Goal: Task Accomplishment & Management: Manage account settings

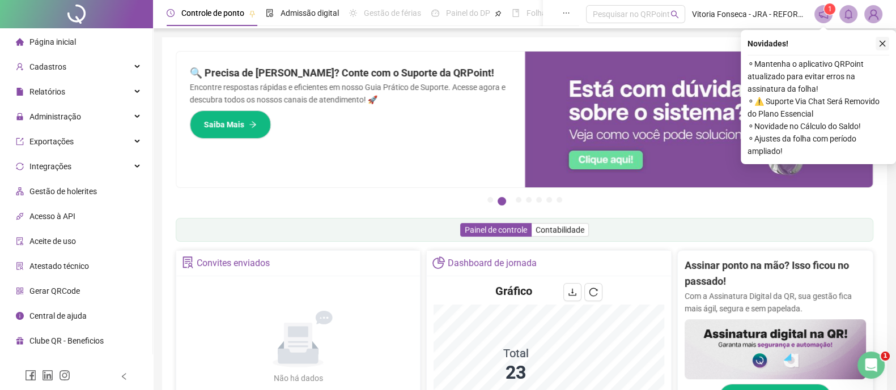
click at [883, 44] on icon "close" at bounding box center [882, 44] width 6 height 6
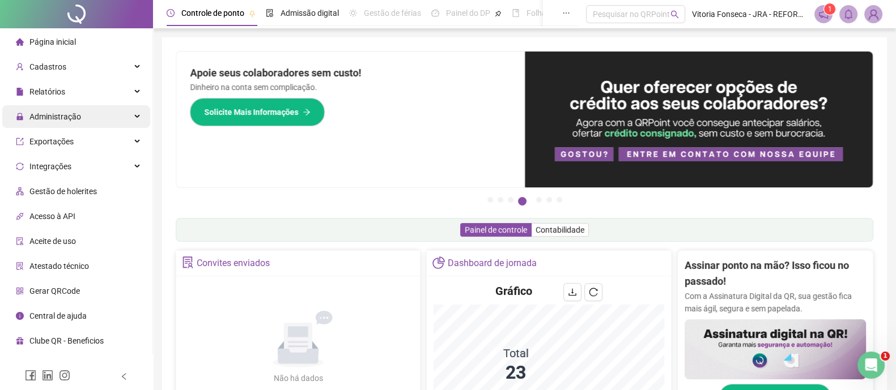
click at [80, 122] on div "Administração" at bounding box center [76, 116] width 148 height 23
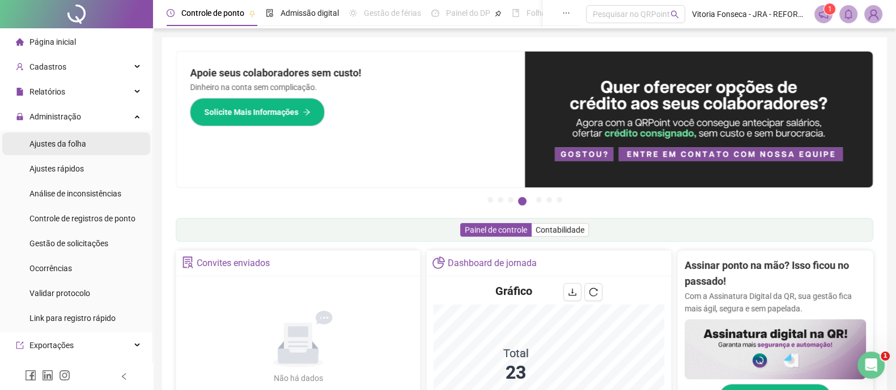
click at [88, 141] on li "Ajustes da folha" at bounding box center [76, 144] width 148 height 23
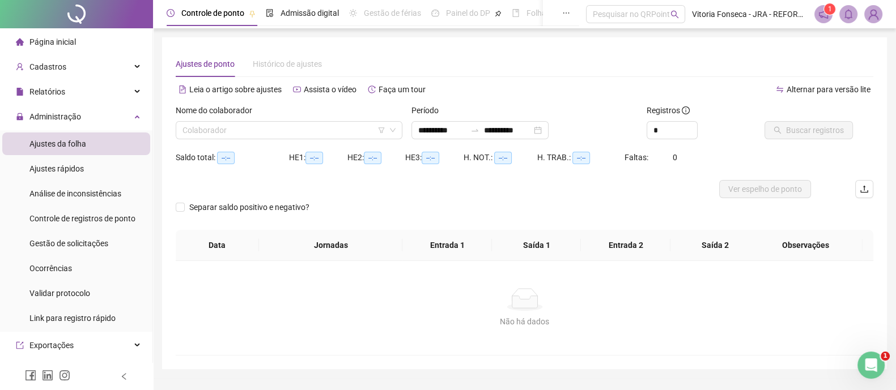
type input "**********"
click at [548, 133] on div "**********" at bounding box center [479, 130] width 137 height 18
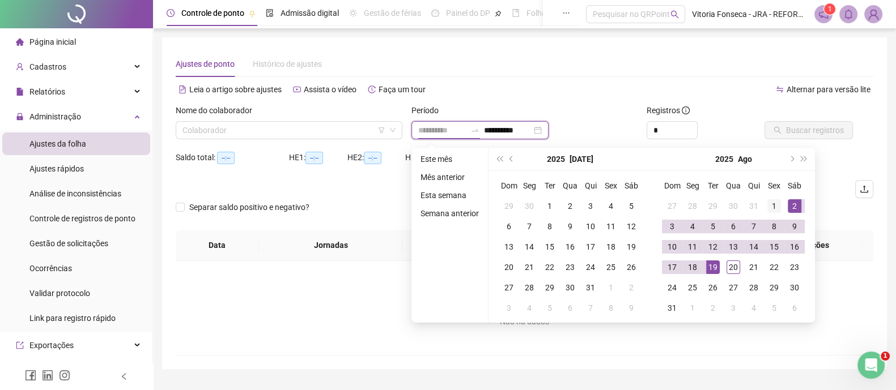
type input "**********"
click at [776, 202] on div "1" at bounding box center [774, 206] width 14 height 14
type input "**********"
click at [712, 265] on div "19" at bounding box center [713, 268] width 14 height 14
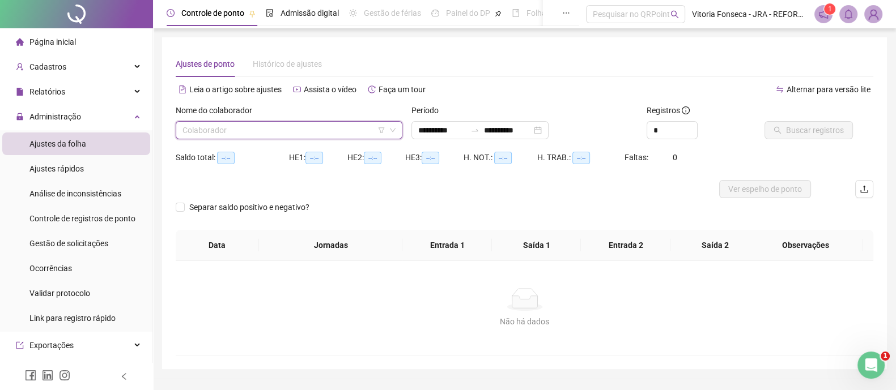
click at [312, 134] on input "search" at bounding box center [283, 130] width 203 height 17
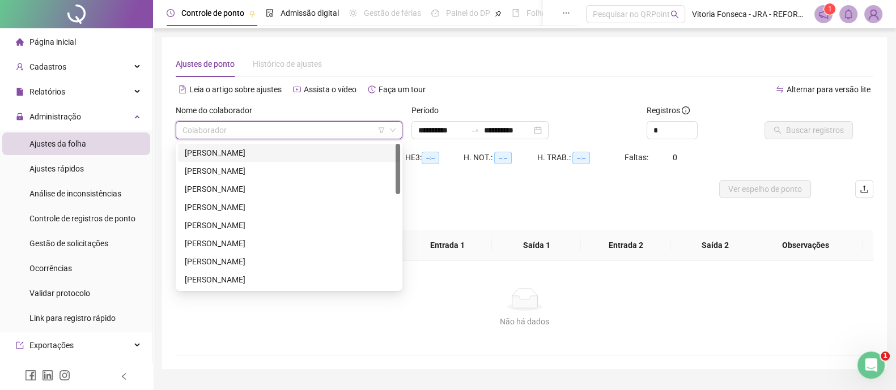
click at [308, 156] on div "[PERSON_NAME]" at bounding box center [289, 153] width 208 height 12
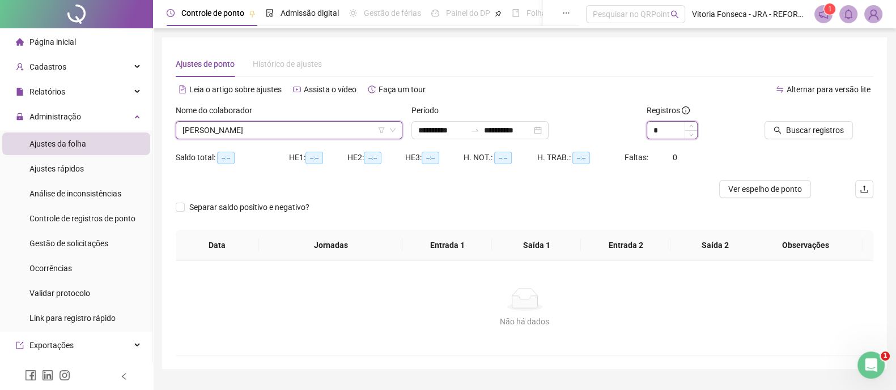
type input "*"
click at [692, 124] on span "Increase Value" at bounding box center [690, 126] width 12 height 8
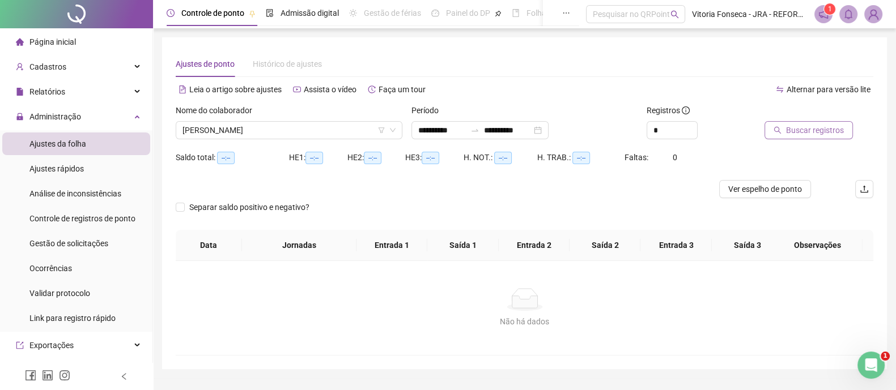
click at [786, 133] on span "Buscar registros" at bounding box center [815, 130] width 58 height 12
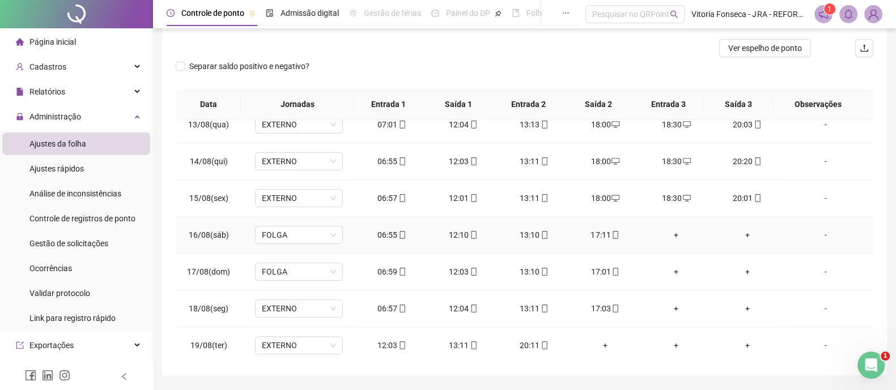
scroll to position [174, 0]
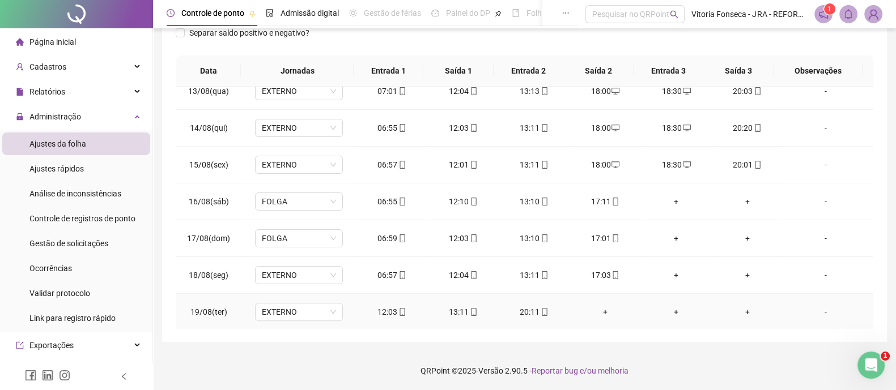
click at [600, 310] on div "+" at bounding box center [604, 312] width 53 height 12
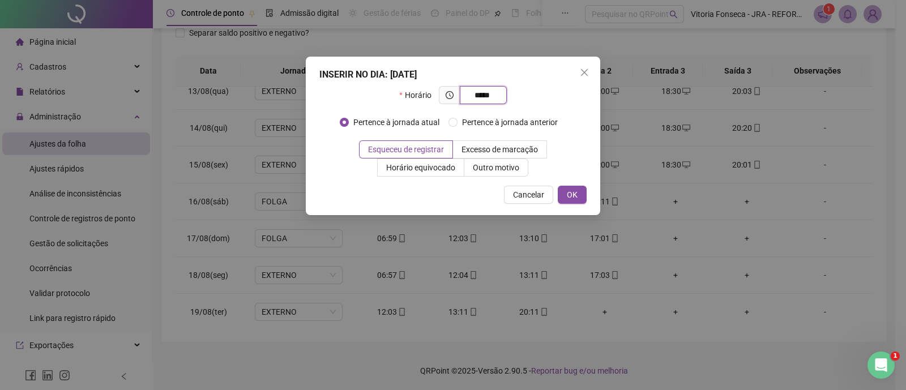
type input "*****"
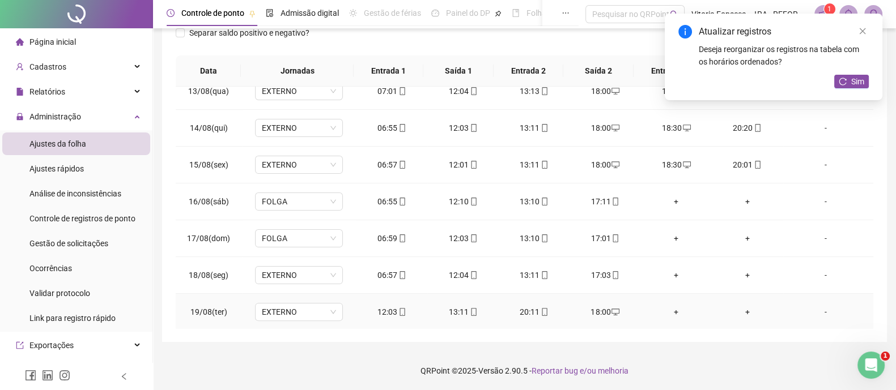
click at [671, 306] on div "+" at bounding box center [676, 312] width 53 height 12
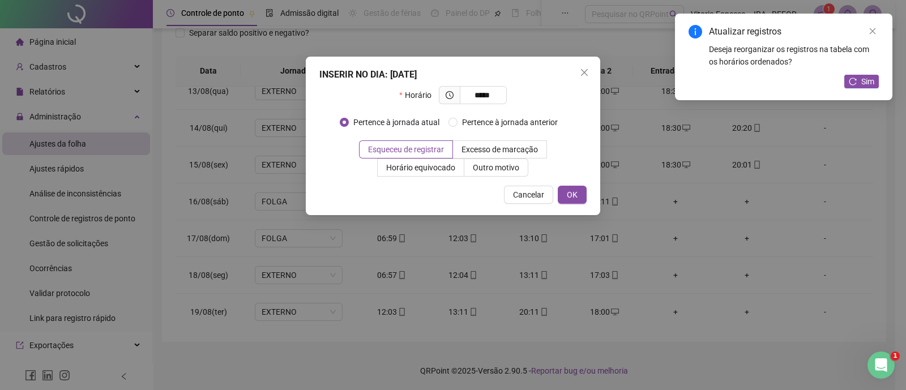
type input "*****"
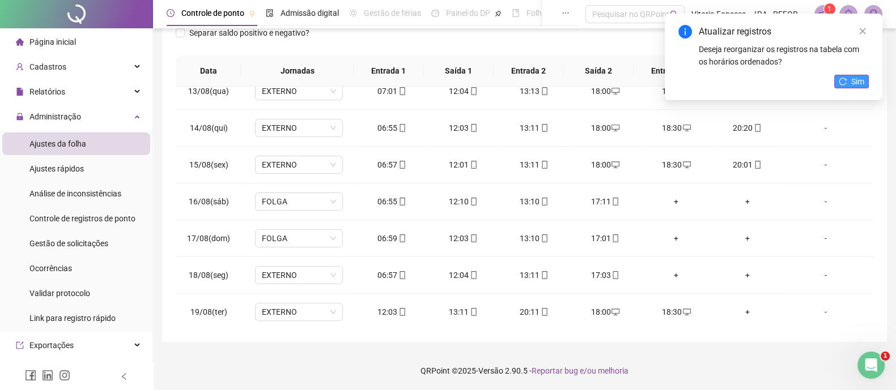
click at [843, 80] on icon "reload" at bounding box center [842, 82] width 8 height 8
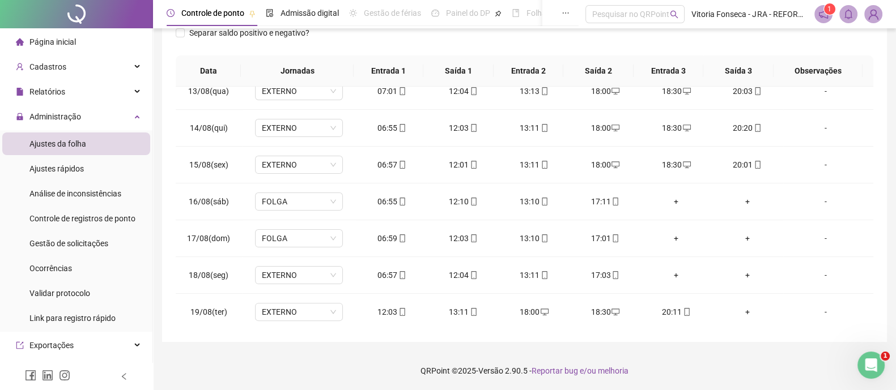
scroll to position [0, 0]
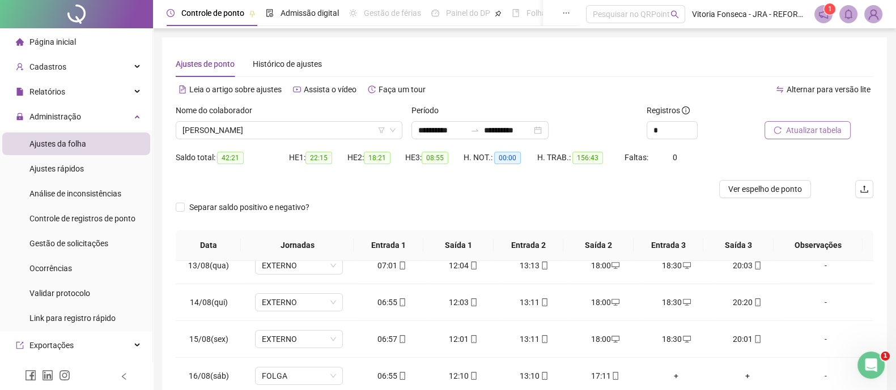
click at [823, 125] on span "Atualizar tabela" at bounding box center [814, 130] width 56 height 12
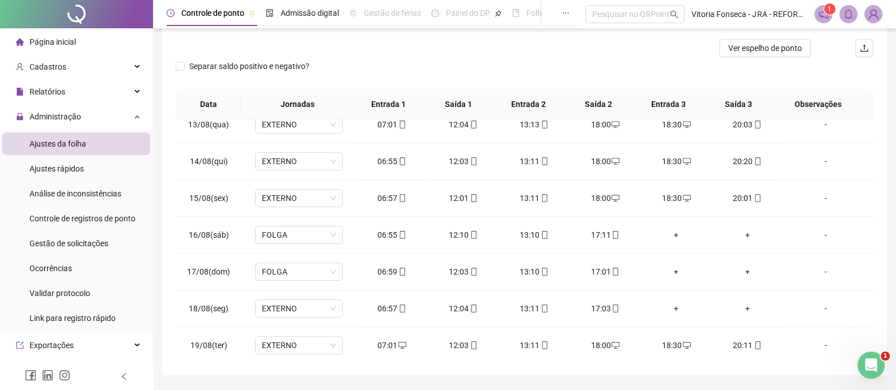
scroll to position [174, 0]
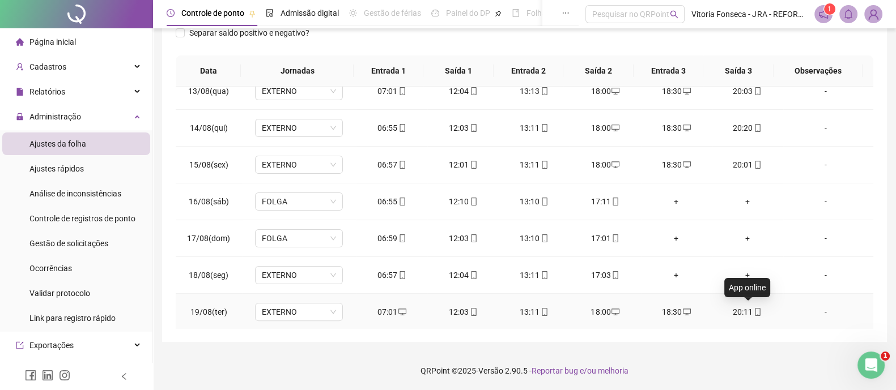
click at [753, 310] on icon "mobile" at bounding box center [757, 312] width 8 height 8
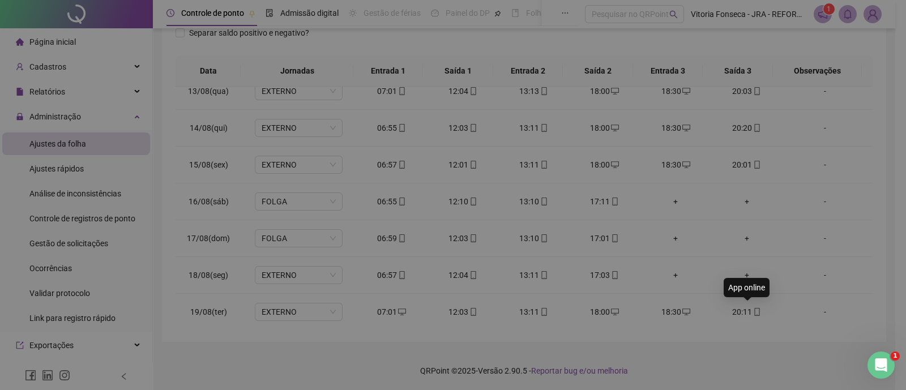
type input "**********"
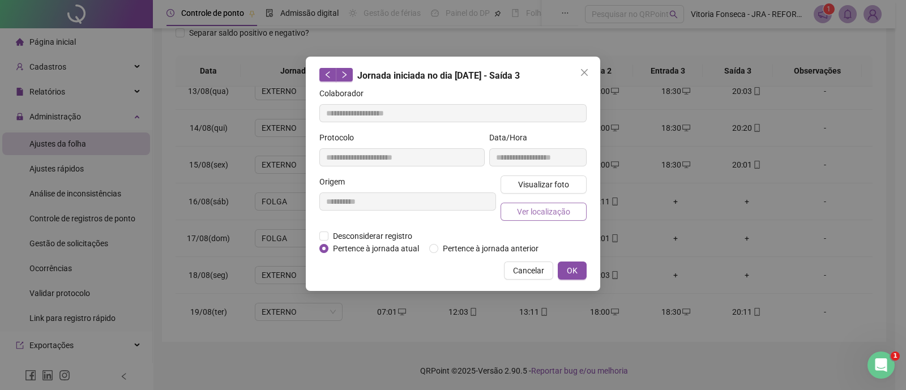
click at [570, 219] on button "Ver localização" at bounding box center [544, 212] width 86 height 18
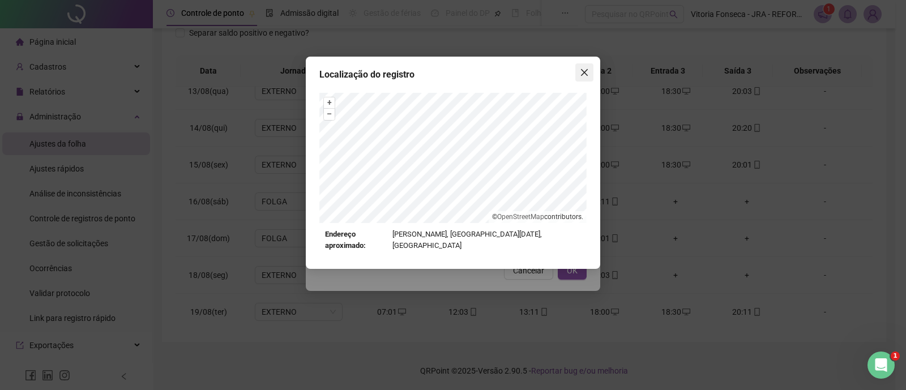
click at [582, 69] on icon "close" at bounding box center [584, 72] width 7 height 7
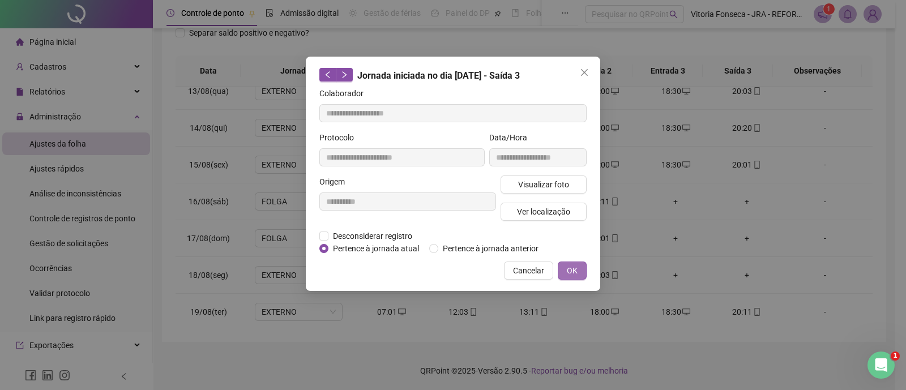
click at [578, 267] on button "OK" at bounding box center [572, 271] width 29 height 18
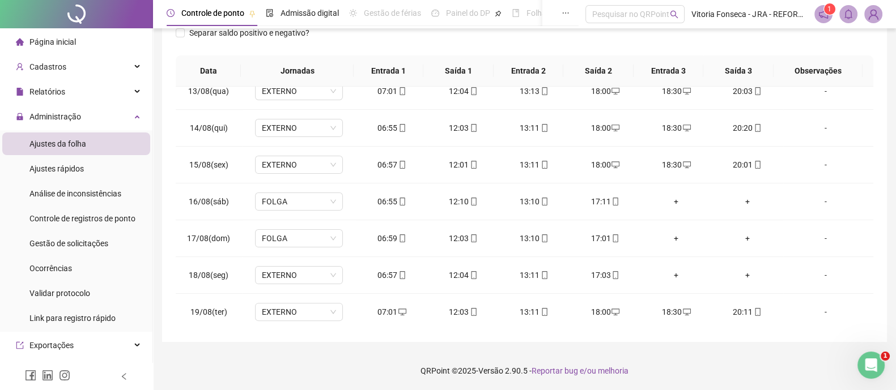
scroll to position [0, 0]
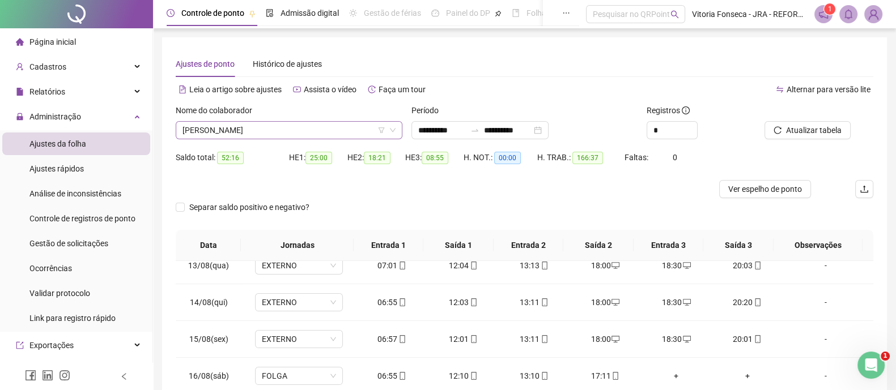
click at [299, 134] on span "[PERSON_NAME]" at bounding box center [288, 130] width 213 height 17
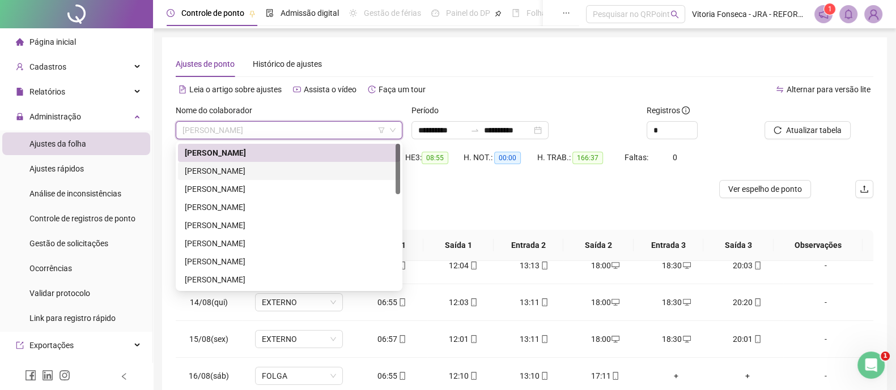
click at [282, 171] on div "[PERSON_NAME]" at bounding box center [289, 171] width 208 height 12
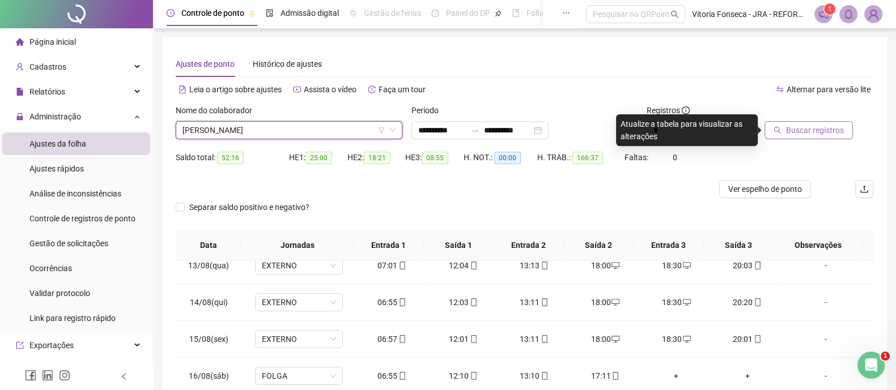
click at [791, 135] on span "Buscar registros" at bounding box center [815, 130] width 58 height 12
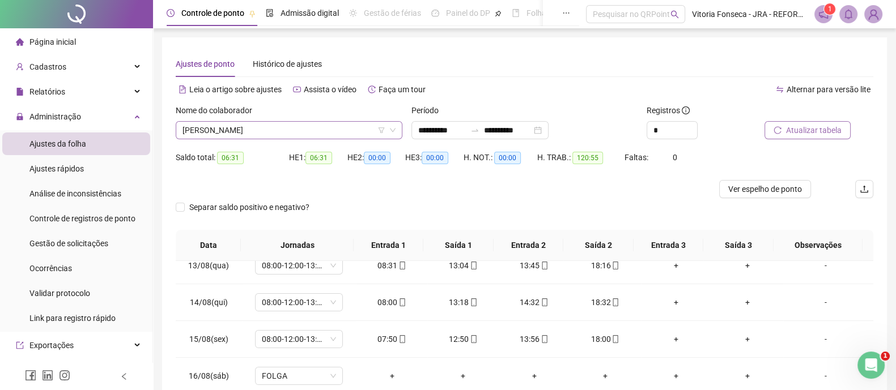
click at [347, 126] on span "[PERSON_NAME]" at bounding box center [288, 130] width 213 height 17
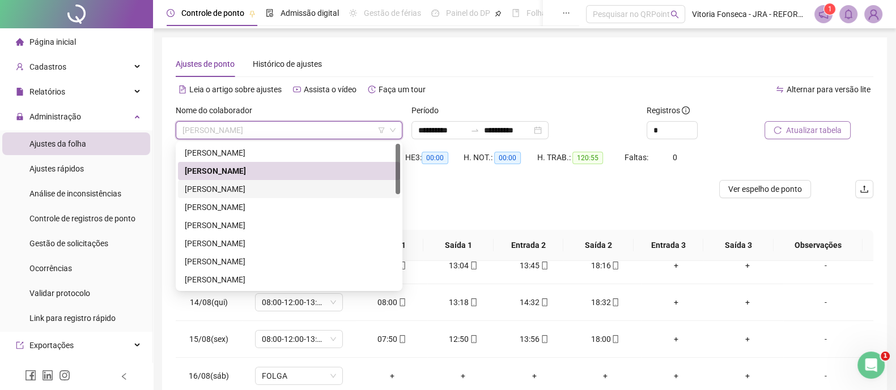
click at [325, 191] on div "[PERSON_NAME]" at bounding box center [289, 189] width 208 height 12
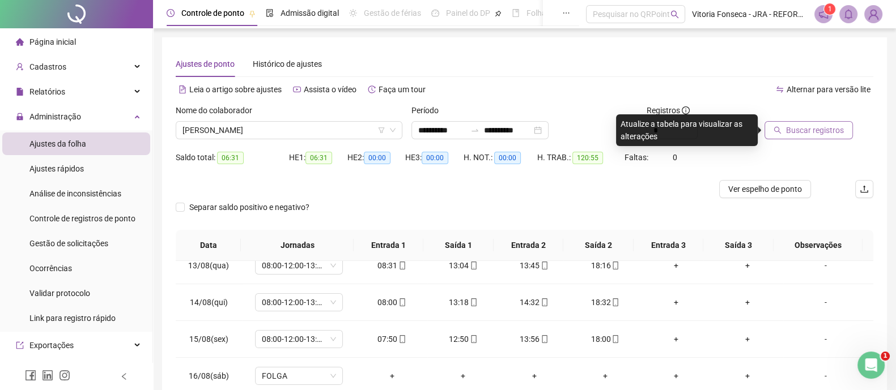
click at [803, 138] on button "Buscar registros" at bounding box center [808, 130] width 88 height 18
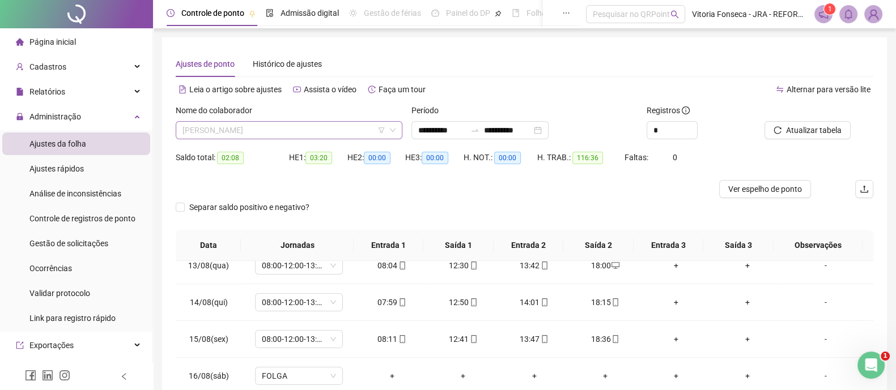
click at [346, 132] on span "[PERSON_NAME]" at bounding box center [288, 130] width 213 height 17
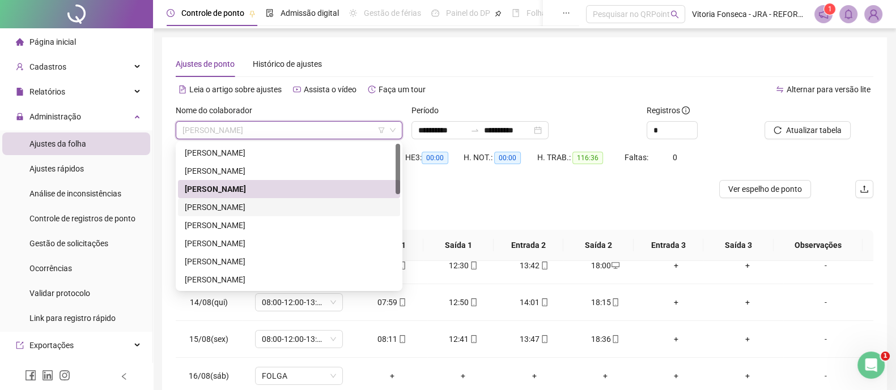
click at [309, 203] on div "[PERSON_NAME]" at bounding box center [289, 207] width 208 height 12
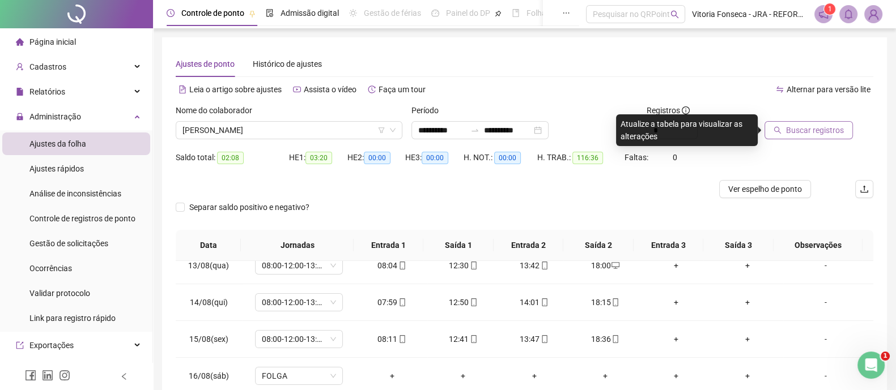
click at [838, 135] on span "Buscar registros" at bounding box center [815, 130] width 58 height 12
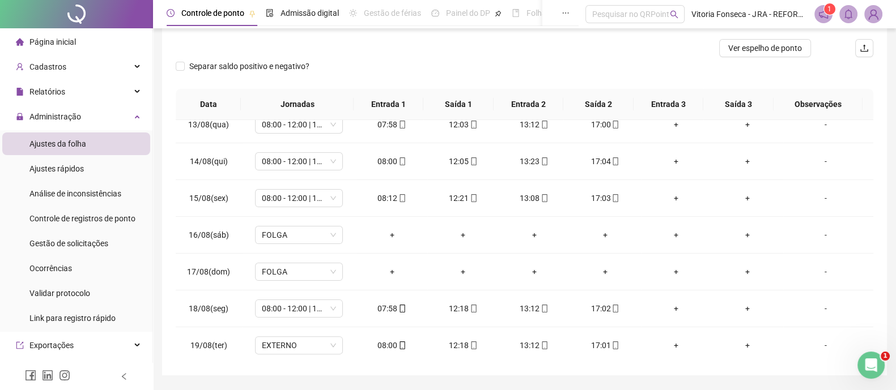
scroll to position [174, 0]
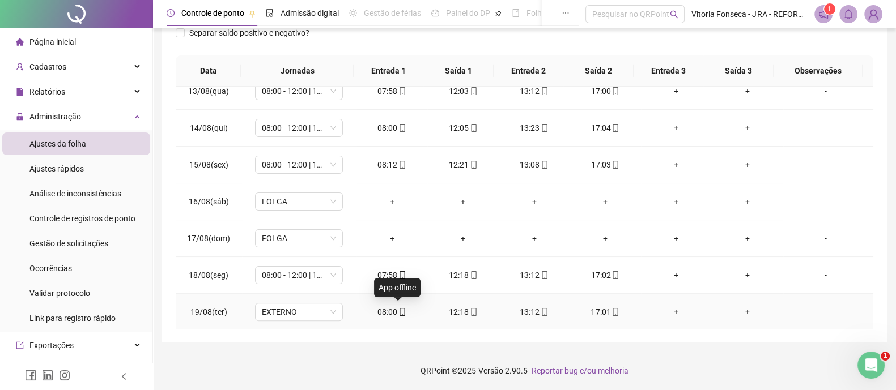
click at [398, 308] on icon "mobile" at bounding box center [402, 312] width 8 height 8
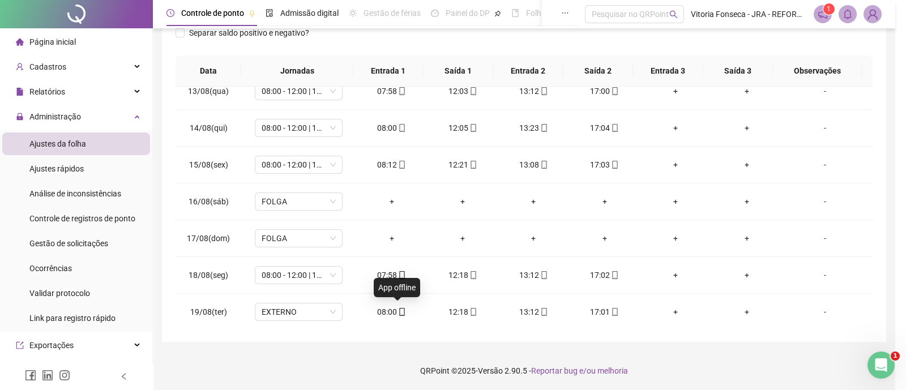
type input "**********"
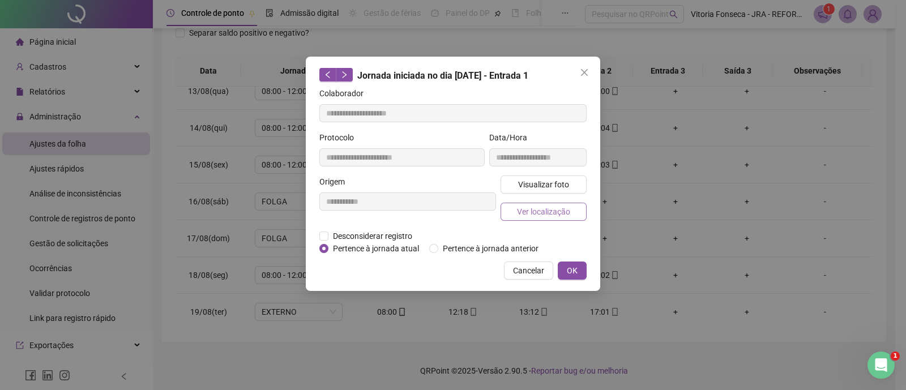
click at [576, 212] on button "Ver localização" at bounding box center [544, 212] width 86 height 18
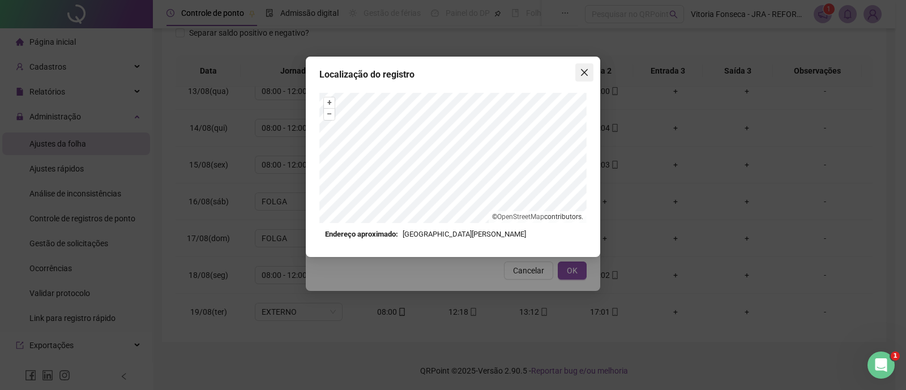
click at [588, 75] on icon "close" at bounding box center [584, 72] width 9 height 9
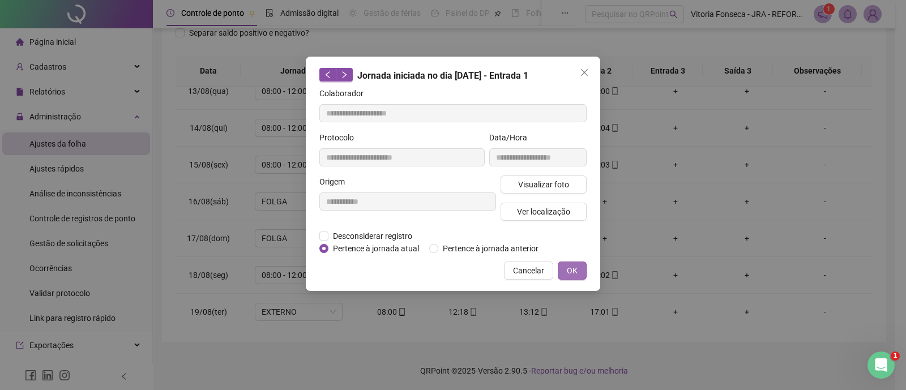
click at [573, 265] on span "OK" at bounding box center [572, 271] width 11 height 12
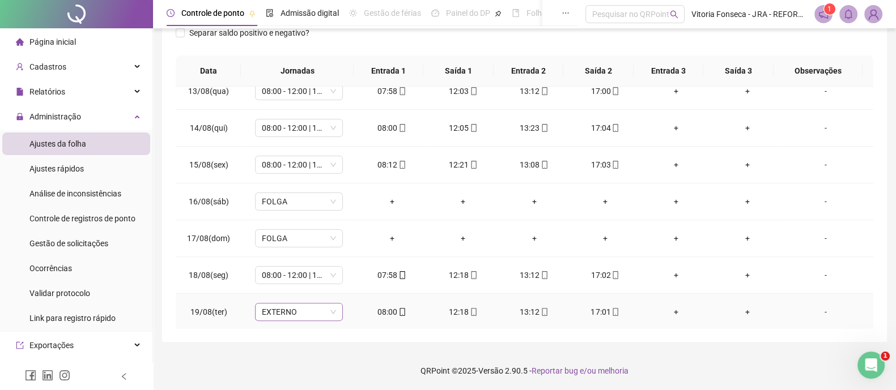
click at [329, 310] on span "EXTERNO" at bounding box center [299, 312] width 74 height 17
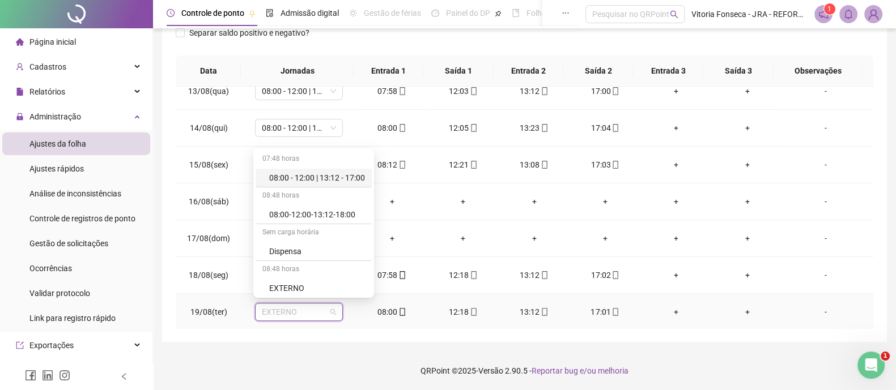
click at [343, 176] on div "08:00 - 12:00 | 13:12 - 17:00" at bounding box center [317, 178] width 96 height 12
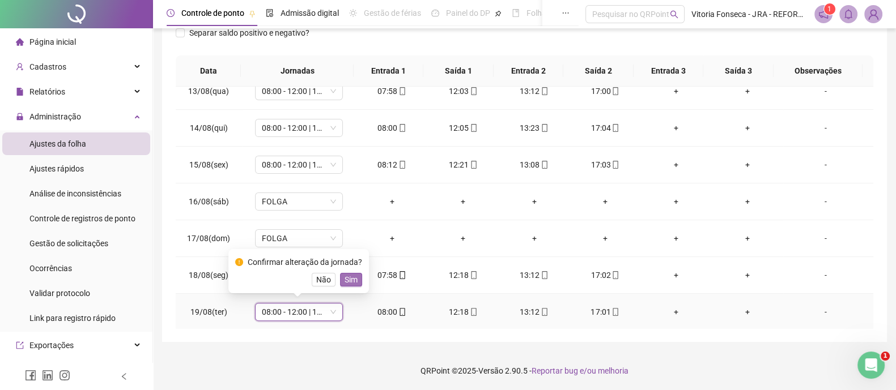
click at [353, 279] on span "Sim" at bounding box center [350, 280] width 13 height 12
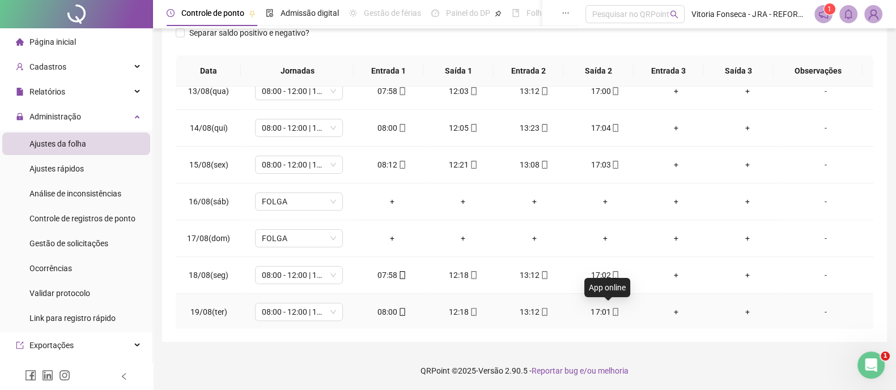
click at [611, 310] on icon "mobile" at bounding box center [615, 312] width 8 height 8
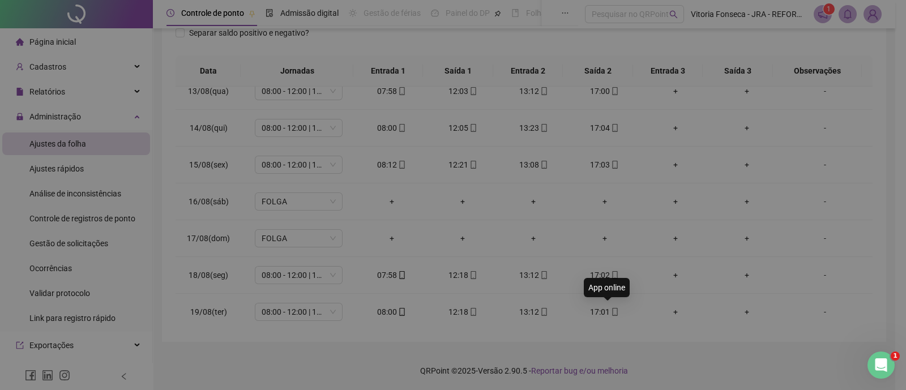
type input "**********"
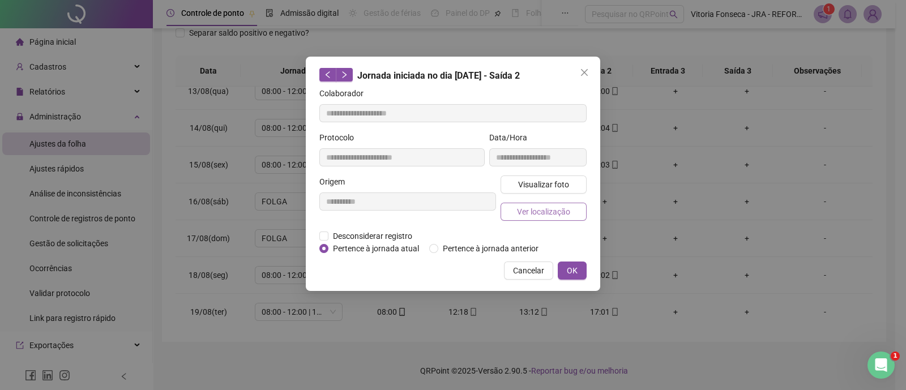
click at [552, 214] on span "Ver localização" at bounding box center [543, 212] width 53 height 12
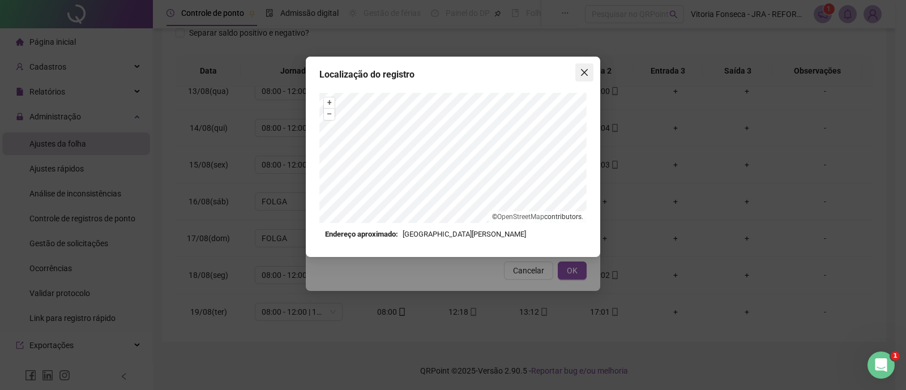
click at [583, 73] on icon "close" at bounding box center [584, 72] width 9 height 9
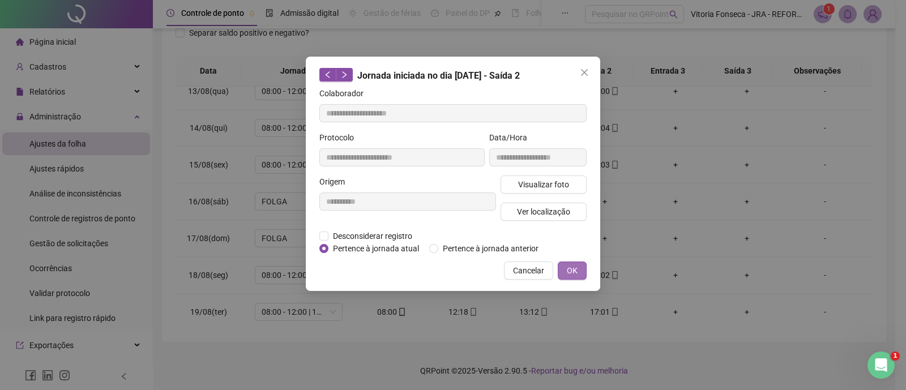
click at [574, 266] on span "OK" at bounding box center [572, 271] width 11 height 12
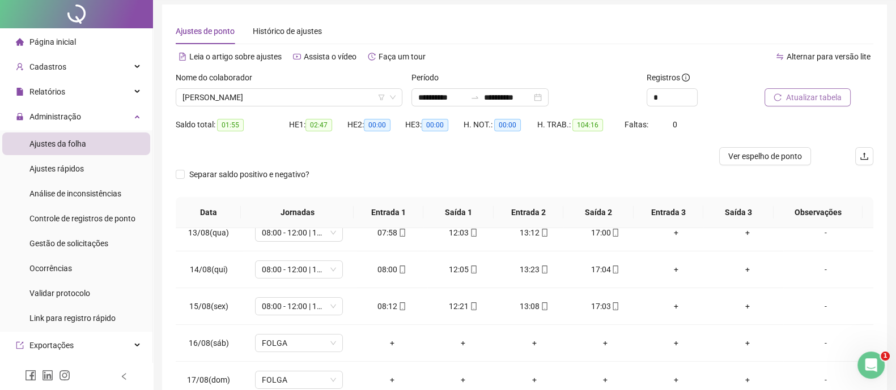
scroll to position [0, 0]
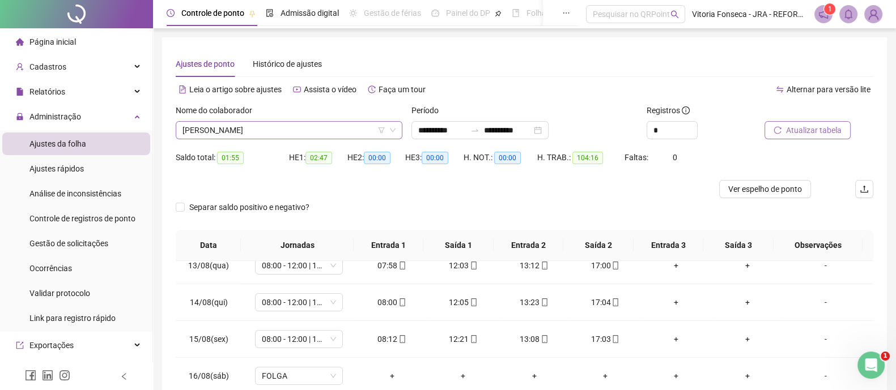
click at [275, 131] on span "[PERSON_NAME]" at bounding box center [288, 130] width 213 height 17
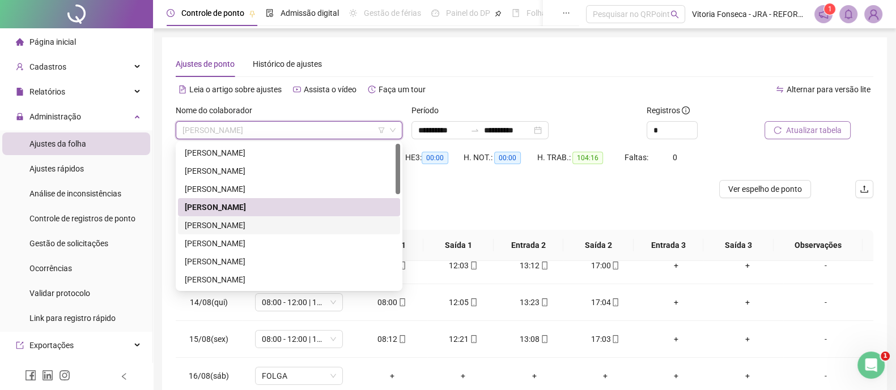
click at [248, 223] on div "[PERSON_NAME]" at bounding box center [289, 225] width 208 height 12
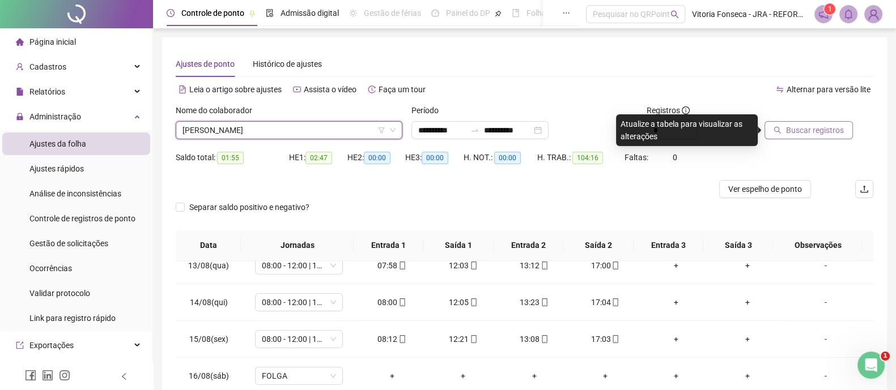
click at [798, 136] on span "Buscar registros" at bounding box center [815, 130] width 58 height 12
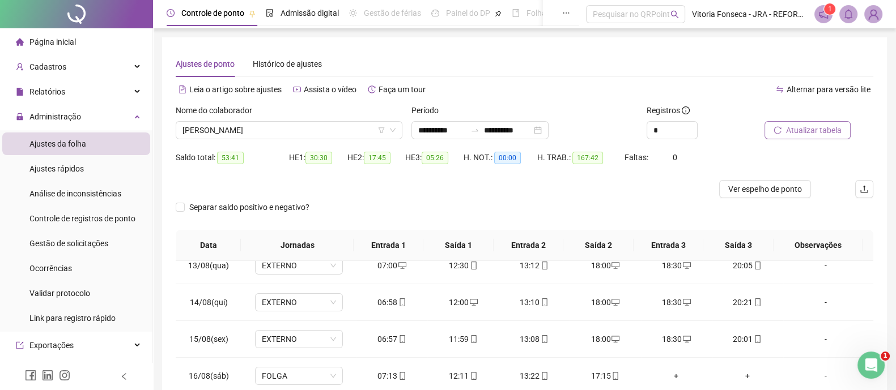
scroll to position [174, 0]
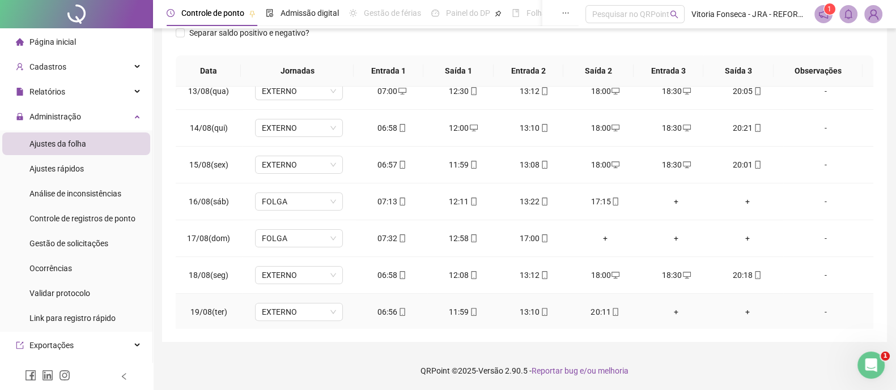
click at [671, 306] on div "+" at bounding box center [676, 312] width 53 height 12
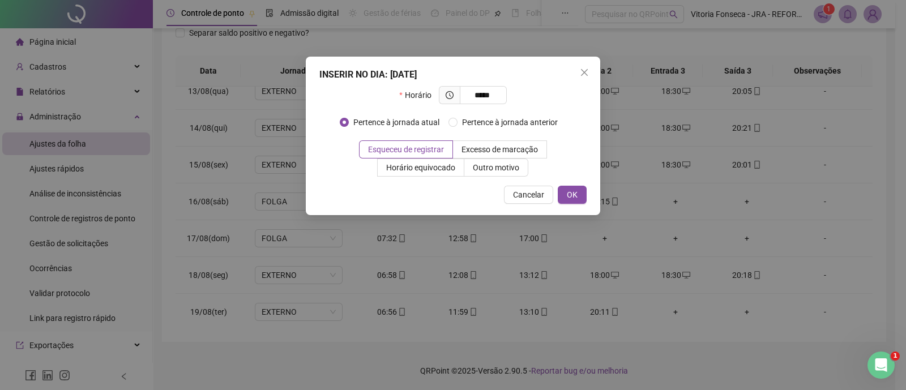
type input "*****"
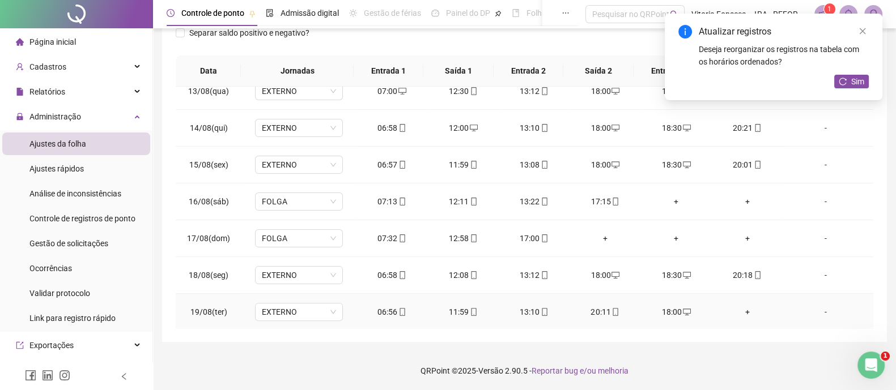
click at [738, 309] on div "+" at bounding box center [747, 312] width 53 height 12
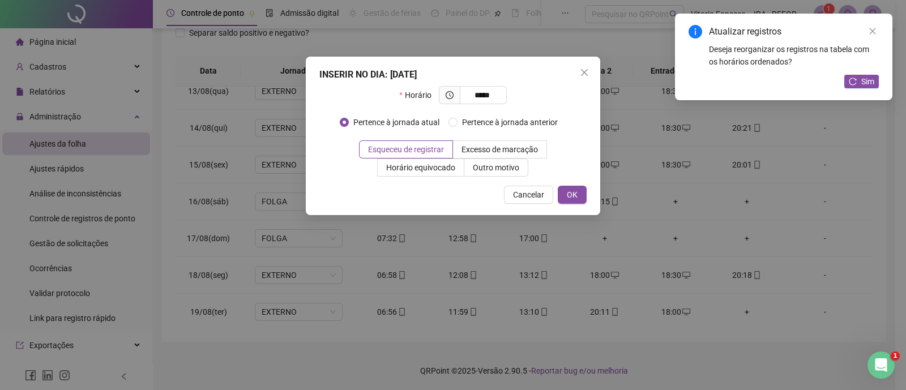
type input "*****"
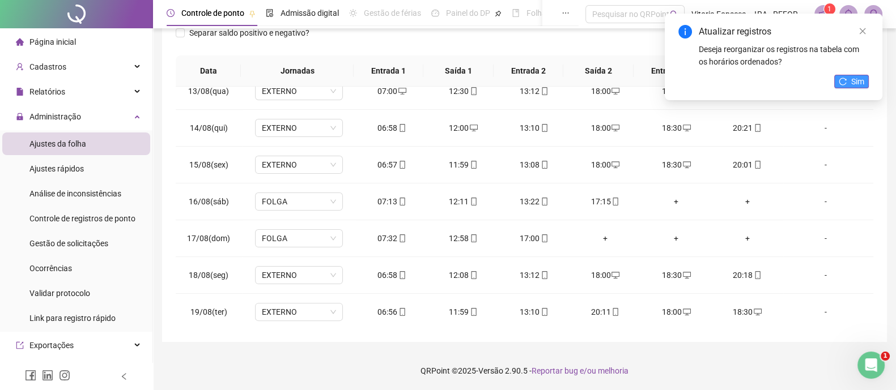
click at [855, 86] on span "Sim" at bounding box center [857, 81] width 13 height 12
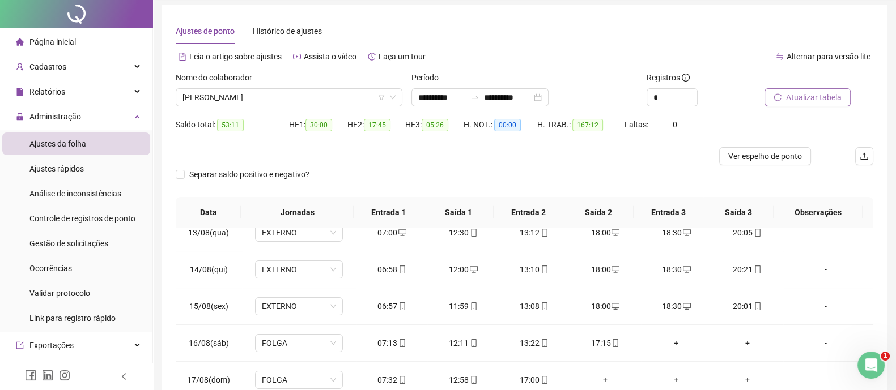
scroll to position [0, 0]
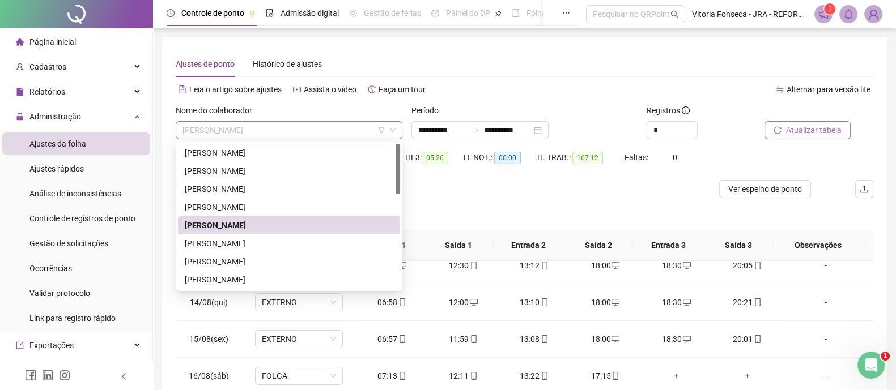
click at [300, 131] on span "[PERSON_NAME]" at bounding box center [288, 130] width 213 height 17
click at [267, 243] on div "[PERSON_NAME]" at bounding box center [289, 243] width 208 height 12
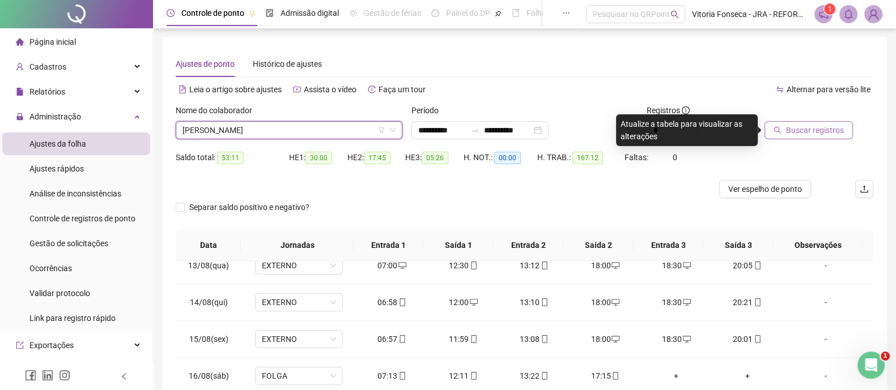
click at [816, 137] on button "Buscar registros" at bounding box center [808, 130] width 88 height 18
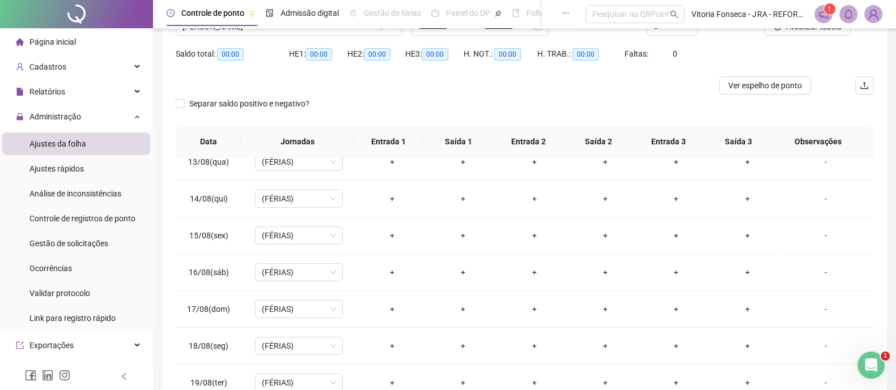
scroll to position [33, 0]
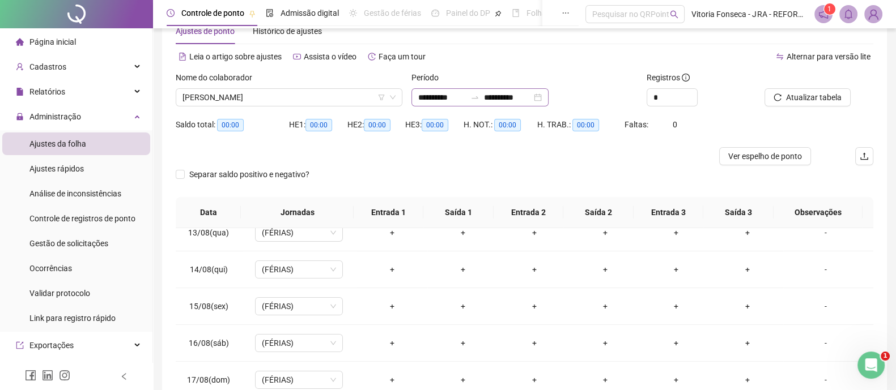
click at [548, 95] on div "**********" at bounding box center [479, 97] width 137 height 18
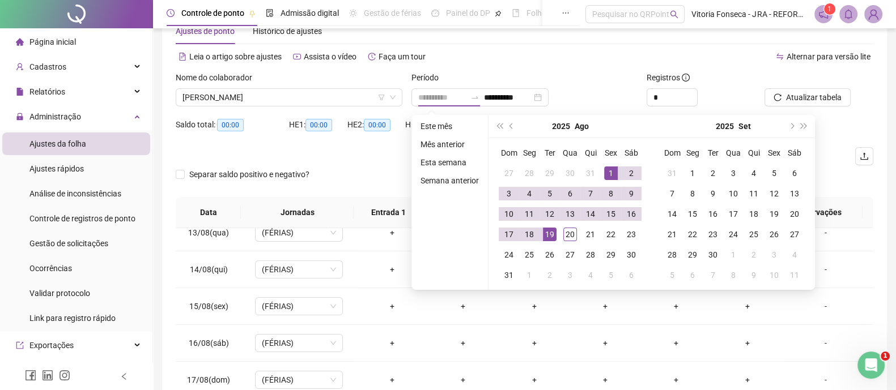
click at [609, 169] on div "1" at bounding box center [611, 174] width 14 height 14
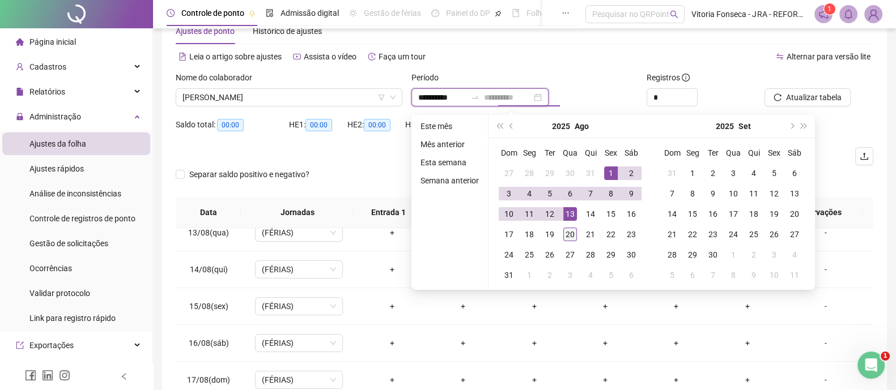
type input "**********"
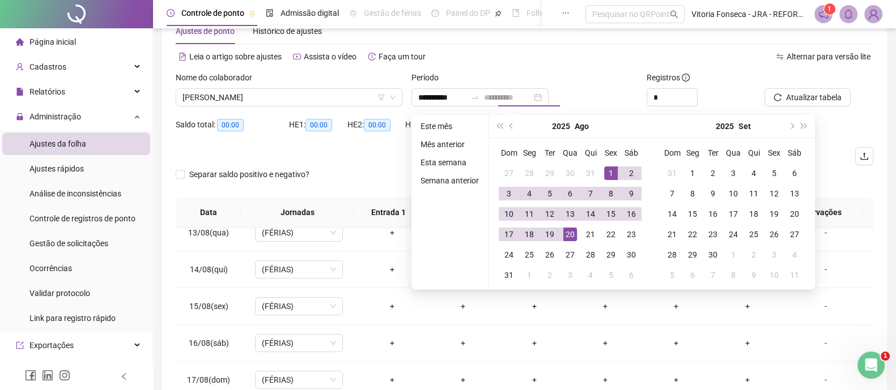
click at [569, 232] on div "20" at bounding box center [570, 235] width 14 height 14
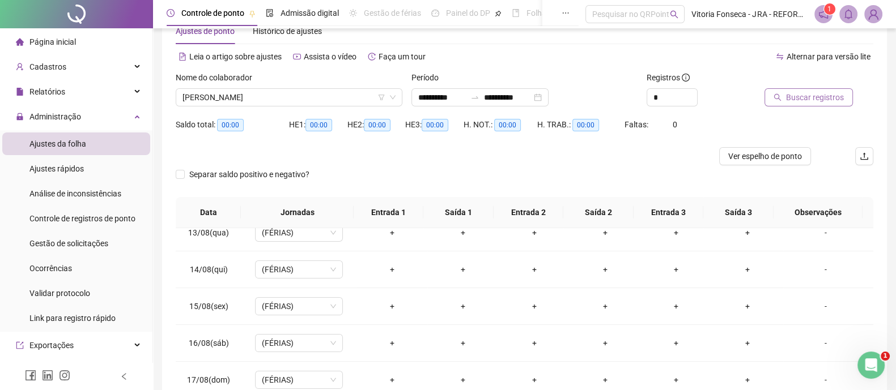
click at [812, 99] on span "Buscar registros" at bounding box center [815, 97] width 58 height 12
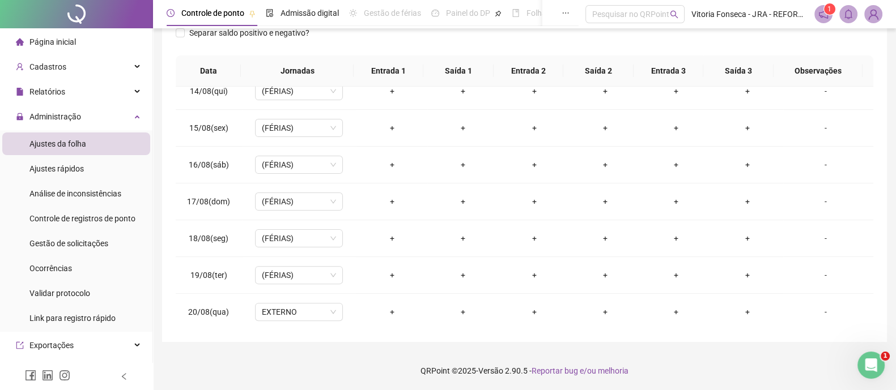
scroll to position [0, 0]
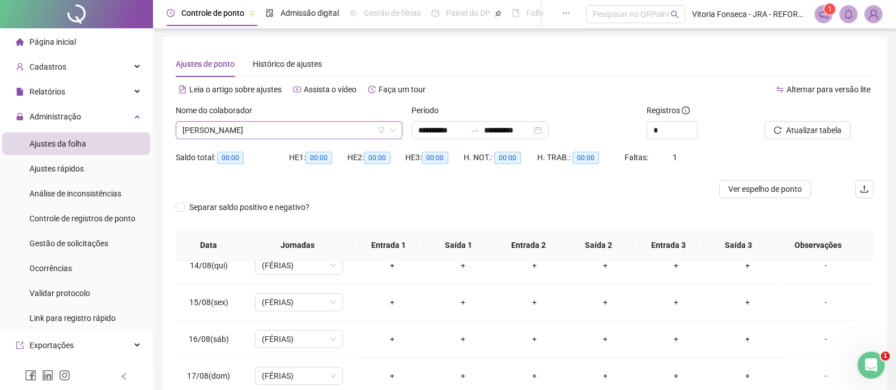
click at [342, 130] on span "[PERSON_NAME]" at bounding box center [288, 130] width 213 height 17
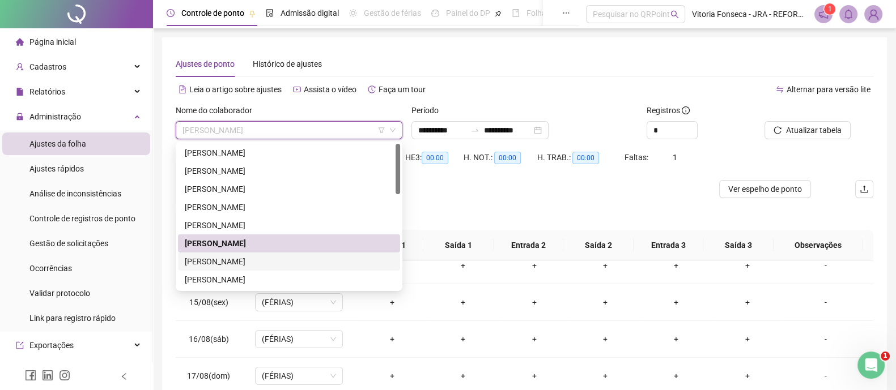
click at [294, 259] on div "[PERSON_NAME]" at bounding box center [289, 262] width 208 height 12
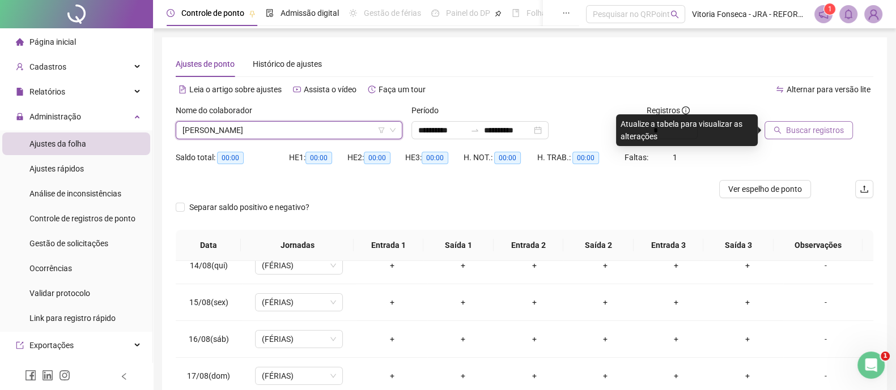
click at [832, 125] on span "Buscar registros" at bounding box center [815, 130] width 58 height 12
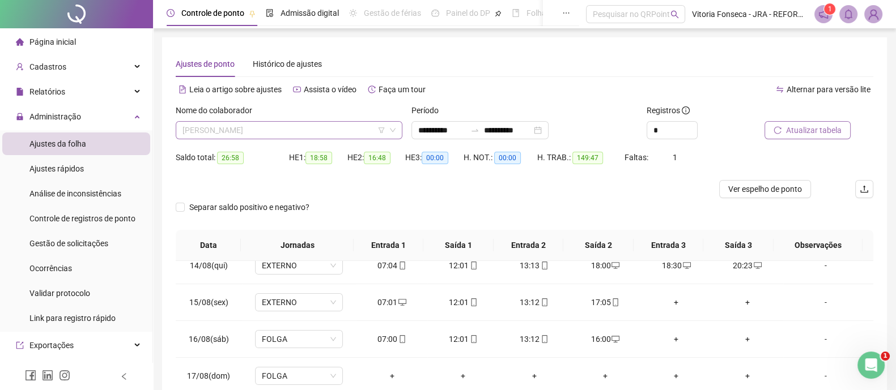
click at [334, 127] on span "[PERSON_NAME]" at bounding box center [288, 130] width 213 height 17
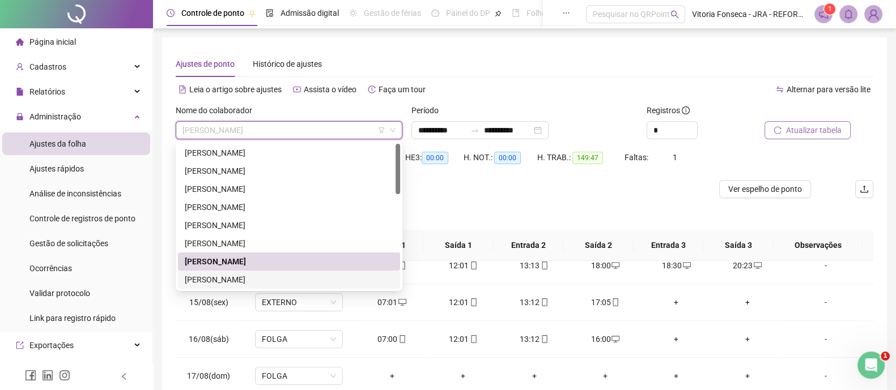
click at [287, 279] on div "[PERSON_NAME]" at bounding box center [289, 280] width 208 height 12
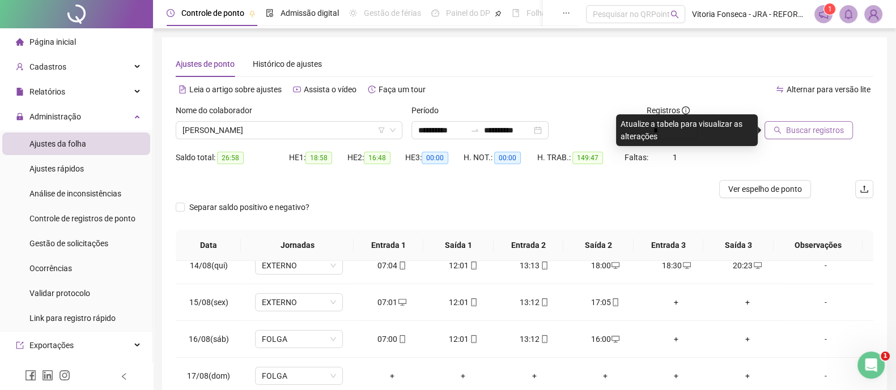
click at [818, 136] on span "Buscar registros" at bounding box center [815, 130] width 58 height 12
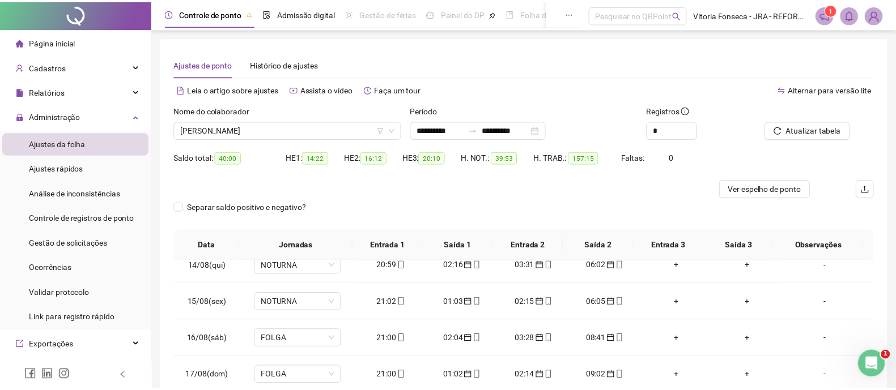
scroll to position [174, 0]
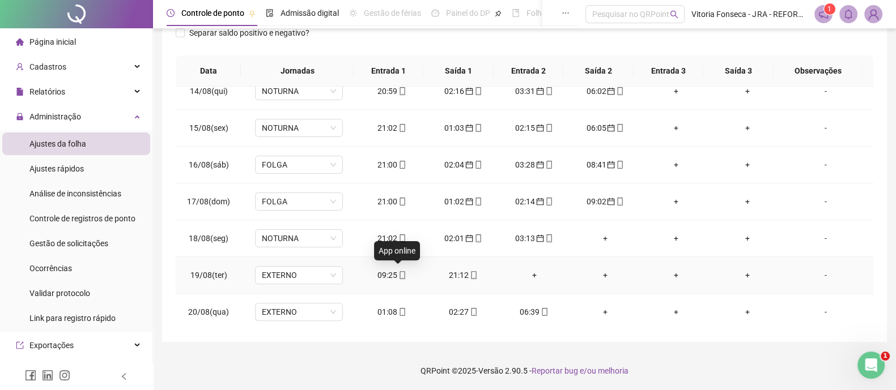
click at [398, 272] on icon "mobile" at bounding box center [402, 275] width 8 height 8
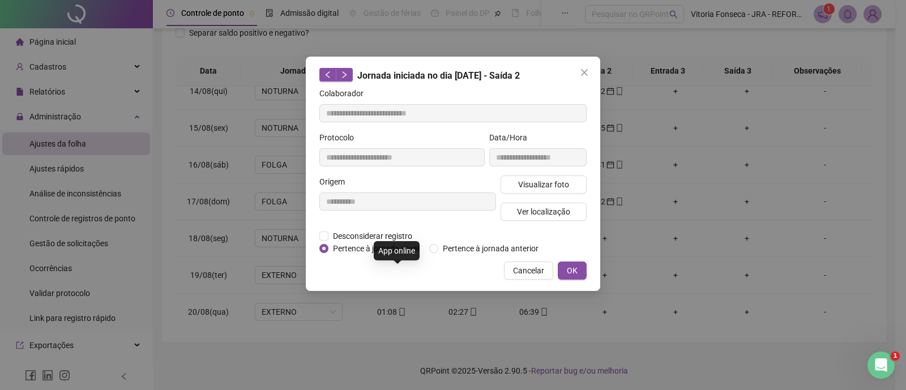
type input "**********"
click at [471, 250] on span "Pertence à jornada anterior" at bounding box center [490, 248] width 105 height 12
click at [582, 273] on button "OK" at bounding box center [572, 271] width 29 height 18
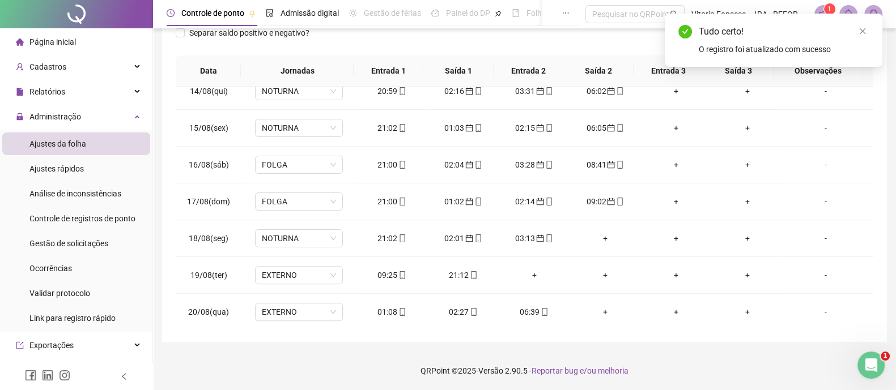
scroll to position [33, 0]
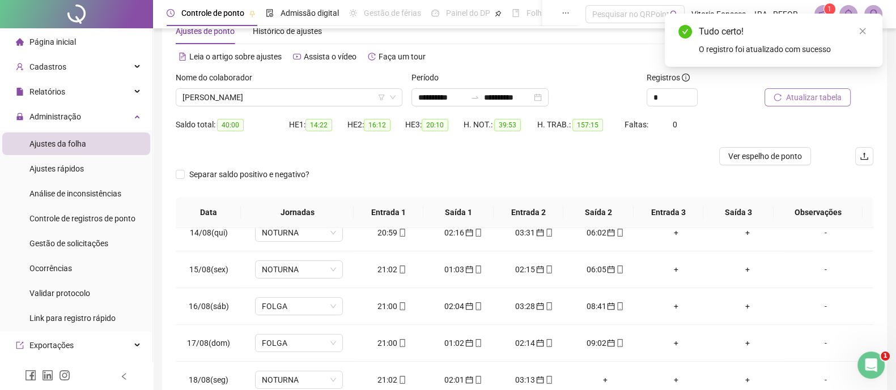
click at [834, 96] on span "Atualizar tabela" at bounding box center [814, 97] width 56 height 12
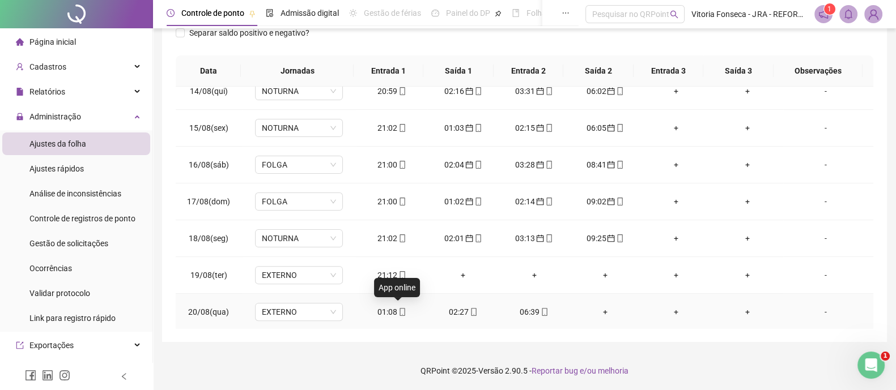
click at [398, 308] on icon "mobile" at bounding box center [402, 312] width 8 height 8
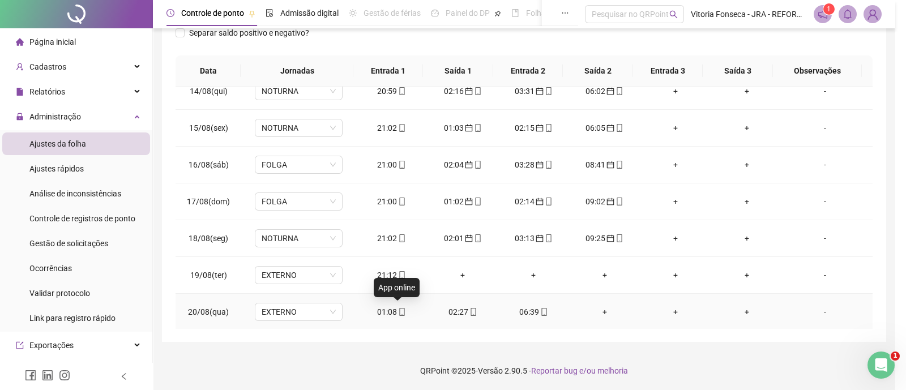
type input "**********"
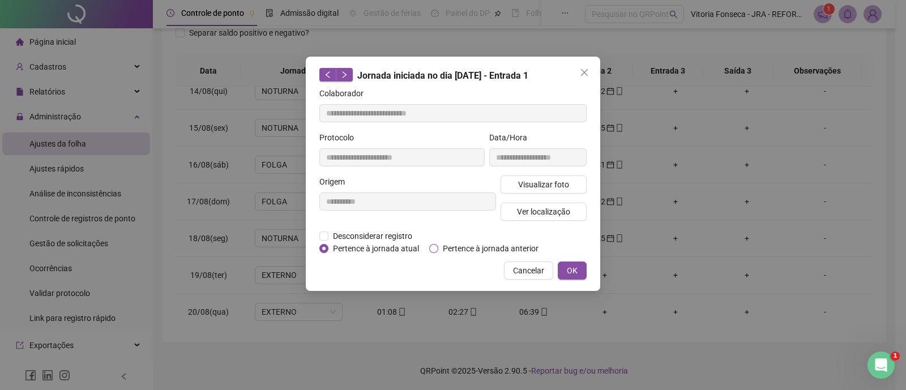
click at [441, 246] on span "Pertence à jornada anterior" at bounding box center [490, 248] width 105 height 12
click at [576, 272] on span "OK" at bounding box center [572, 271] width 11 height 12
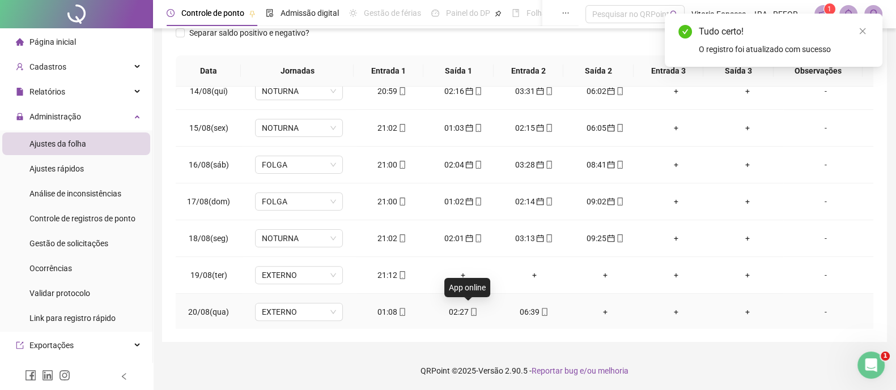
click at [470, 310] on icon "mobile" at bounding box center [474, 312] width 8 height 8
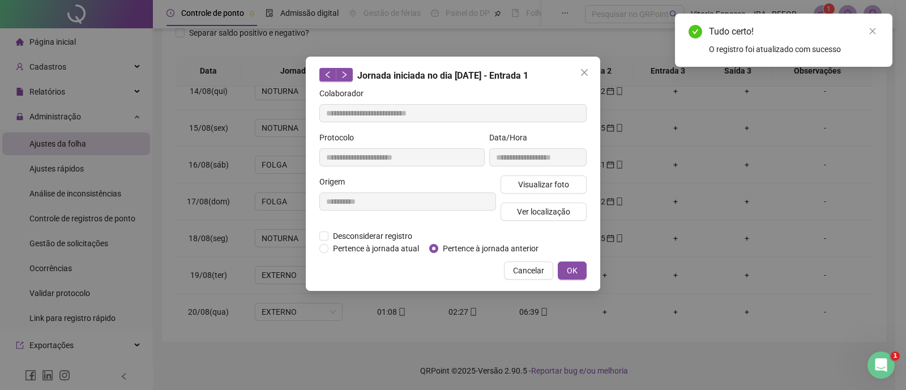
type input "**********"
click at [463, 243] on span "Pertence à jornada anterior" at bounding box center [490, 248] width 105 height 12
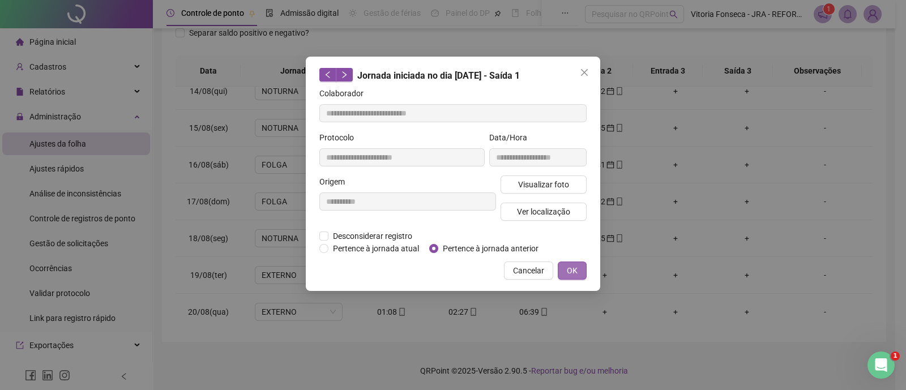
click at [581, 263] on button "OK" at bounding box center [572, 271] width 29 height 18
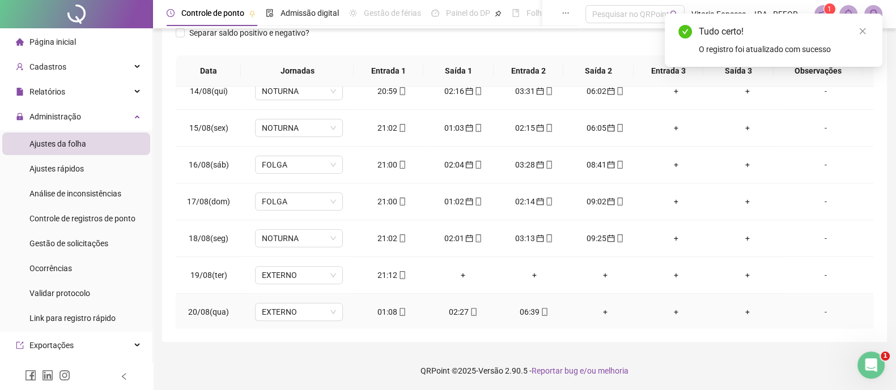
click at [539, 308] on span at bounding box center [543, 312] width 9 height 9
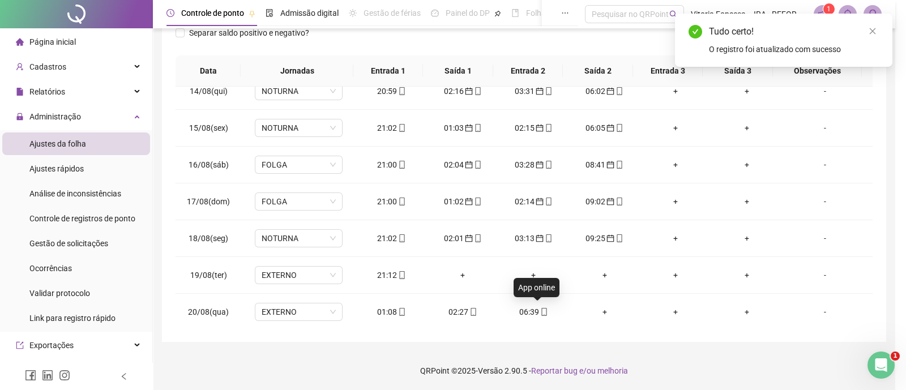
type input "**********"
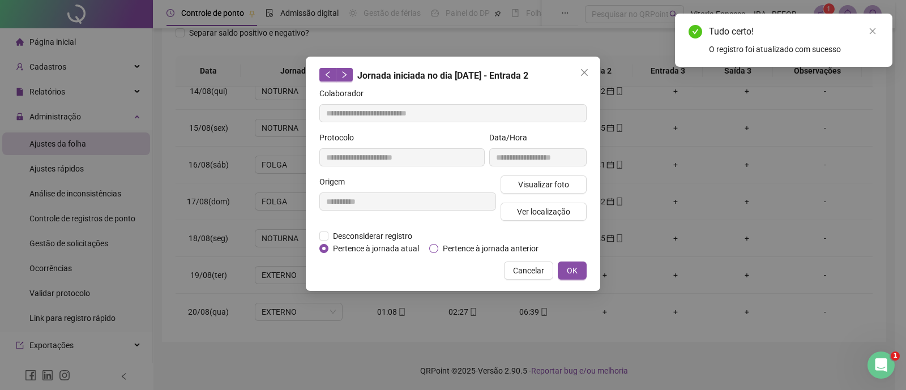
click at [501, 252] on span "Pertence à jornada anterior" at bounding box center [490, 248] width 105 height 12
click at [578, 274] on span "OK" at bounding box center [572, 271] width 11 height 12
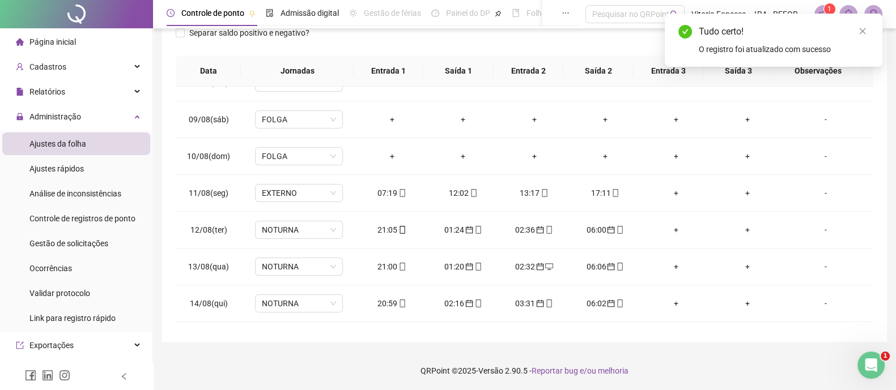
scroll to position [0, 0]
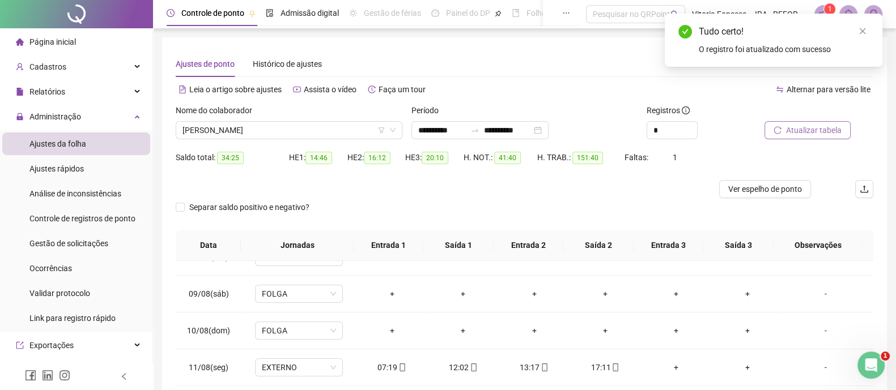
click at [822, 126] on span "Atualizar tabela" at bounding box center [814, 130] width 56 height 12
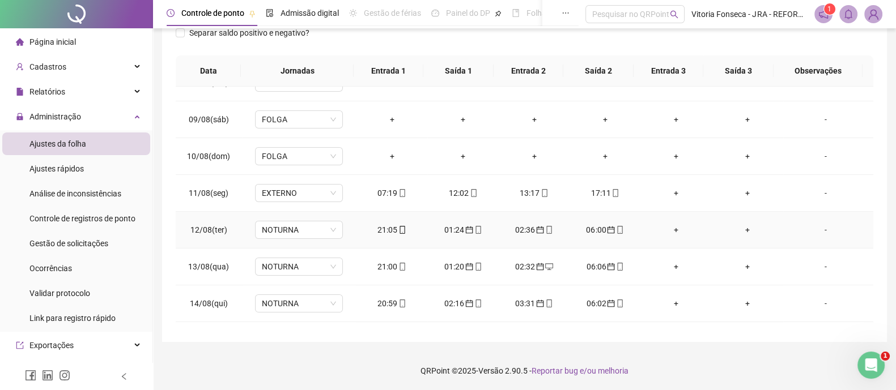
scroll to position [492, 0]
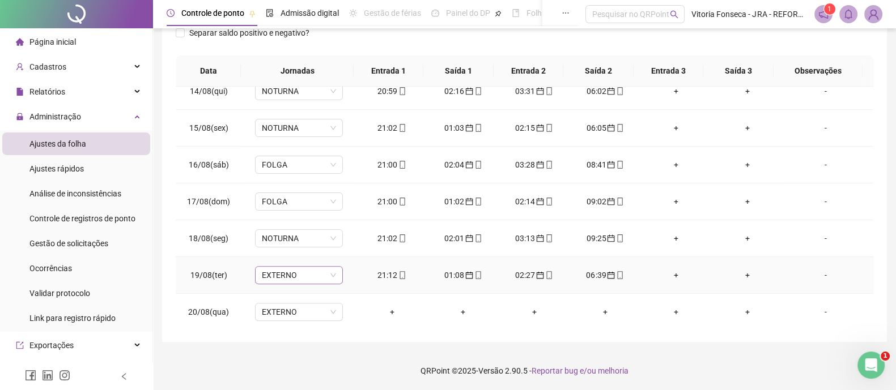
click at [321, 274] on span "EXTERNO" at bounding box center [299, 275] width 74 height 17
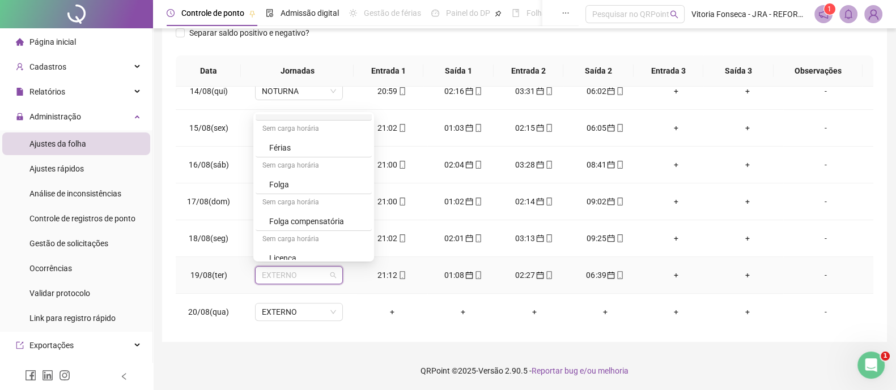
scroll to position [185, 0]
click at [301, 245] on div "NOTURNA" at bounding box center [317, 251] width 96 height 12
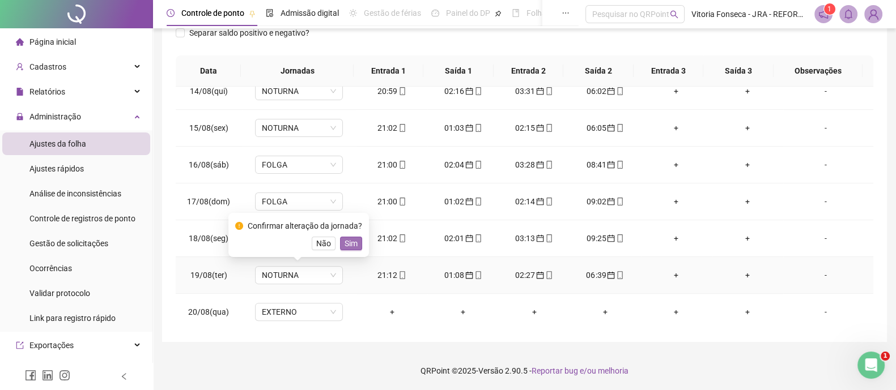
click at [348, 242] on span "Sim" at bounding box center [350, 243] width 13 height 12
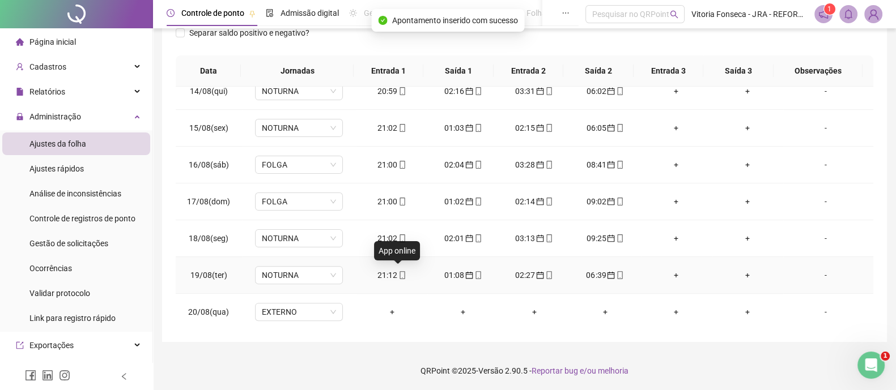
click at [401, 276] on icon "mobile" at bounding box center [402, 275] width 8 height 8
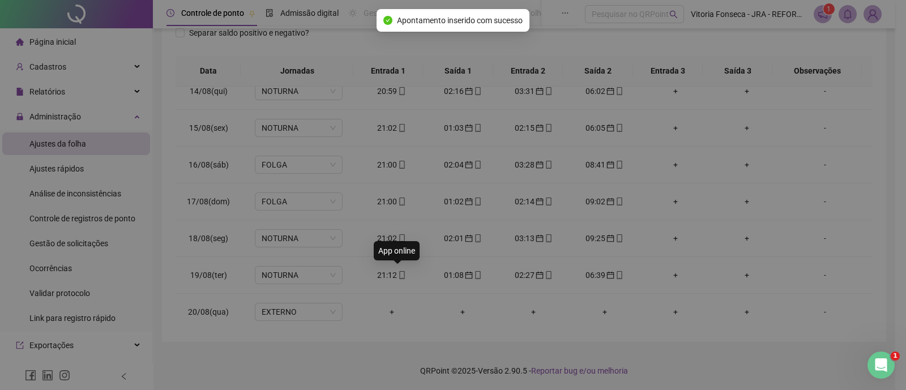
type input "**********"
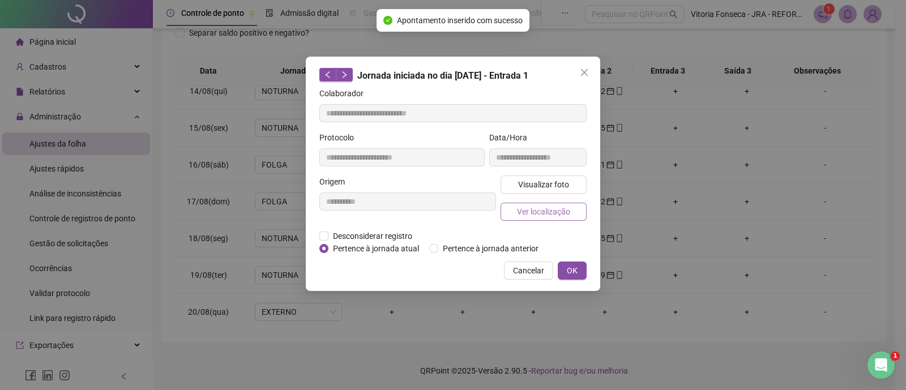
click at [521, 215] on span "Ver localização" at bounding box center [543, 212] width 53 height 12
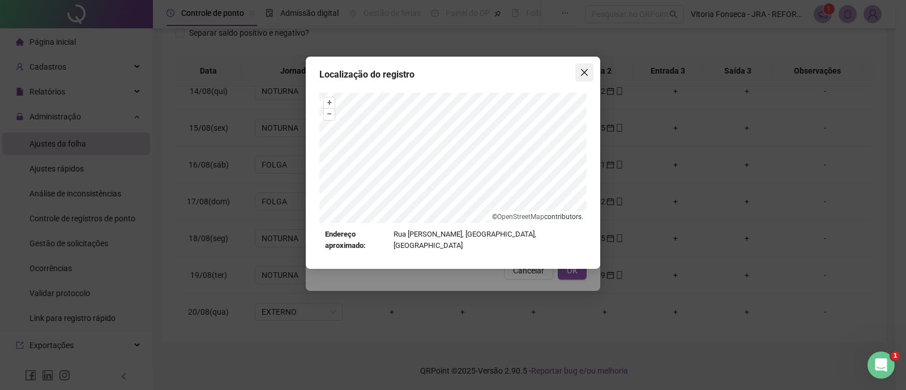
click at [585, 65] on button "Close" at bounding box center [585, 72] width 18 height 18
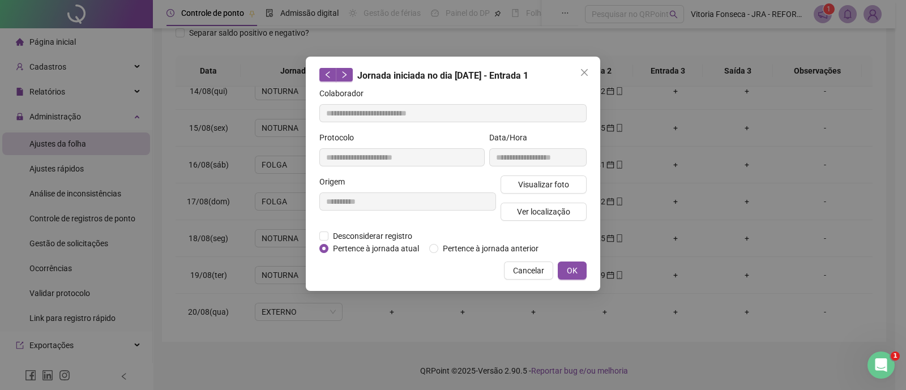
click at [575, 272] on span "OK" at bounding box center [572, 271] width 11 height 12
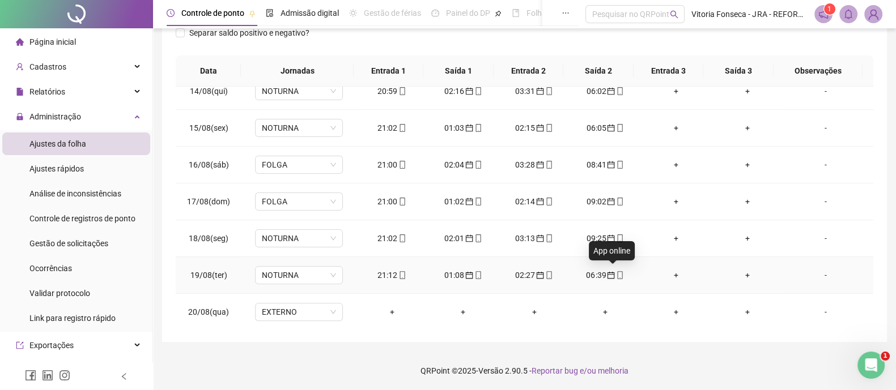
click at [616, 274] on icon "mobile" at bounding box center [620, 275] width 8 height 8
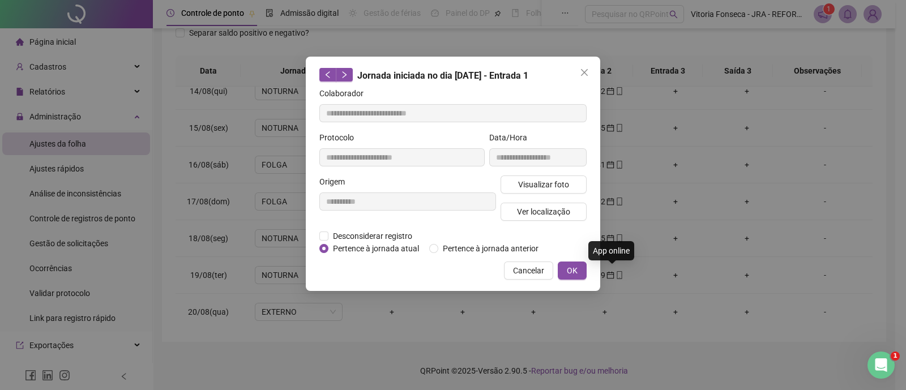
type input "**********"
click at [529, 211] on span "Ver localização" at bounding box center [543, 212] width 53 height 12
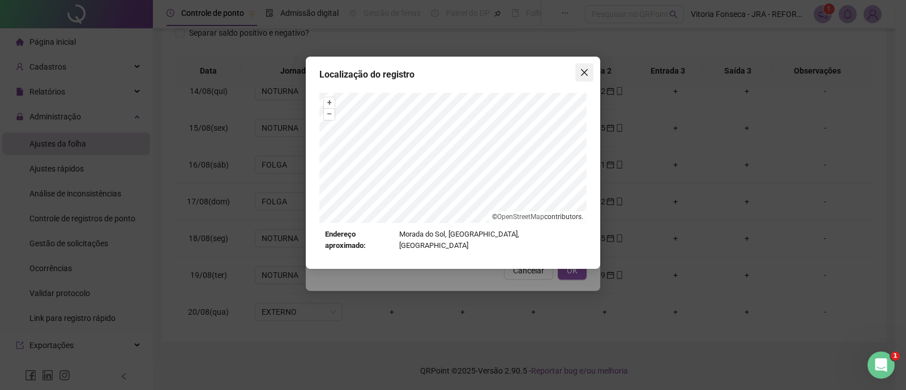
click at [587, 72] on icon "close" at bounding box center [584, 72] width 9 height 9
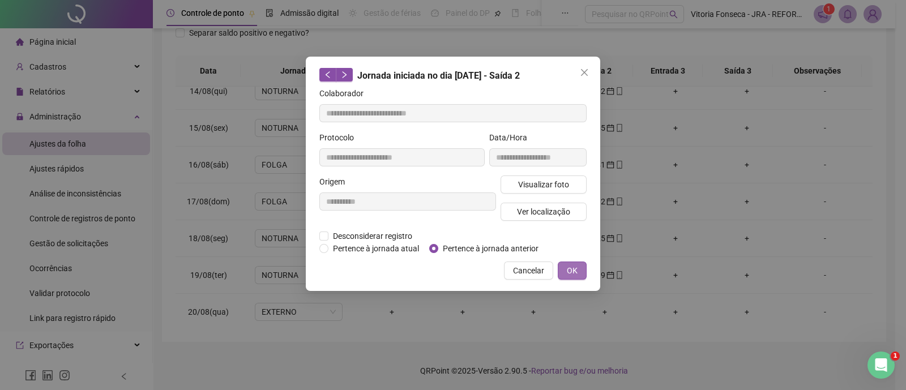
click at [569, 271] on span "OK" at bounding box center [572, 271] width 11 height 12
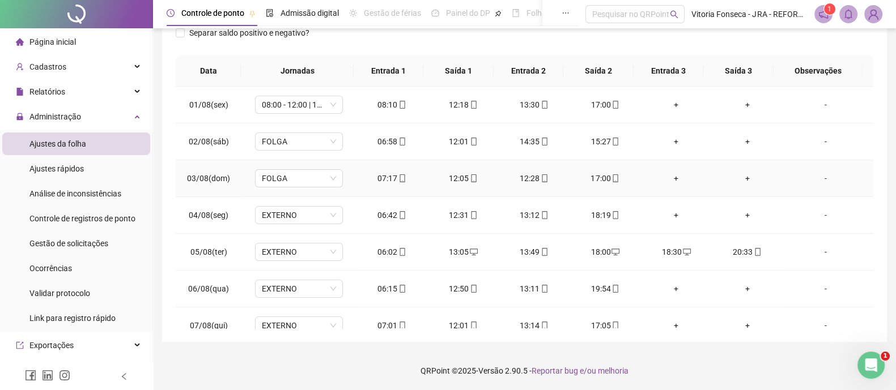
scroll to position [0, 0]
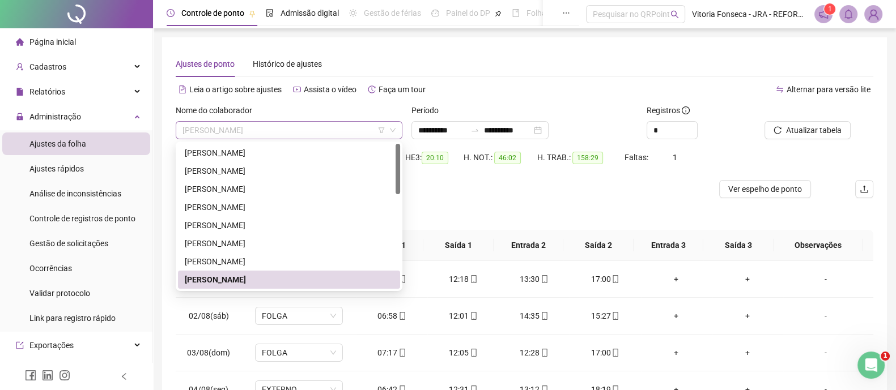
click at [314, 129] on span "[PERSON_NAME]" at bounding box center [288, 130] width 213 height 17
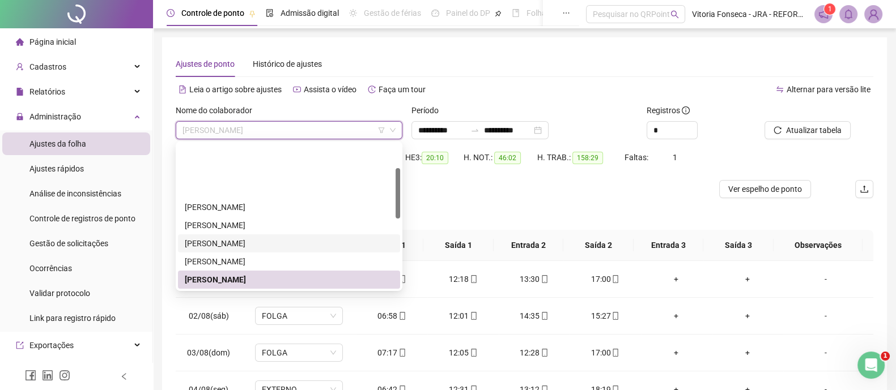
scroll to position [70, 0]
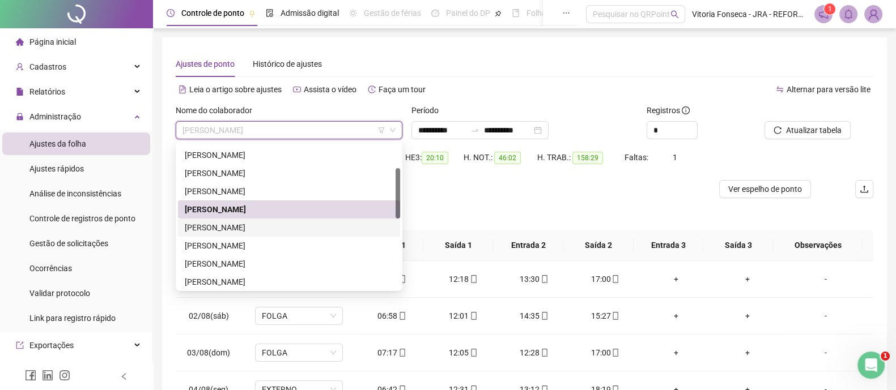
click at [300, 224] on div "[PERSON_NAME]" at bounding box center [289, 228] width 208 height 12
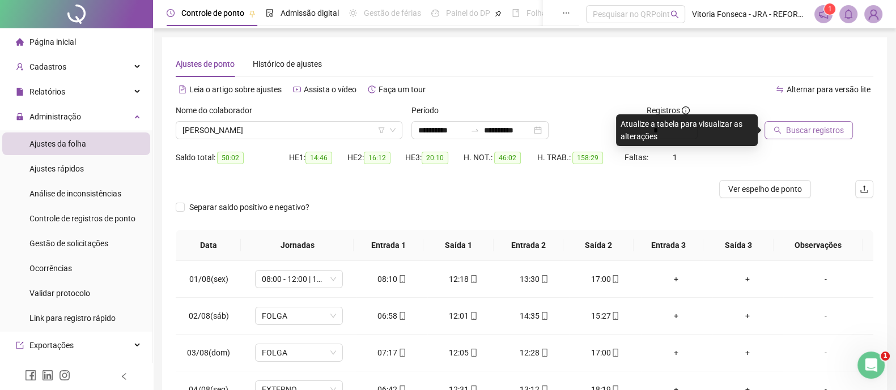
click at [791, 133] on span "Buscar registros" at bounding box center [815, 130] width 58 height 12
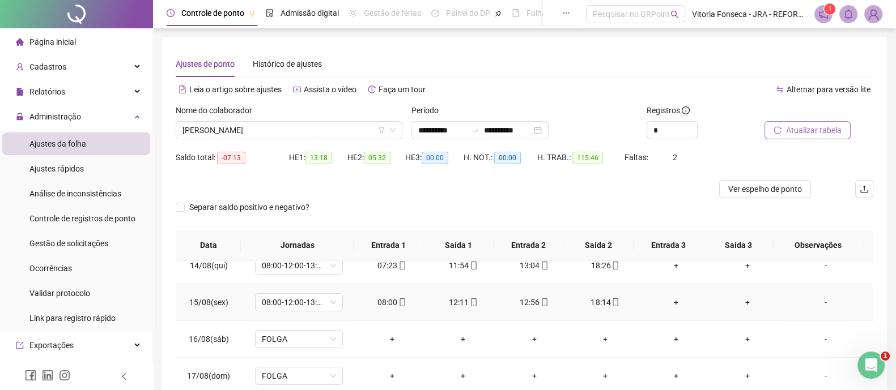
scroll to position [174, 0]
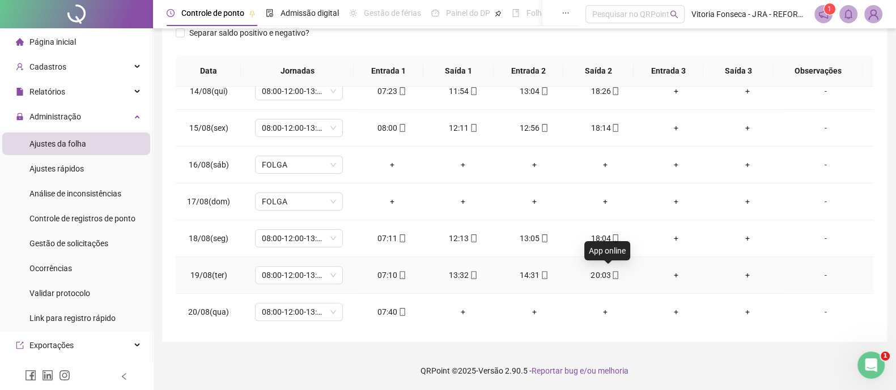
click at [611, 271] on icon "mobile" at bounding box center [615, 275] width 8 height 8
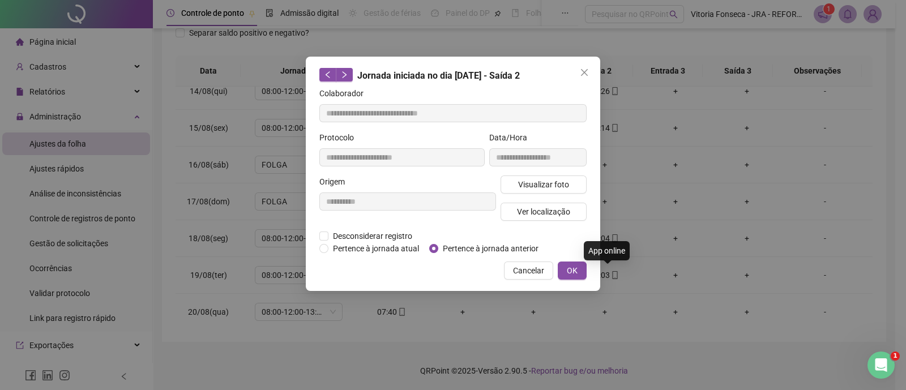
type input "**********"
click at [556, 216] on span "Ver localização" at bounding box center [543, 212] width 53 height 12
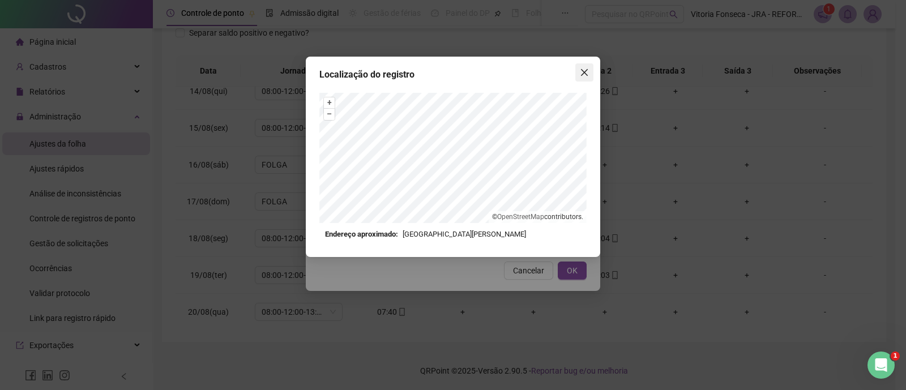
click at [583, 77] on button "Close" at bounding box center [585, 72] width 18 height 18
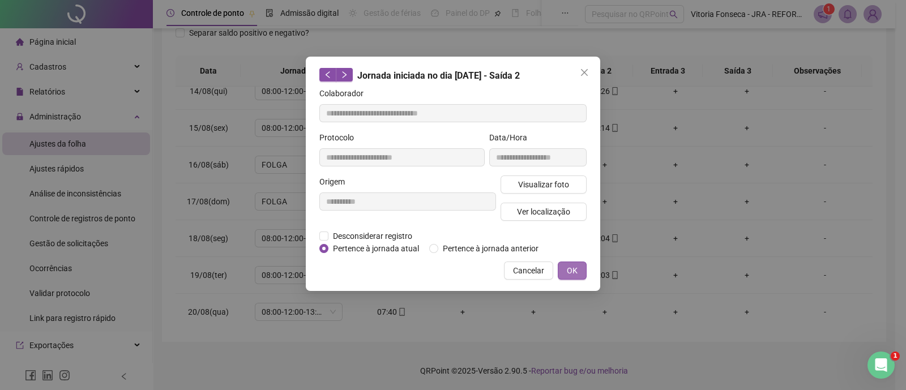
click at [584, 274] on button "OK" at bounding box center [572, 271] width 29 height 18
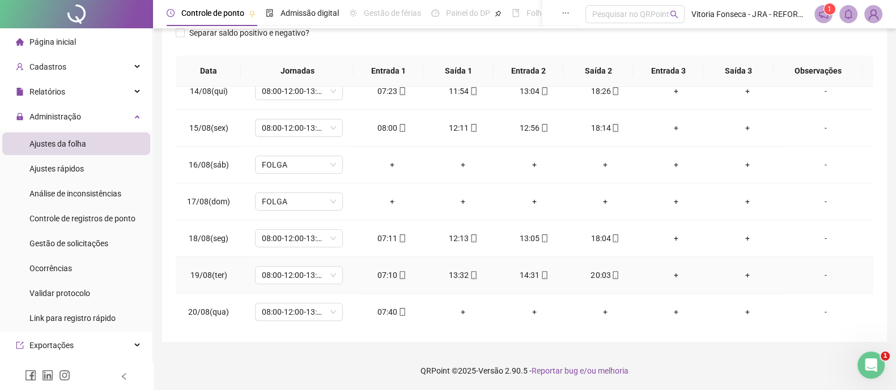
click at [666, 278] on div "+" at bounding box center [676, 275] width 53 height 12
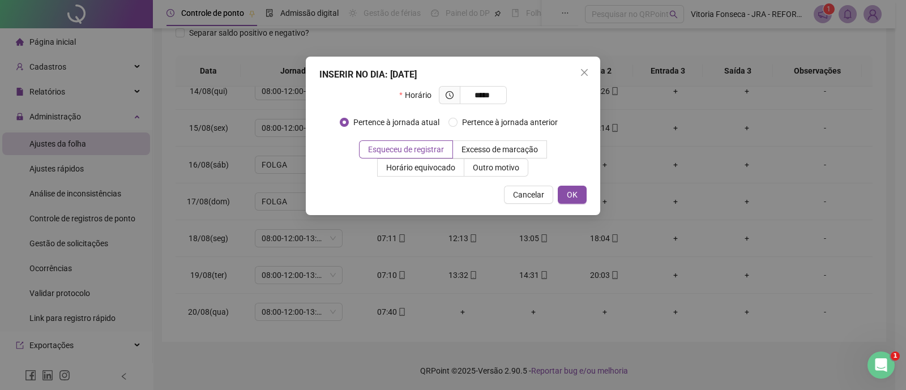
type input "*****"
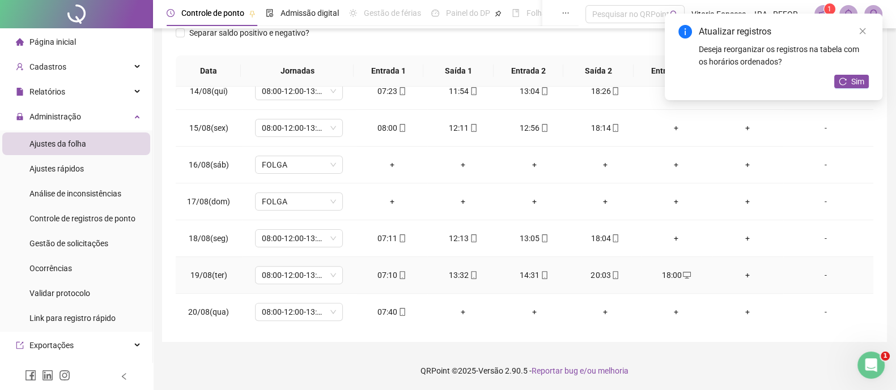
click at [734, 272] on div "+" at bounding box center [747, 275] width 53 height 12
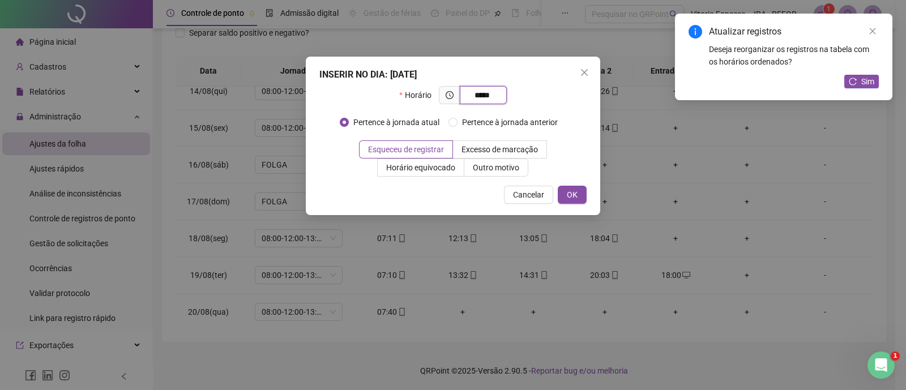
type input "*****"
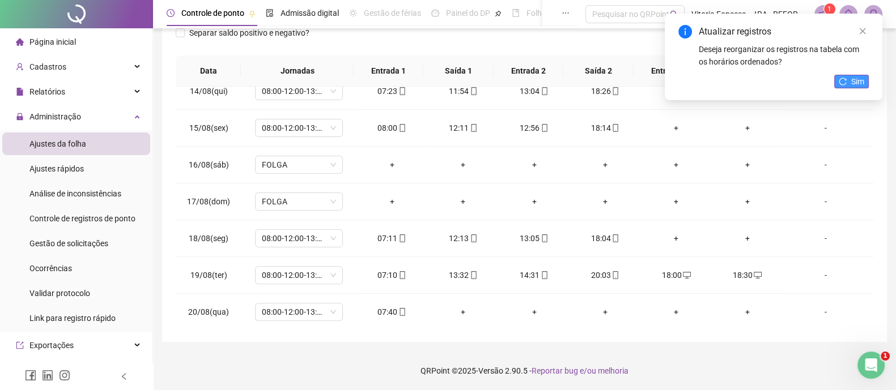
click at [855, 84] on span "Sim" at bounding box center [857, 81] width 13 height 12
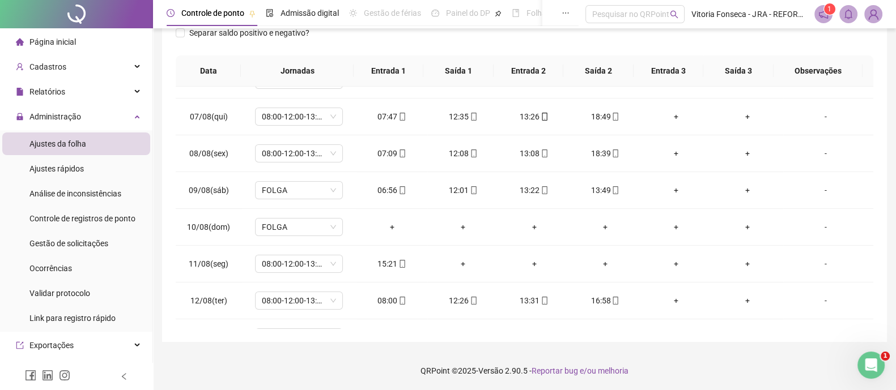
scroll to position [0, 0]
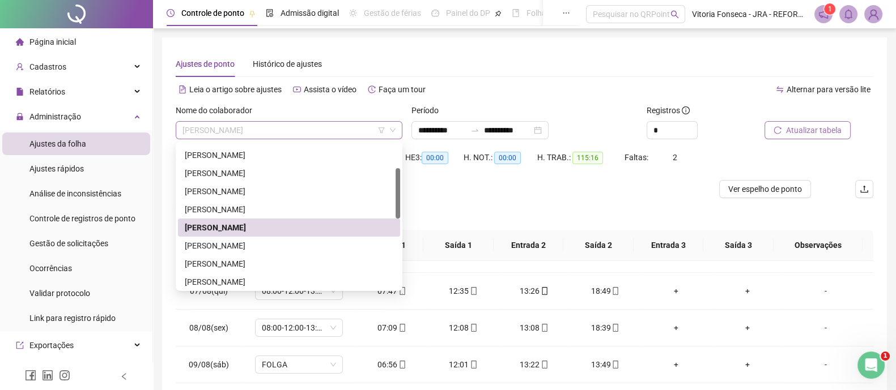
click at [317, 129] on span "[PERSON_NAME]" at bounding box center [288, 130] width 213 height 17
click at [267, 259] on div "[PERSON_NAME]" at bounding box center [289, 264] width 208 height 12
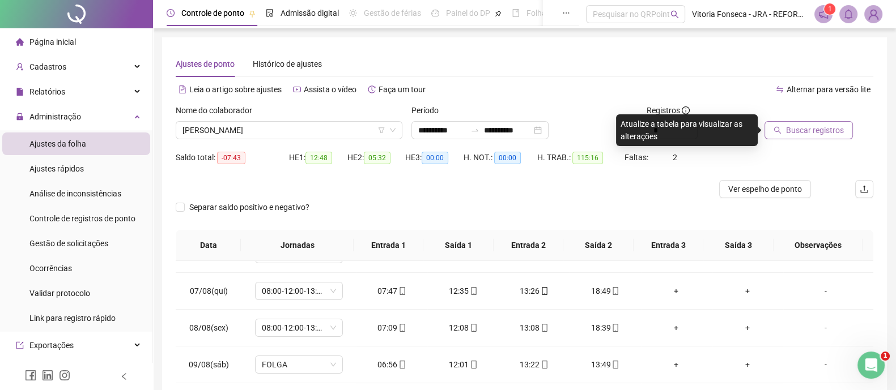
click at [838, 129] on span "Buscar registros" at bounding box center [815, 130] width 58 height 12
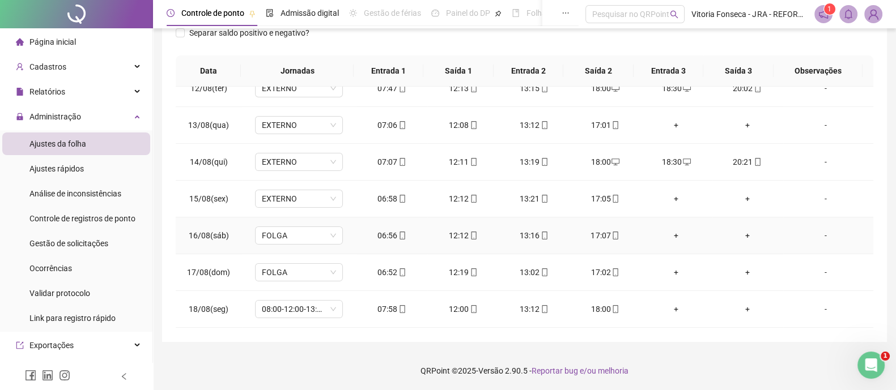
scroll to position [492, 0]
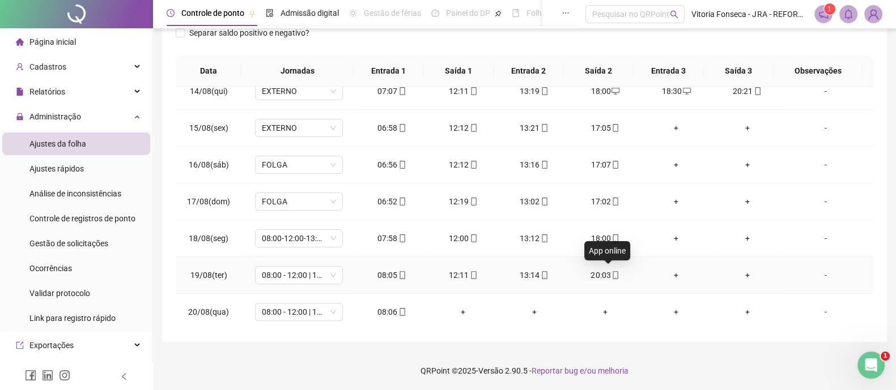
click at [613, 271] on icon "mobile" at bounding box center [615, 275] width 5 height 8
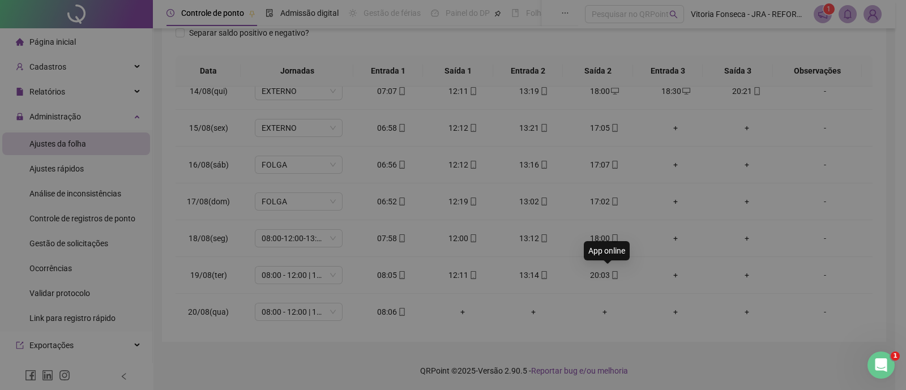
type input "**********"
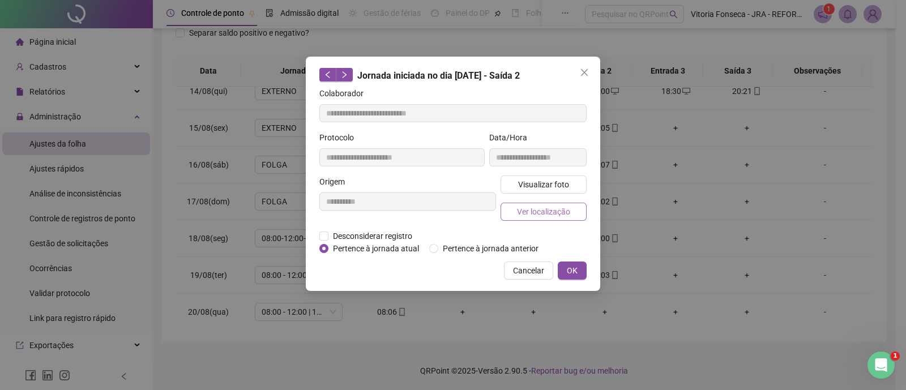
click at [567, 214] on span "Ver localização" at bounding box center [543, 212] width 53 height 12
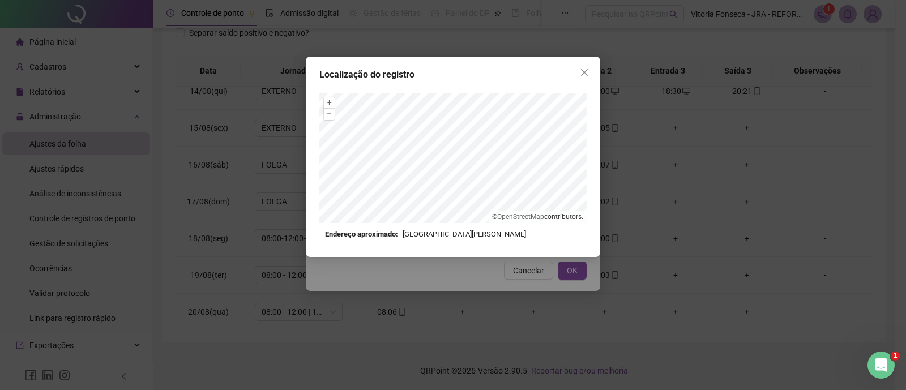
click at [572, 267] on div "Localização do registro + – ⇧ › © OpenStreetMap contributors. Endereço aproxima…" at bounding box center [453, 195] width 906 height 390
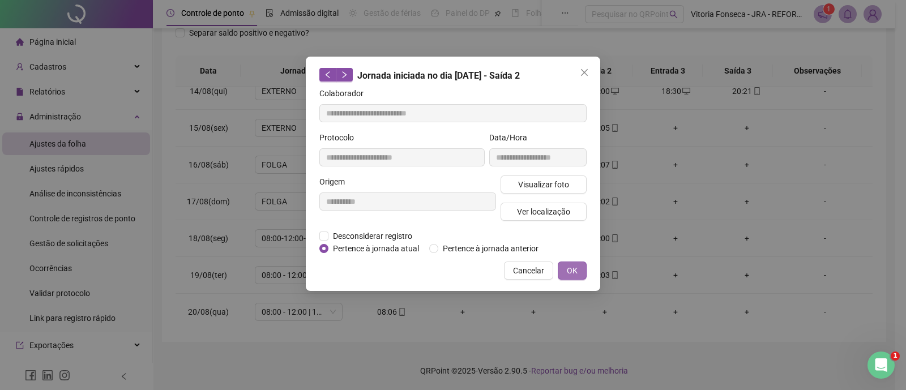
click at [573, 268] on span "OK" at bounding box center [572, 271] width 11 height 12
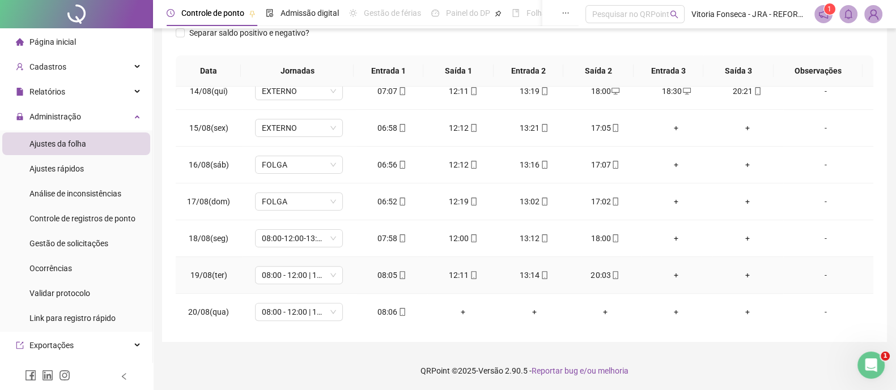
click at [670, 270] on div "+" at bounding box center [676, 275] width 53 height 12
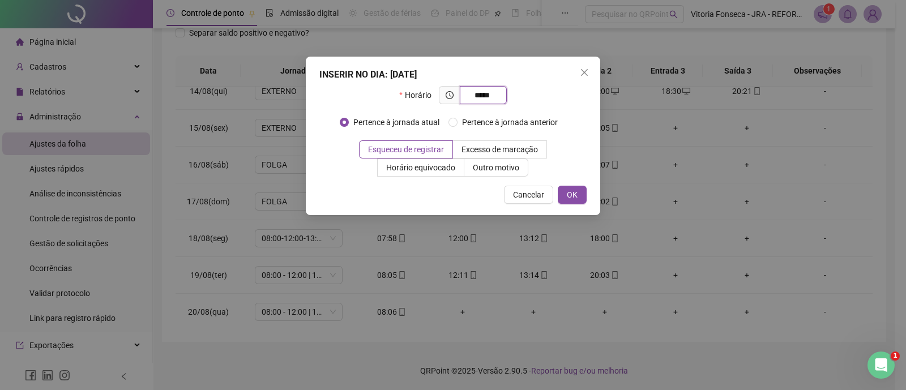
type input "*****"
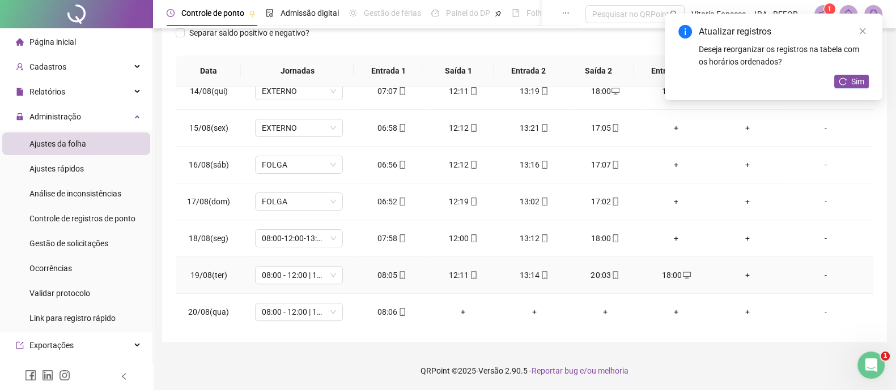
click at [741, 269] on div "+" at bounding box center [747, 275] width 53 height 12
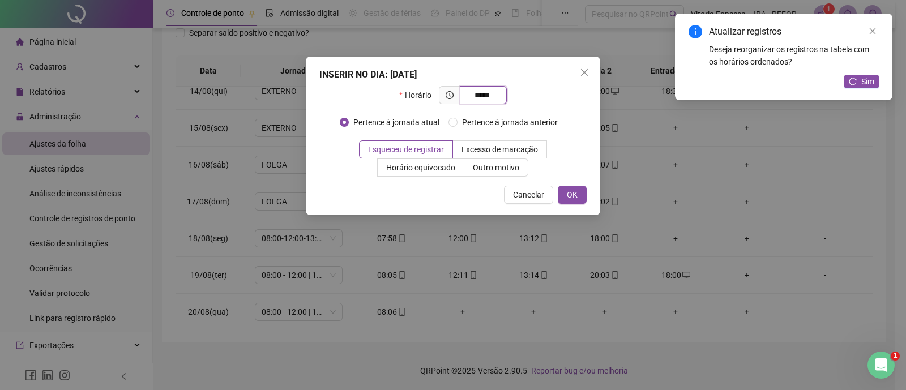
type input "*****"
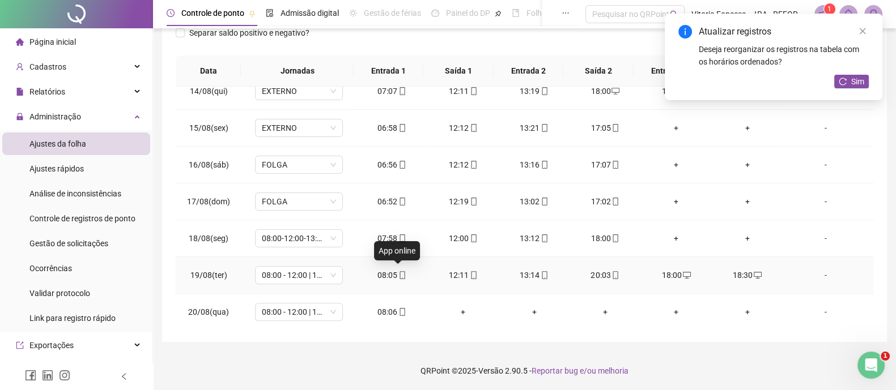
click at [402, 272] on icon "mobile" at bounding box center [402, 275] width 8 height 8
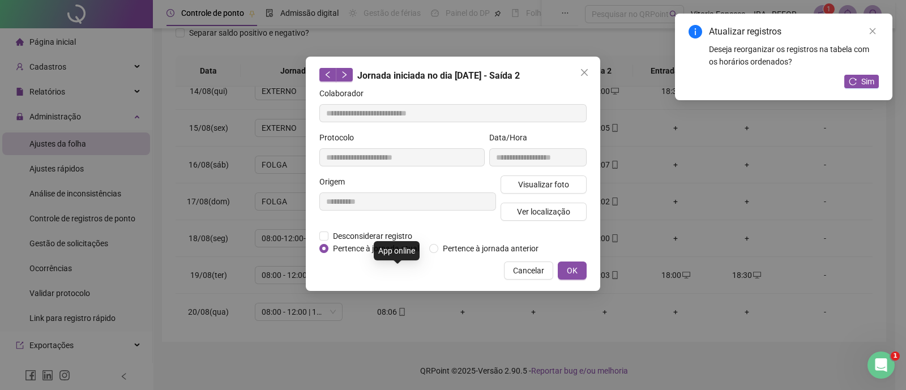
type input "**********"
click at [523, 216] on span "Ver localização" at bounding box center [543, 212] width 53 height 12
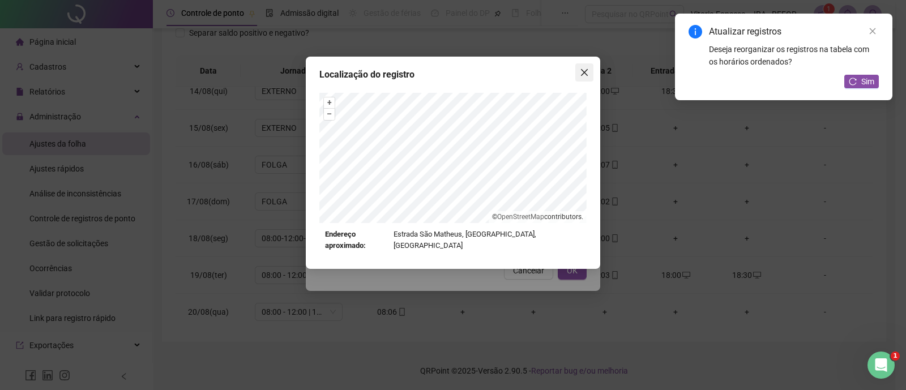
click at [587, 72] on icon "close" at bounding box center [584, 72] width 9 height 9
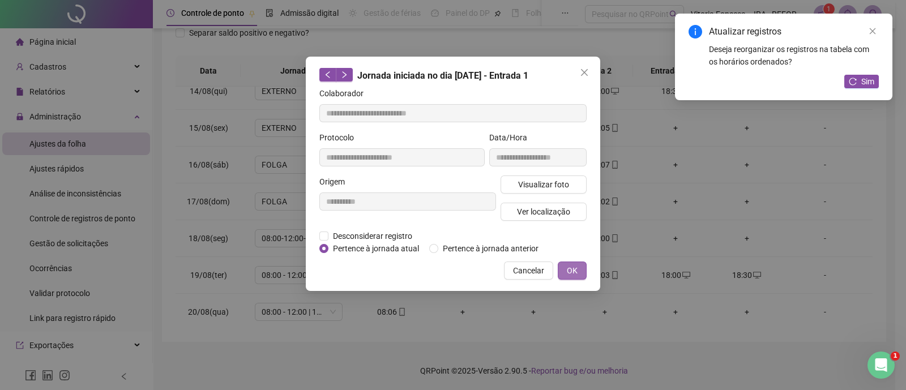
click at [581, 268] on button "OK" at bounding box center [572, 271] width 29 height 18
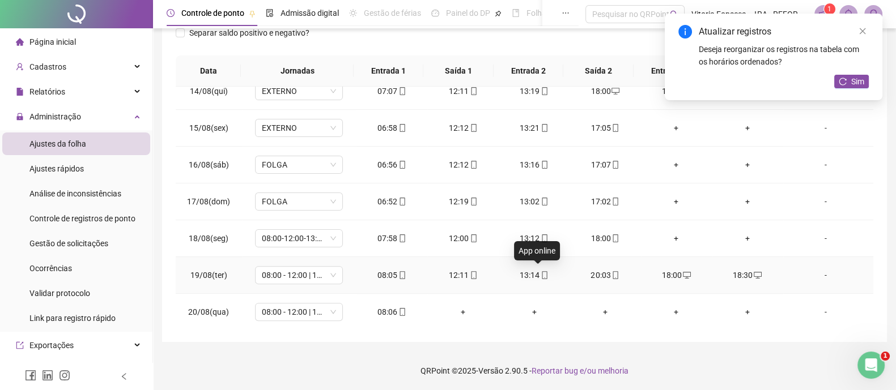
click at [540, 275] on icon "mobile" at bounding box center [544, 275] width 8 height 8
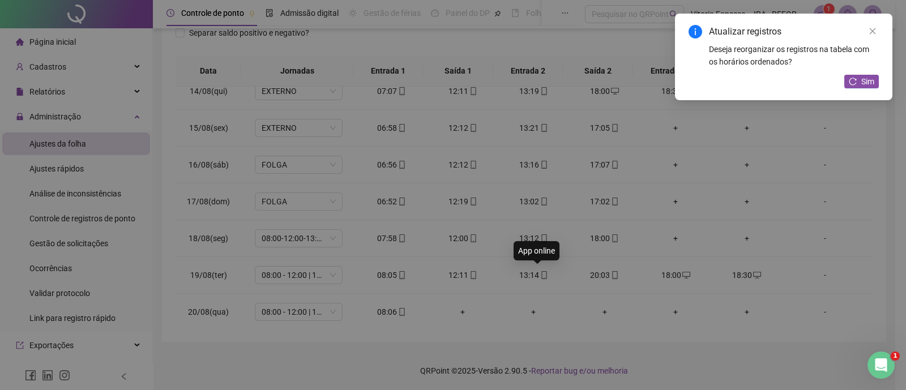
type input "**********"
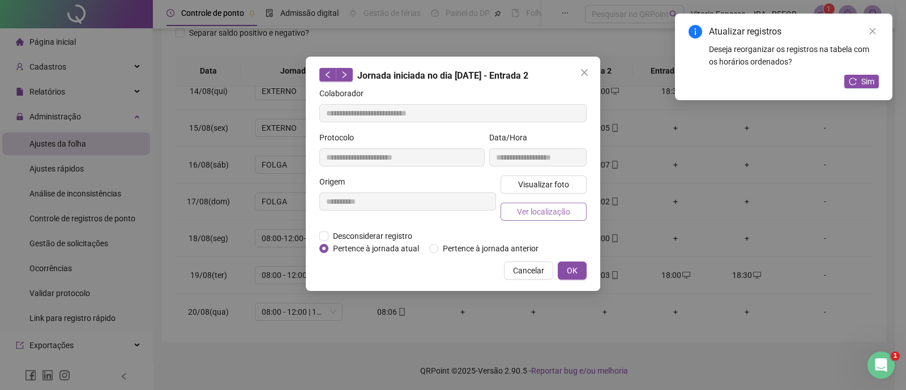
click at [539, 207] on span "Ver localização" at bounding box center [543, 212] width 53 height 12
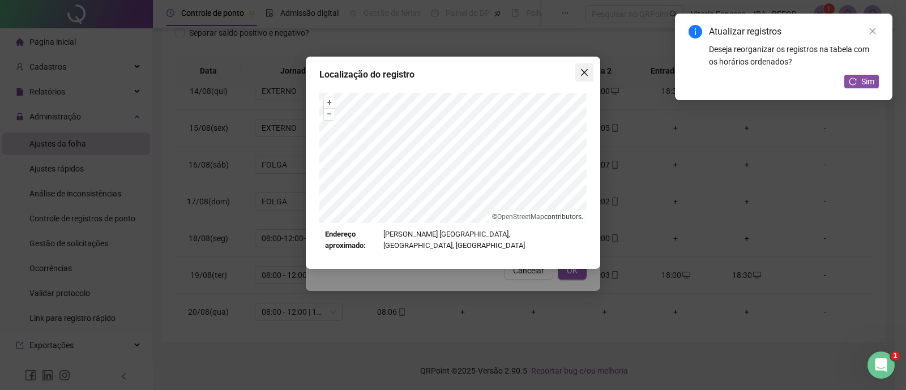
click at [591, 72] on span "Close" at bounding box center [585, 72] width 18 height 9
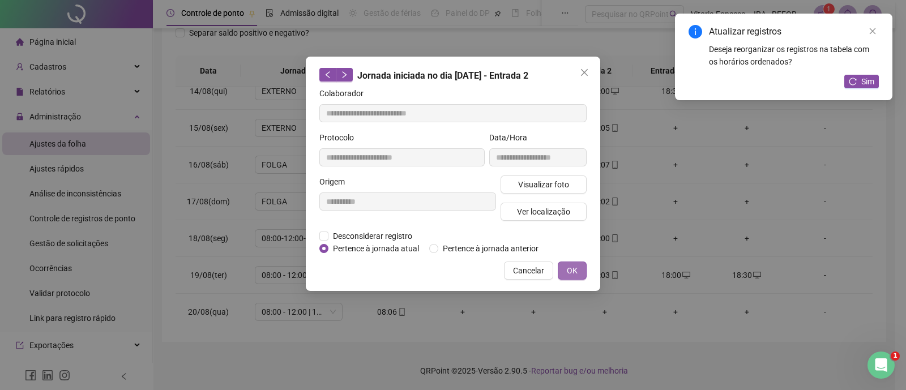
click at [581, 265] on button "OK" at bounding box center [572, 271] width 29 height 18
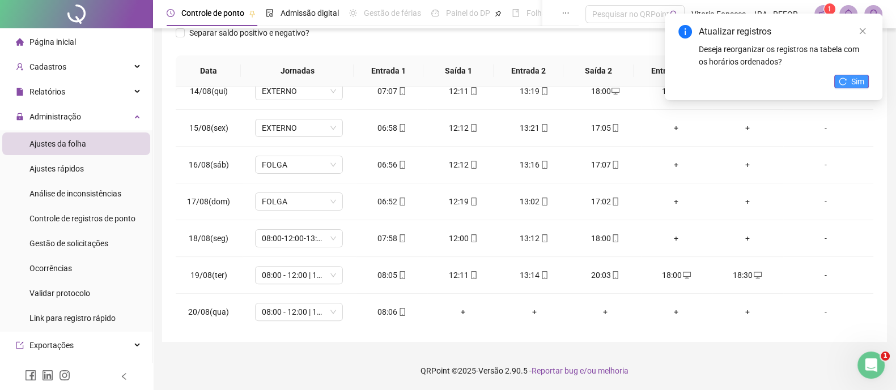
click at [860, 84] on span "Sim" at bounding box center [857, 81] width 13 height 12
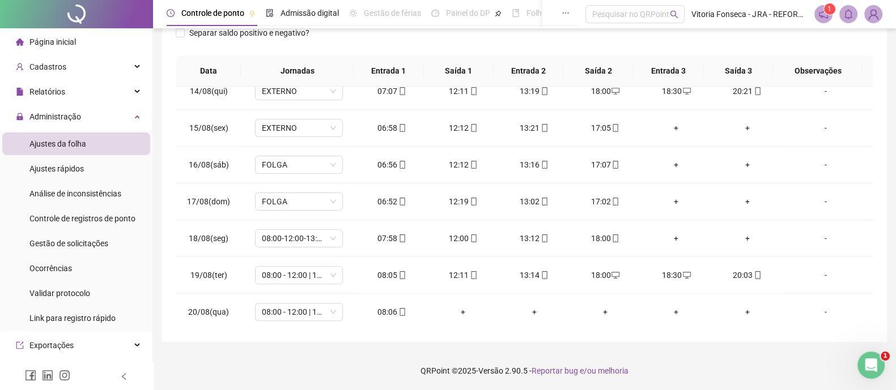
scroll to position [0, 0]
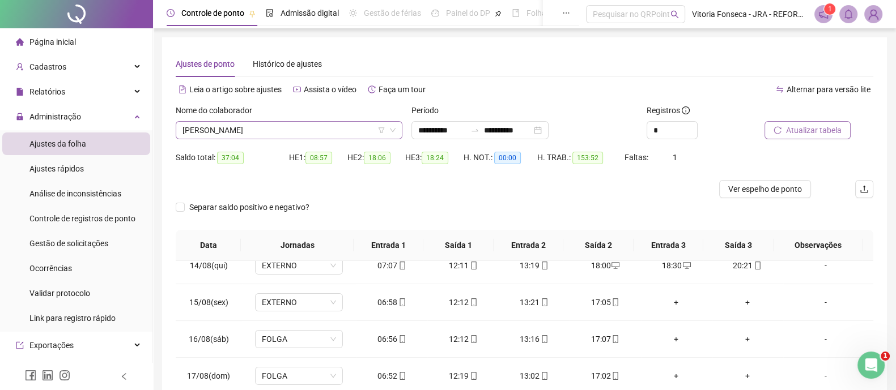
click at [330, 131] on span "[PERSON_NAME]" at bounding box center [288, 130] width 213 height 17
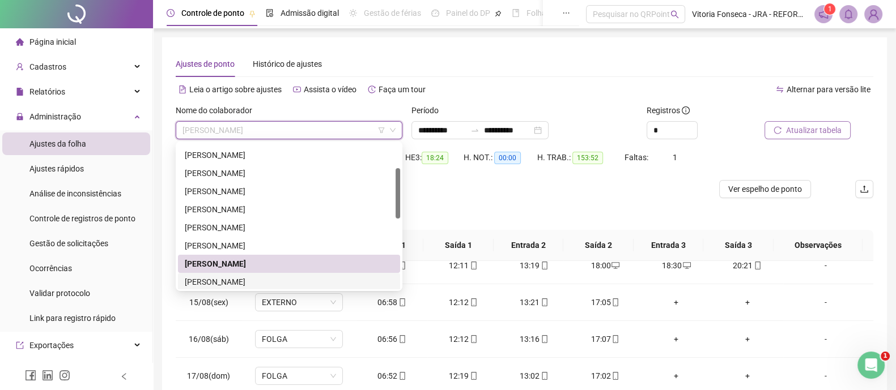
click at [298, 280] on div "[PERSON_NAME]" at bounding box center [289, 282] width 208 height 12
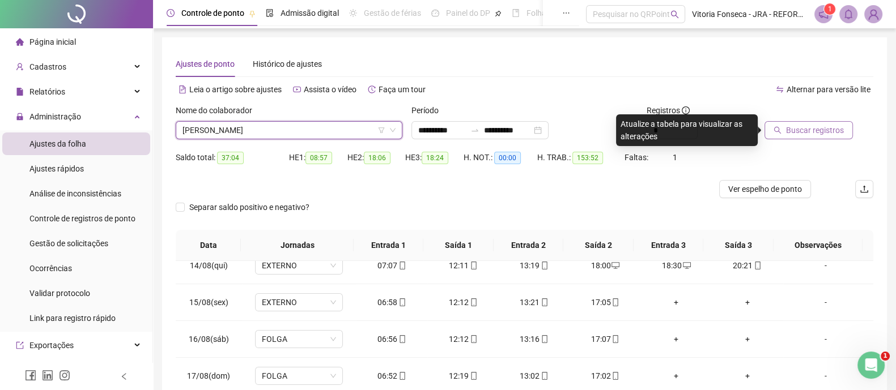
click at [818, 133] on span "Buscar registros" at bounding box center [815, 130] width 58 height 12
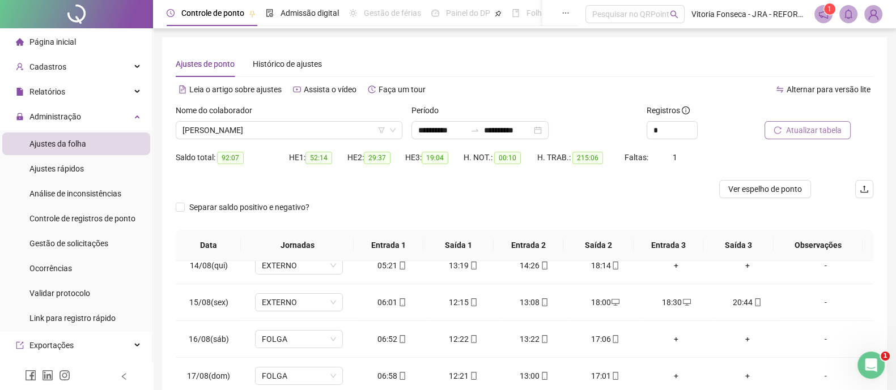
scroll to position [174, 0]
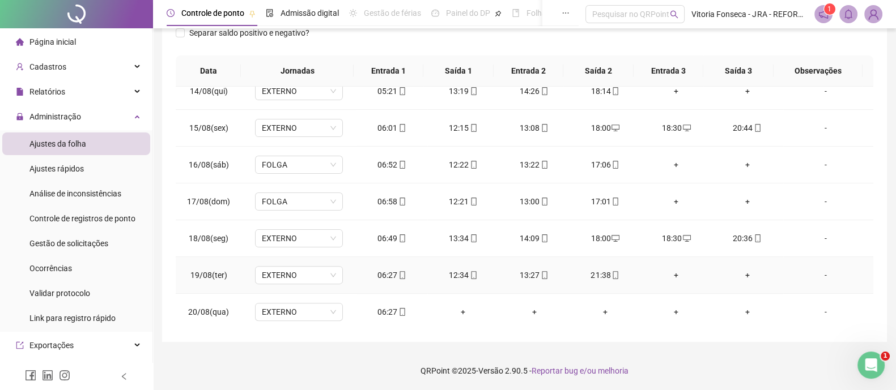
click at [672, 274] on div "+" at bounding box center [676, 275] width 53 height 12
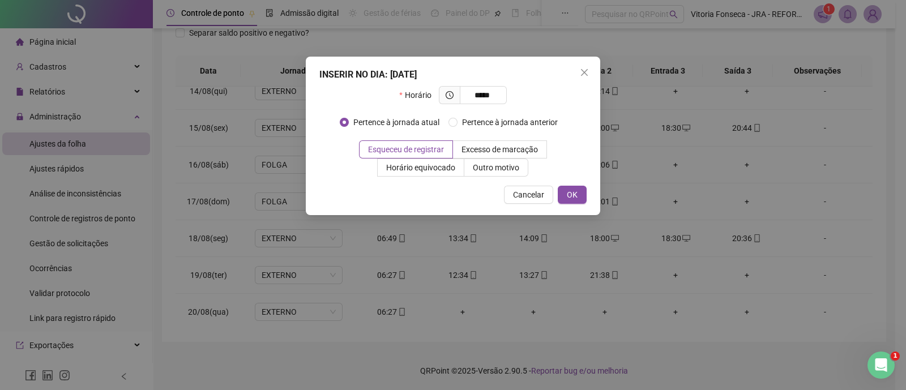
type input "*****"
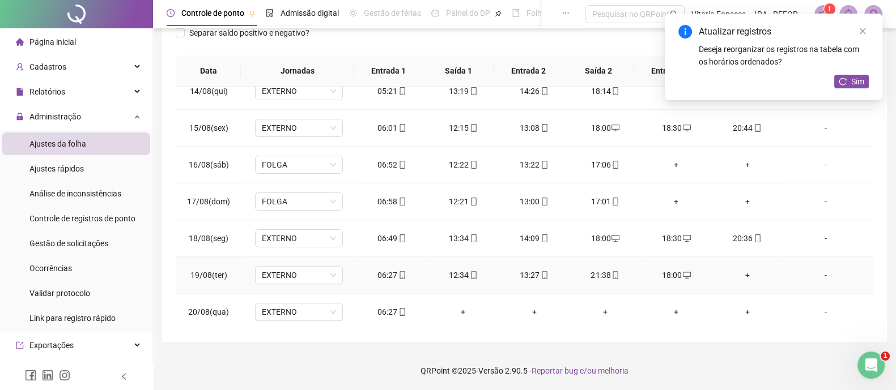
click at [739, 273] on div "+" at bounding box center [747, 275] width 53 height 12
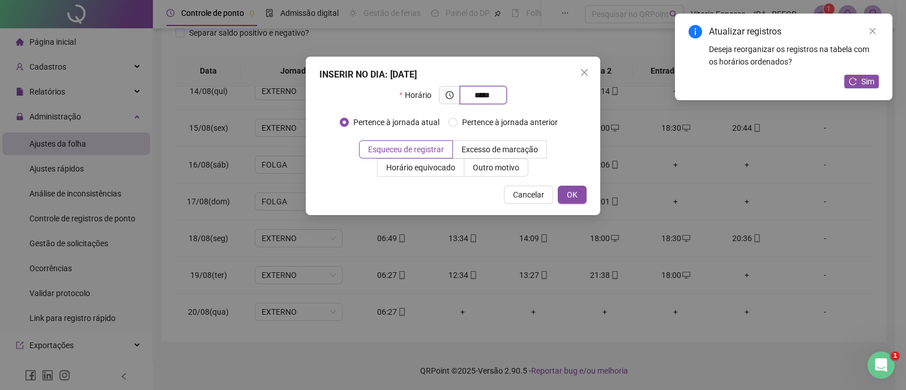
type input "*****"
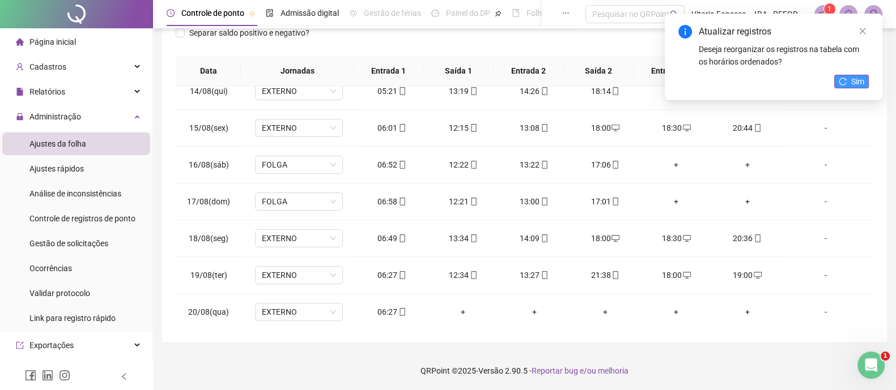
click at [851, 79] on span "Sim" at bounding box center [857, 81] width 13 height 12
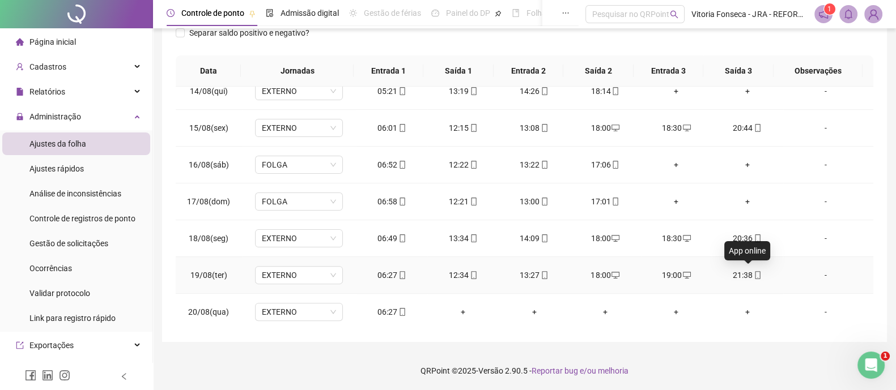
click at [753, 271] on icon "mobile" at bounding box center [757, 275] width 8 height 8
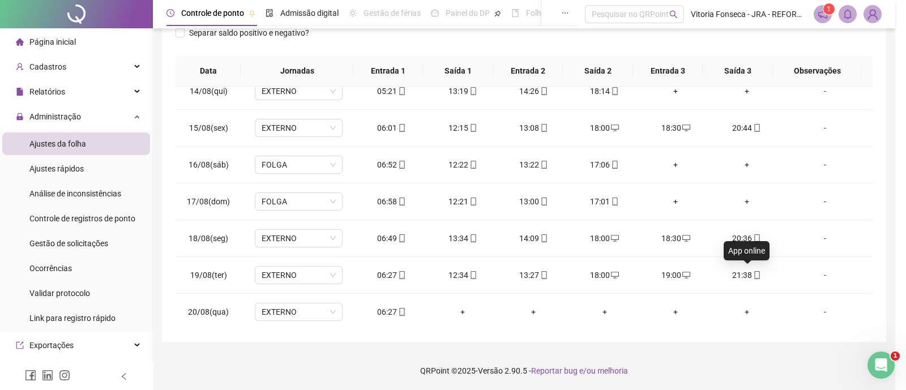
type input "**********"
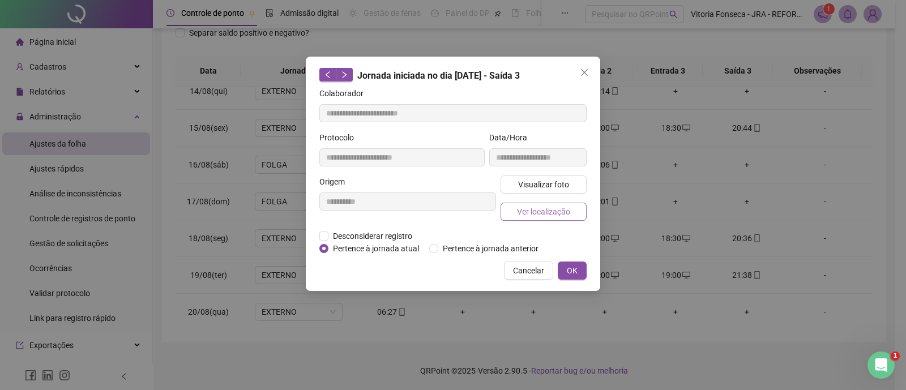
click at [565, 218] on button "Ver localização" at bounding box center [544, 212] width 86 height 18
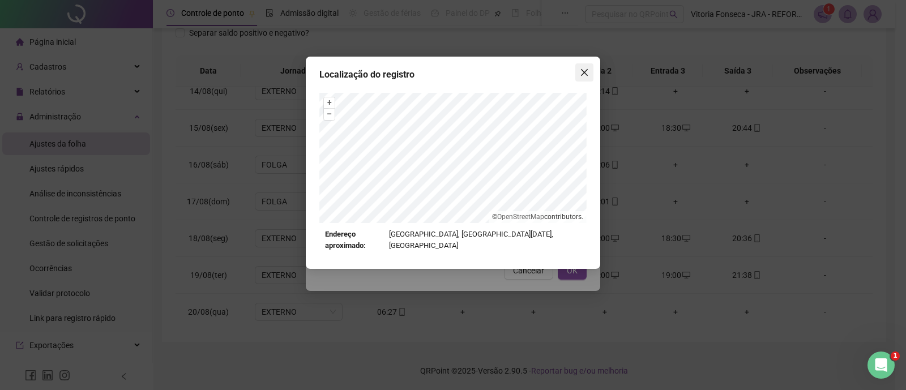
click at [586, 73] on icon "close" at bounding box center [584, 72] width 7 height 7
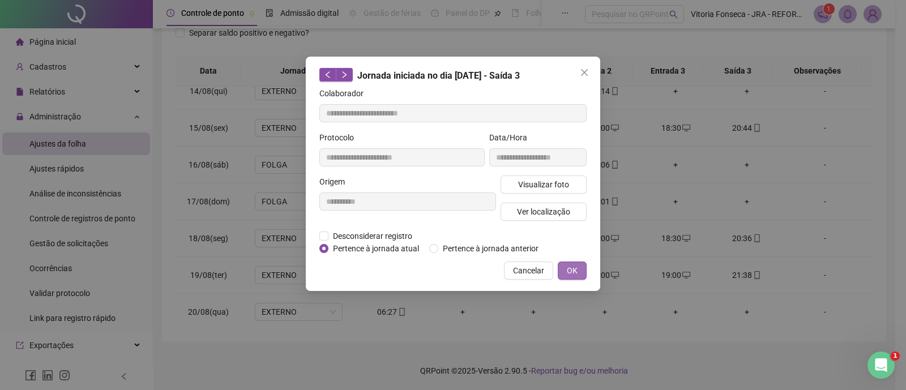
click at [563, 265] on button "OK" at bounding box center [572, 271] width 29 height 18
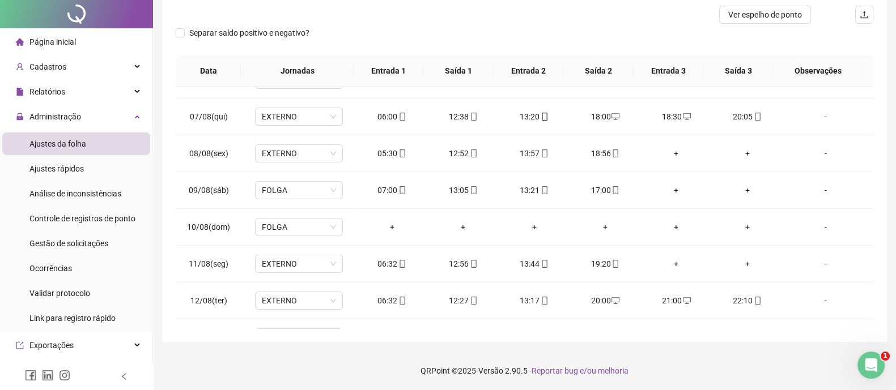
scroll to position [0, 0]
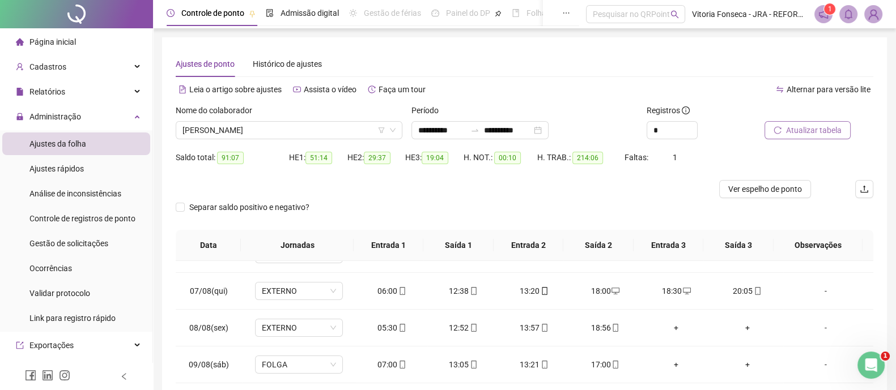
click at [836, 133] on span "Atualizar tabela" at bounding box center [814, 130] width 56 height 12
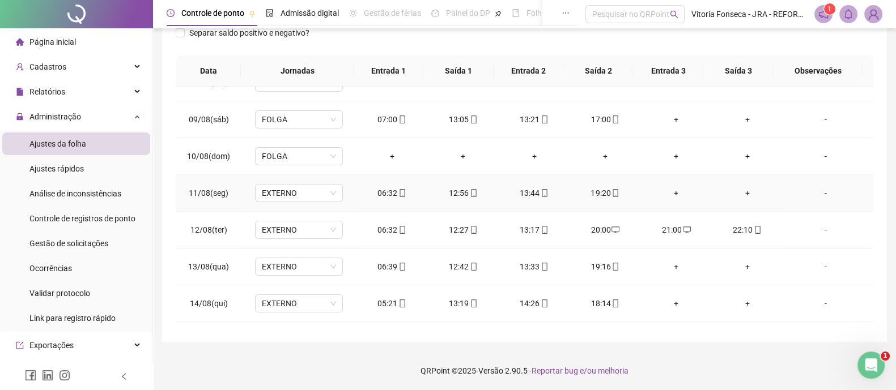
scroll to position [492, 0]
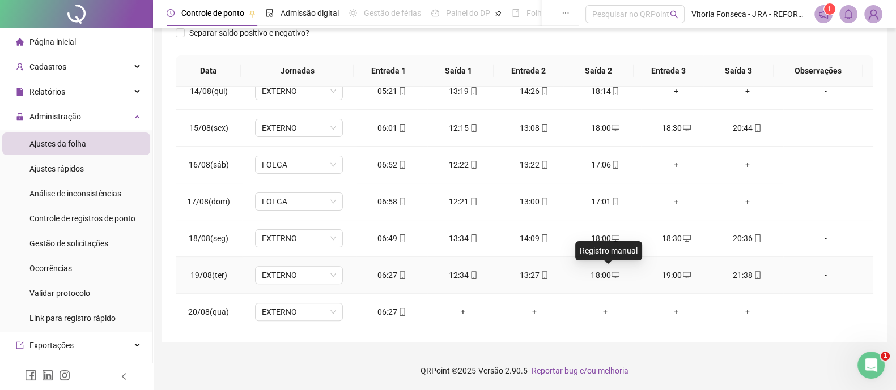
click at [611, 272] on icon "desktop" at bounding box center [615, 275] width 8 height 7
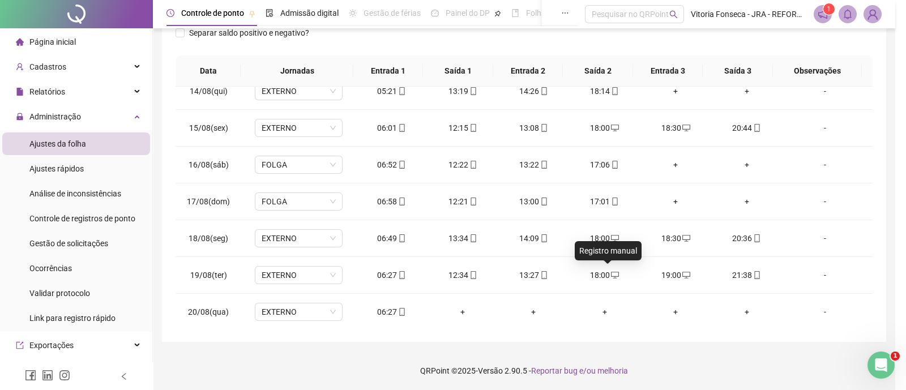
type input "**********"
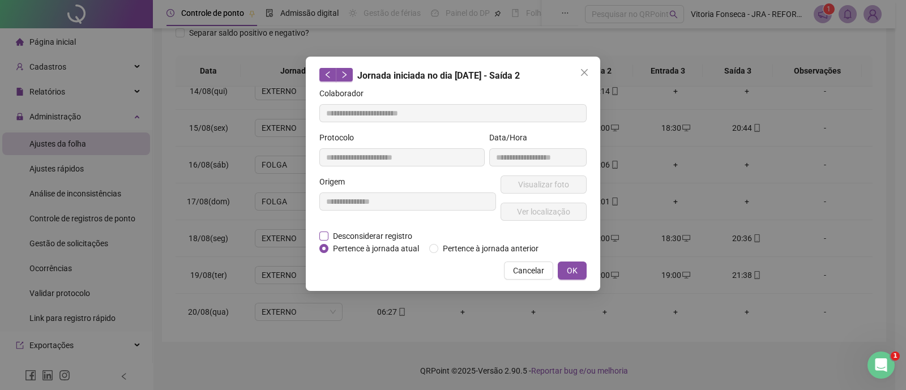
click at [364, 231] on span "Desconsiderar registro" at bounding box center [373, 236] width 88 height 12
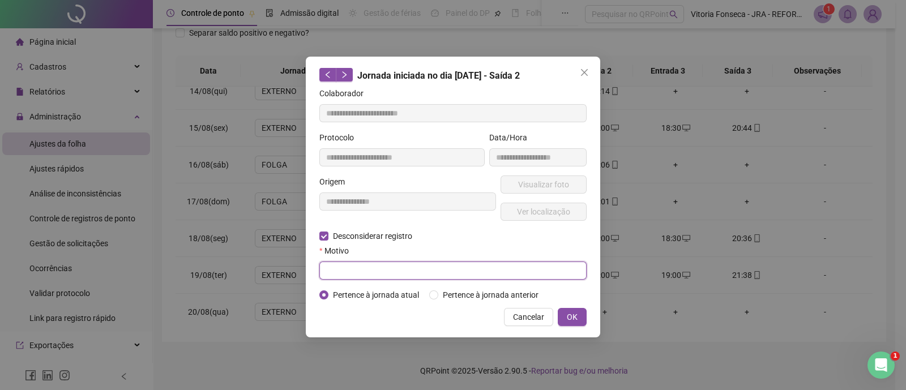
click at [417, 272] on input "text" at bounding box center [453, 271] width 267 height 18
type input "**********"
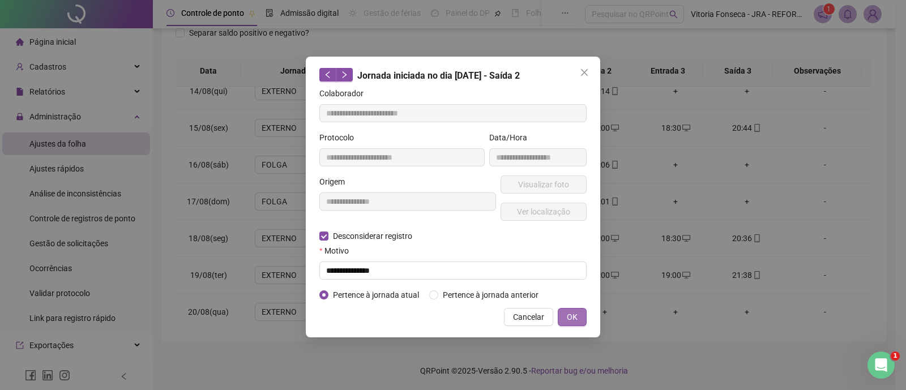
click at [572, 323] on button "OK" at bounding box center [572, 317] width 29 height 18
click at [579, 315] on button "OK" at bounding box center [572, 317] width 29 height 18
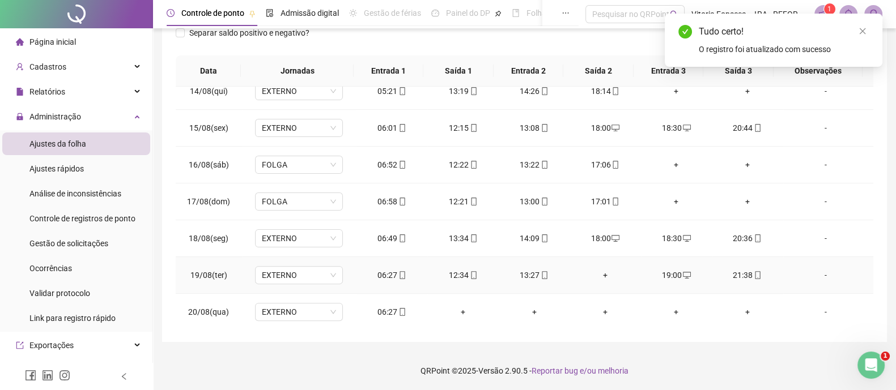
click at [682, 274] on span "desktop" at bounding box center [686, 275] width 9 height 8
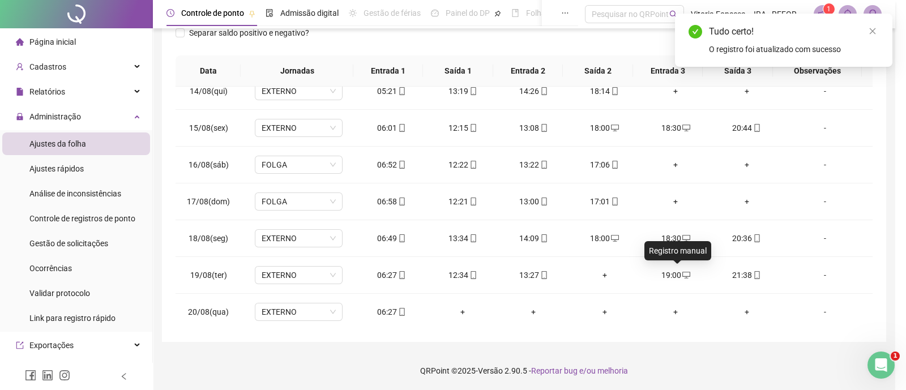
type input "**********"
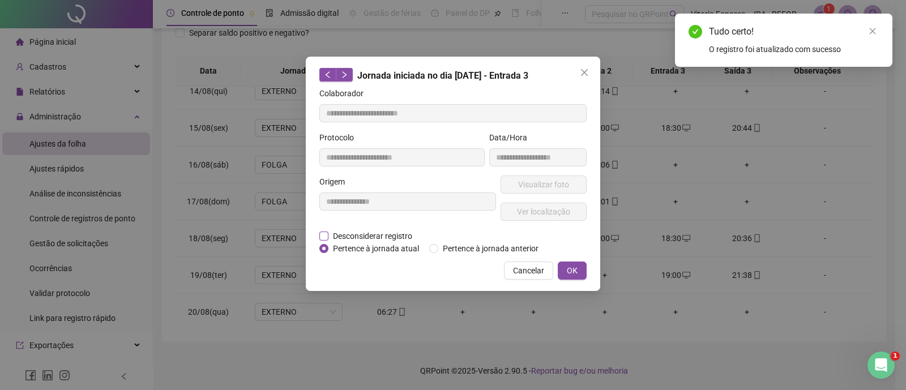
click at [351, 232] on span "Desconsiderar registro" at bounding box center [373, 236] width 88 height 12
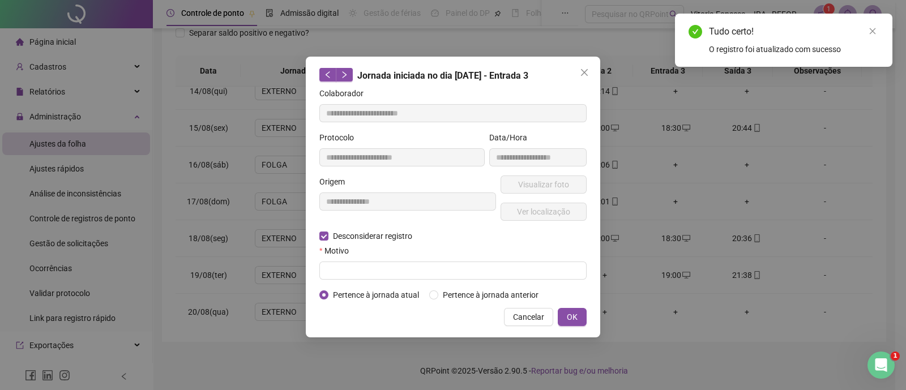
click at [368, 282] on form "**********" at bounding box center [453, 194] width 267 height 214
click at [367, 272] on input "text" at bounding box center [453, 271] width 267 height 18
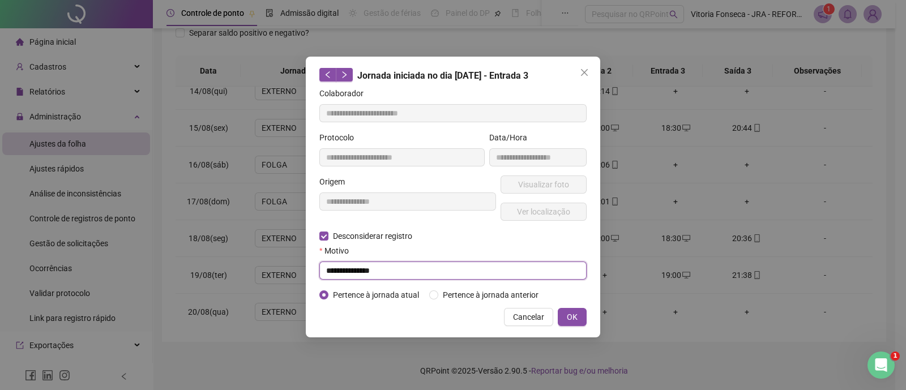
type input "**********"
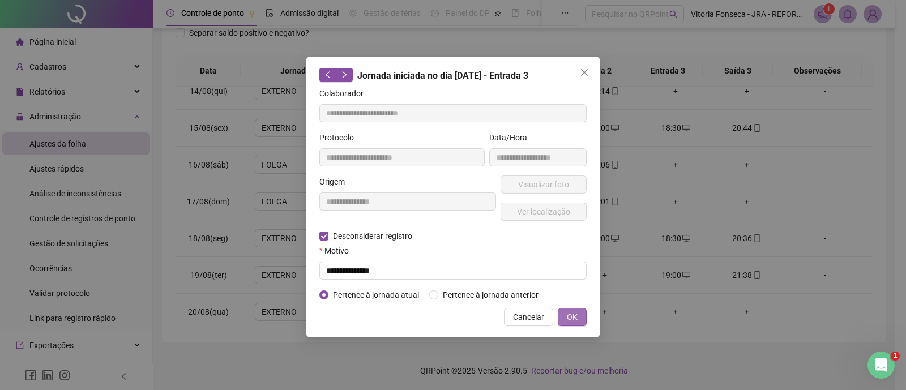
click at [569, 322] on span "OK" at bounding box center [572, 317] width 11 height 12
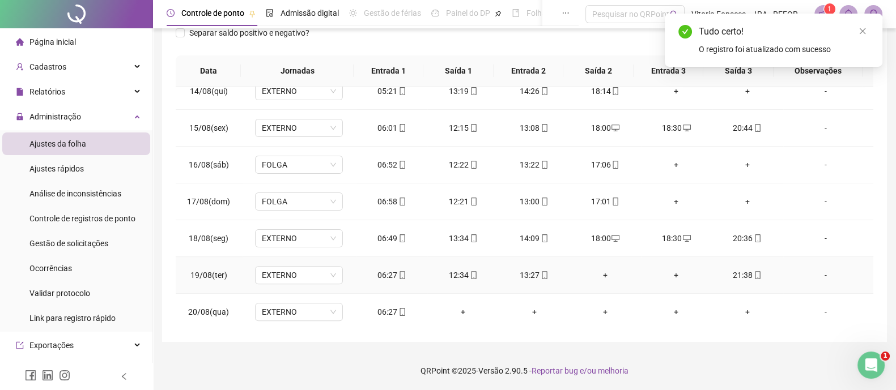
click at [595, 271] on div "+" at bounding box center [604, 275] width 53 height 12
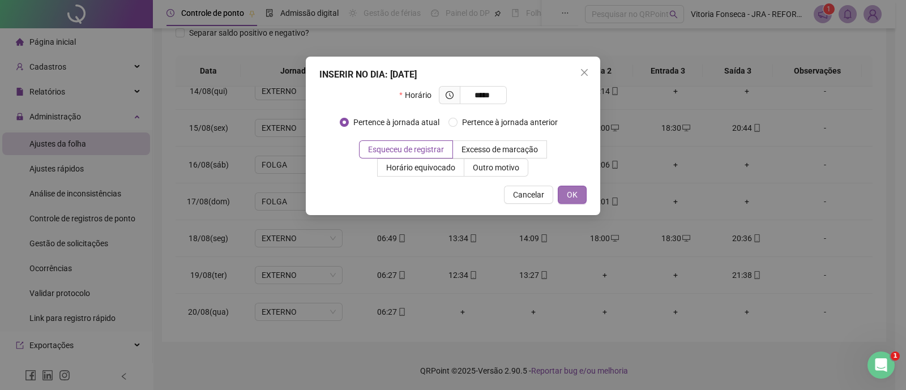
type input "*****"
click at [568, 193] on span "OK" at bounding box center [572, 195] width 11 height 12
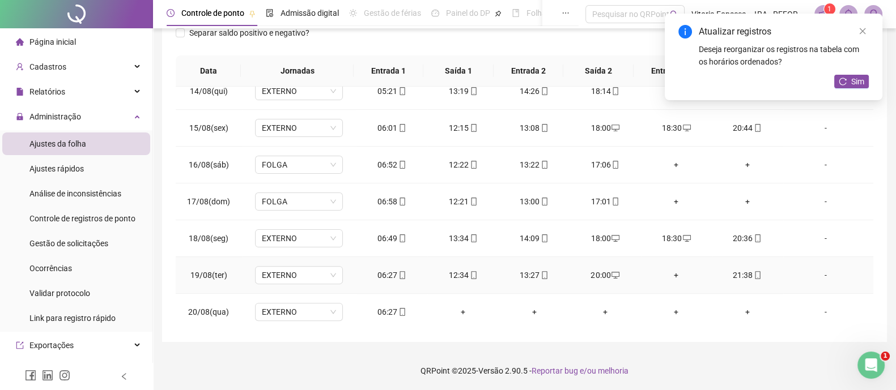
click at [665, 269] on div "+" at bounding box center [676, 275] width 53 height 12
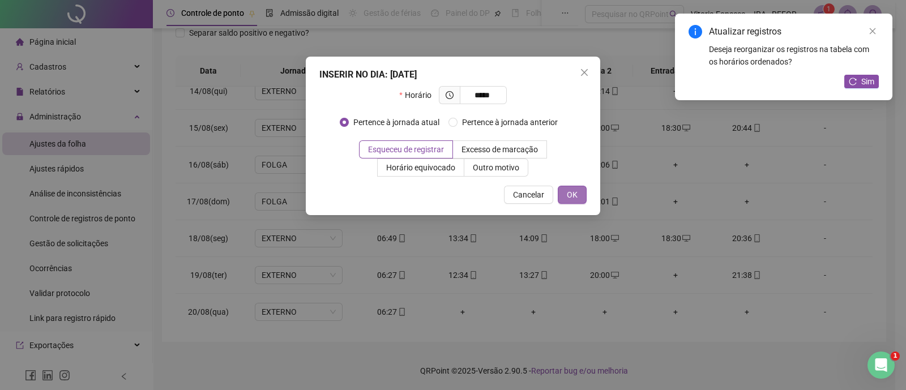
type input "*****"
click at [574, 197] on span "OK" at bounding box center [572, 195] width 11 height 12
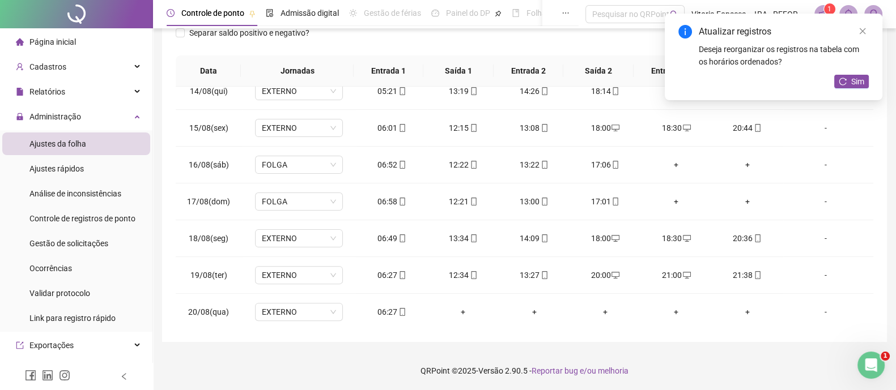
click at [853, 90] on div "Atualizar registros Deseja reorganizar os registros na tabela com os horários o…" at bounding box center [774, 57] width 218 height 87
click at [853, 85] on span "Sim" at bounding box center [857, 81] width 13 height 12
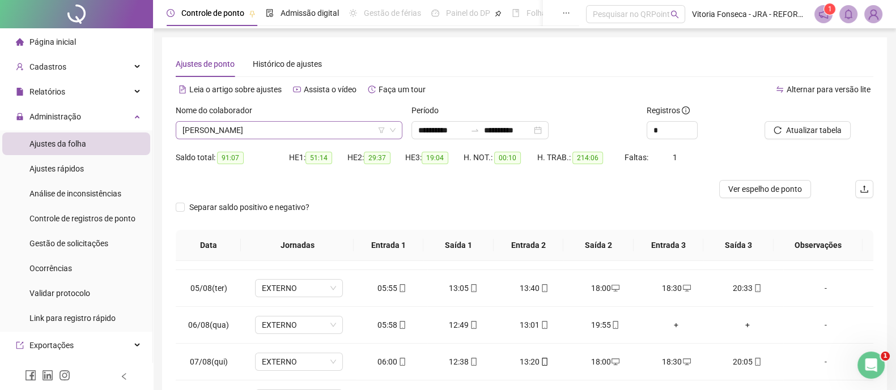
scroll to position [73, 0]
click at [309, 131] on span "[PERSON_NAME]" at bounding box center [288, 130] width 213 height 17
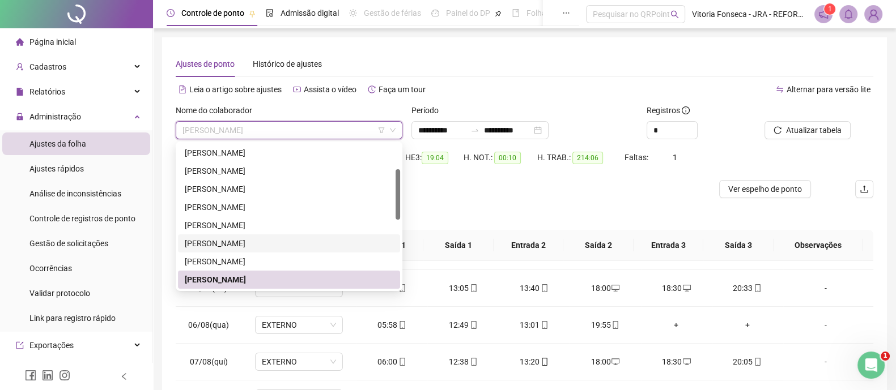
scroll to position [143, 0]
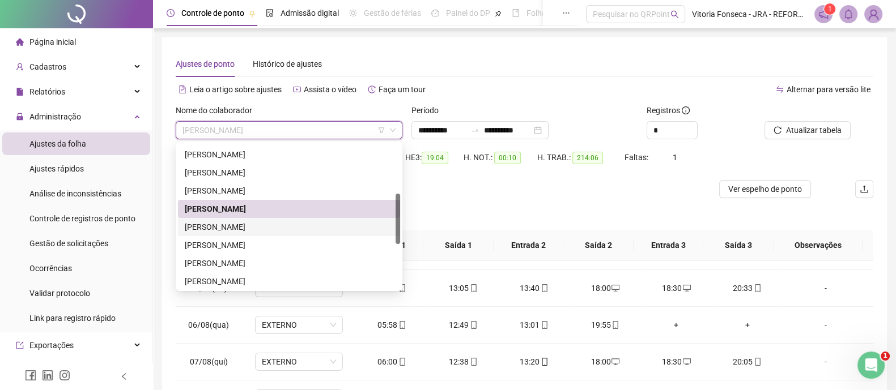
click at [289, 225] on div "[PERSON_NAME]" at bounding box center [289, 227] width 208 height 12
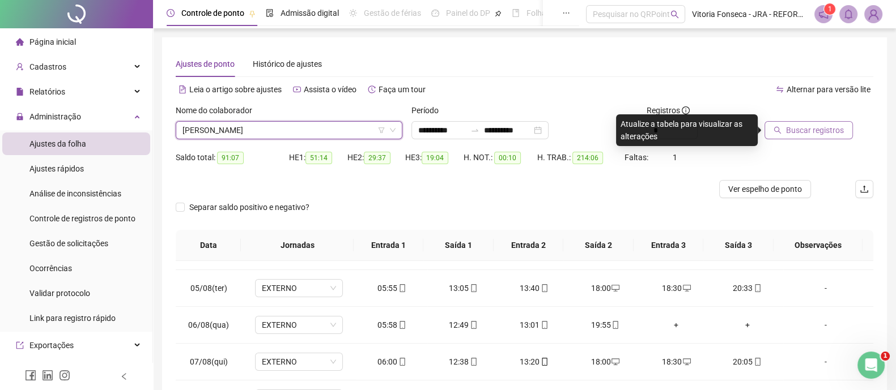
click at [782, 135] on button "Buscar registros" at bounding box center [808, 130] width 88 height 18
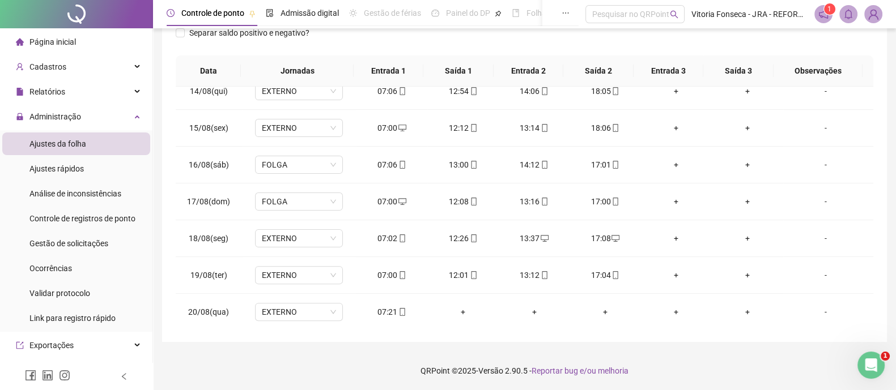
scroll to position [0, 0]
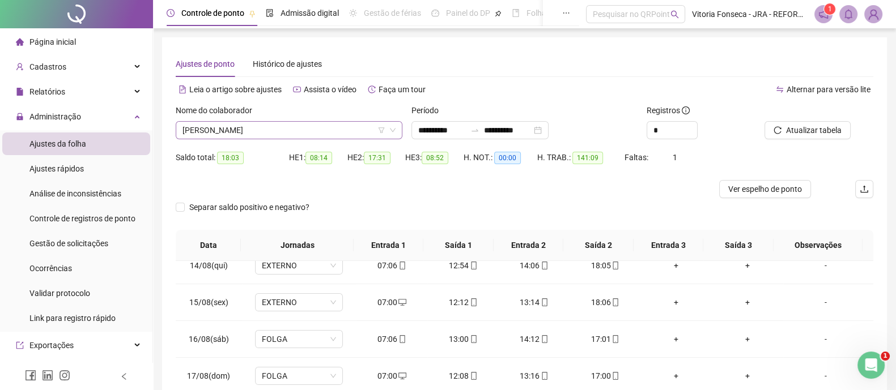
click at [367, 130] on span "[PERSON_NAME]" at bounding box center [288, 130] width 213 height 17
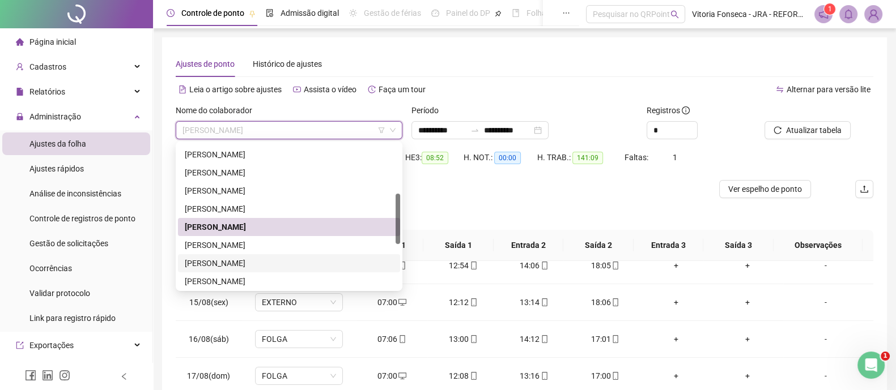
click at [289, 264] on div "[PERSON_NAME]" at bounding box center [289, 263] width 208 height 12
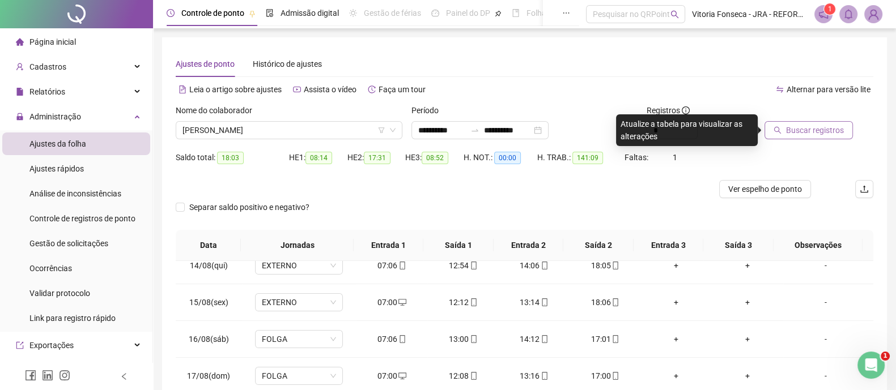
click at [795, 135] on span "Buscar registros" at bounding box center [815, 130] width 58 height 12
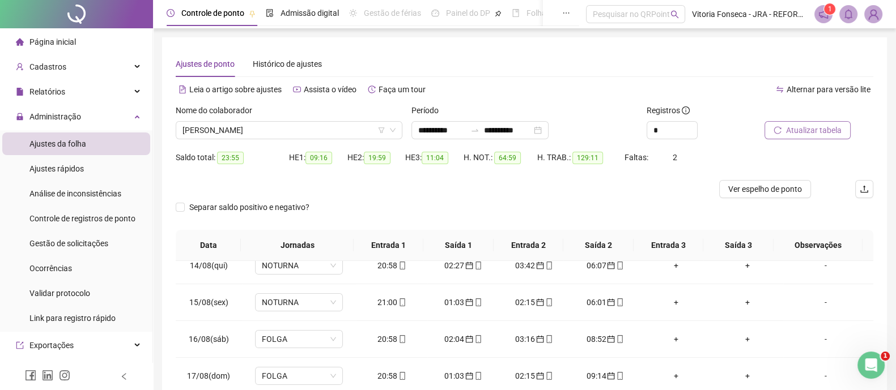
scroll to position [174, 0]
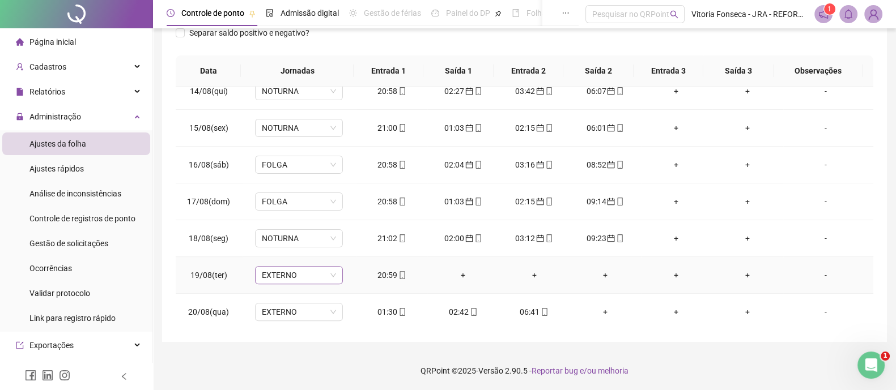
click at [303, 270] on span "EXTERNO" at bounding box center [299, 275] width 74 height 17
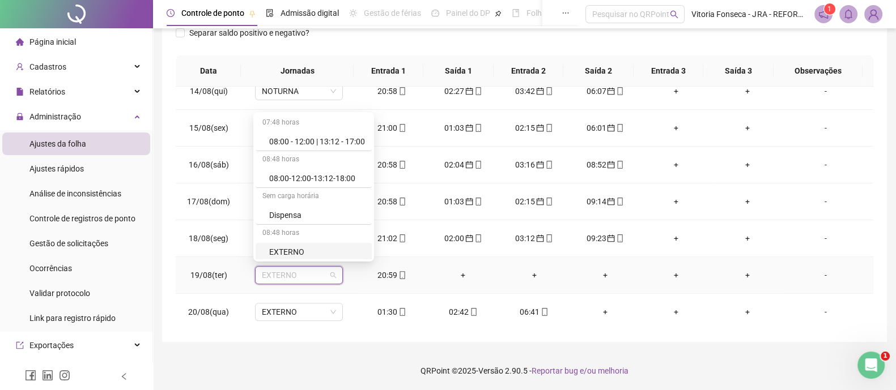
click at [508, 283] on td "+" at bounding box center [534, 275] width 71 height 37
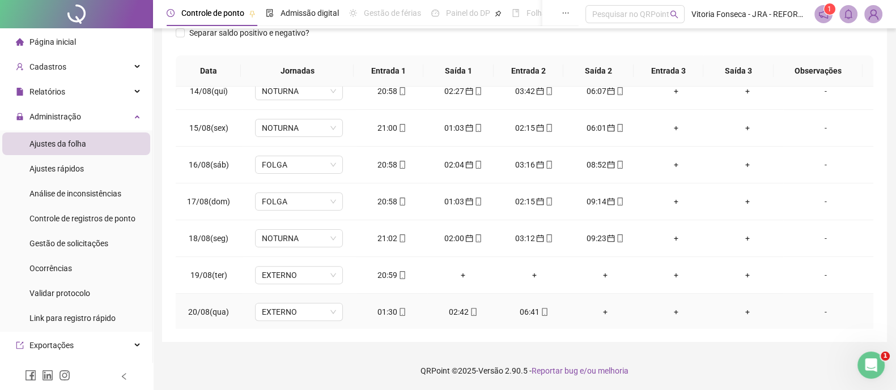
click at [398, 308] on icon "mobile" at bounding box center [402, 312] width 8 height 8
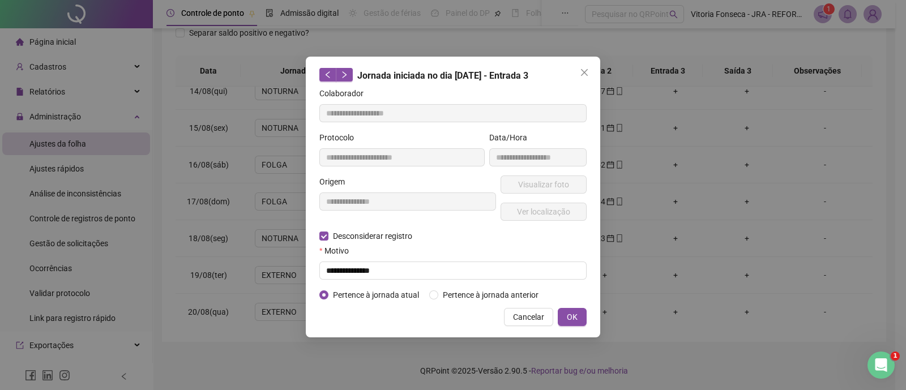
type input "**********"
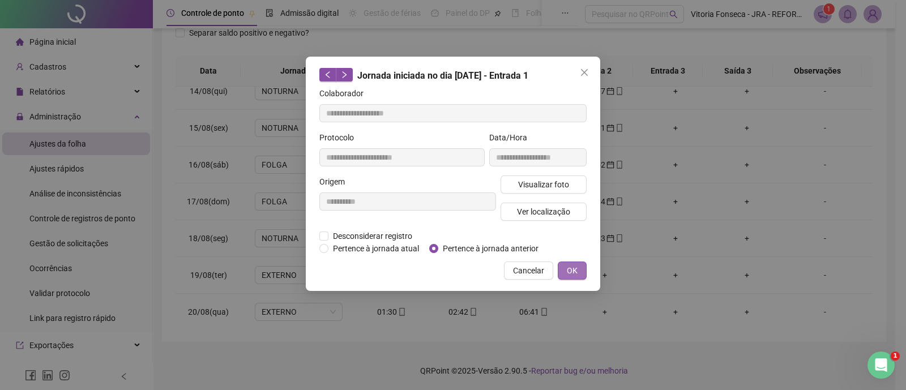
click at [575, 273] on span "OK" at bounding box center [572, 271] width 11 height 12
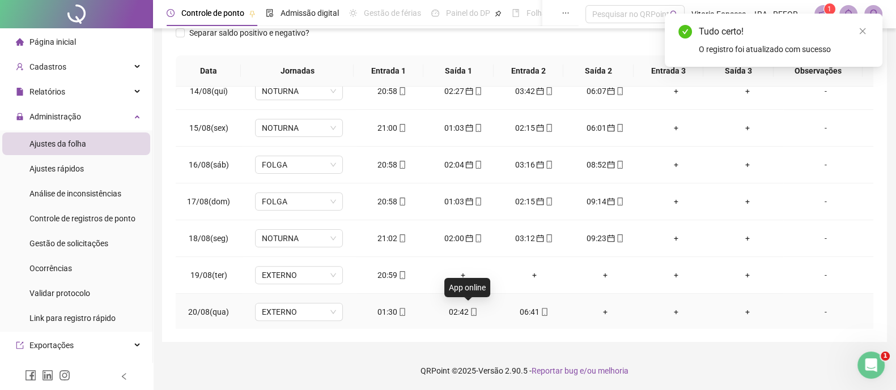
click at [469, 308] on span at bounding box center [473, 312] width 9 height 9
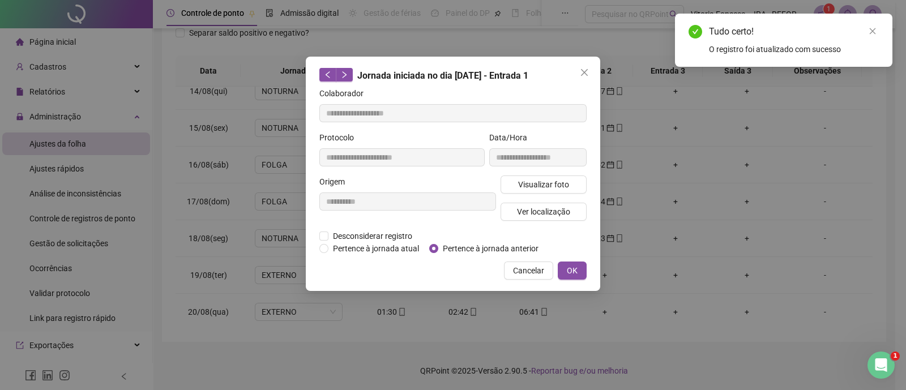
type input "**********"
click at [443, 253] on span "Pertence à jornada anterior" at bounding box center [490, 248] width 105 height 12
click at [575, 271] on span "OK" at bounding box center [572, 271] width 11 height 12
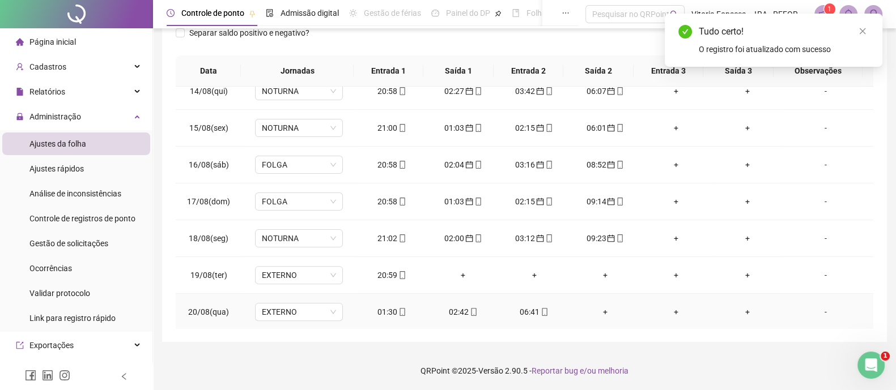
click at [533, 310] on div "06:41" at bounding box center [534, 312] width 53 height 12
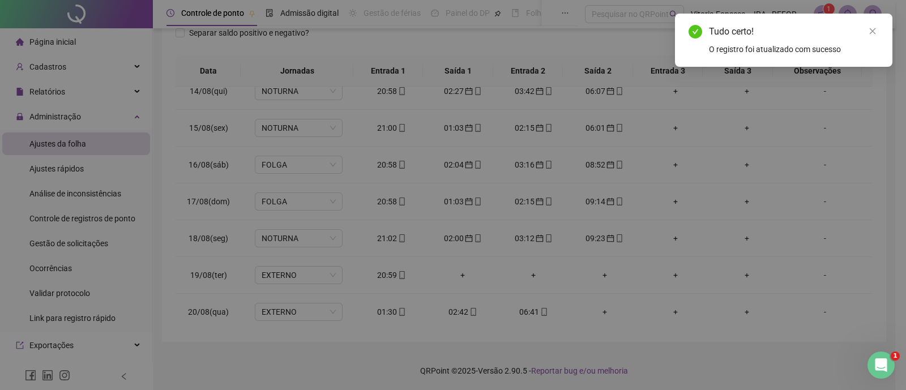
type input "**********"
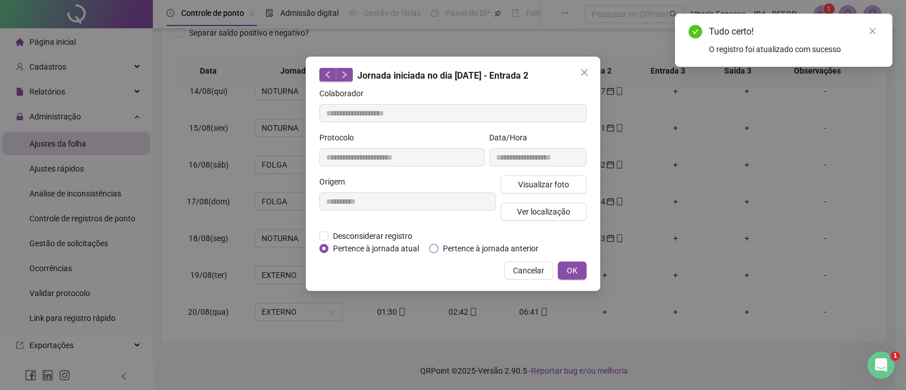
click at [495, 246] on span "Pertence à jornada anterior" at bounding box center [490, 248] width 105 height 12
click at [575, 265] on span "OK" at bounding box center [572, 271] width 11 height 12
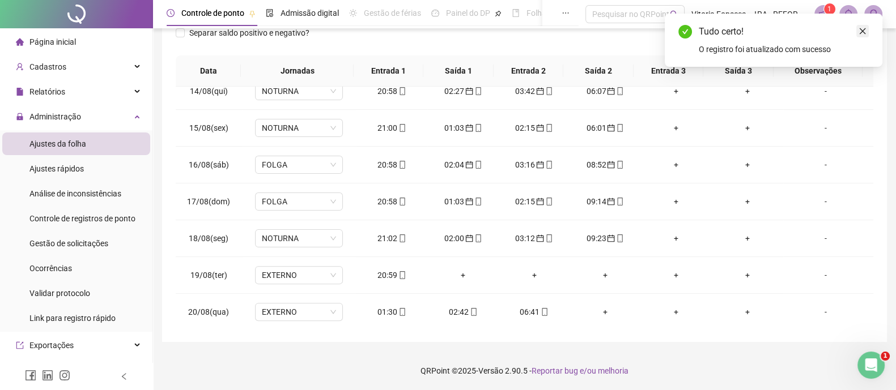
click at [865, 28] on icon "close" at bounding box center [862, 31] width 8 height 8
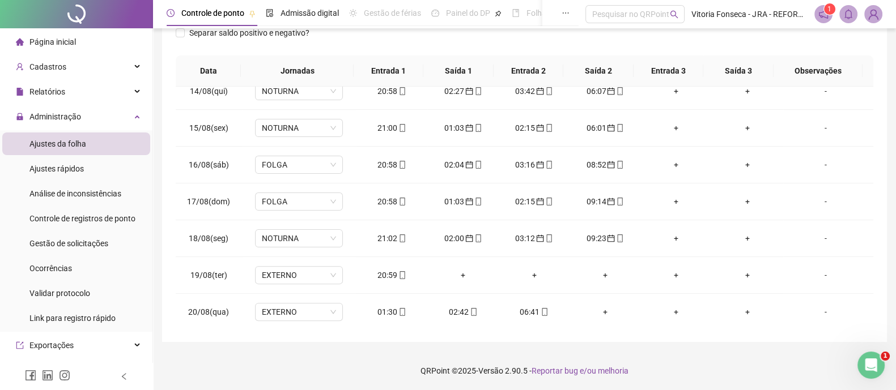
scroll to position [33, 0]
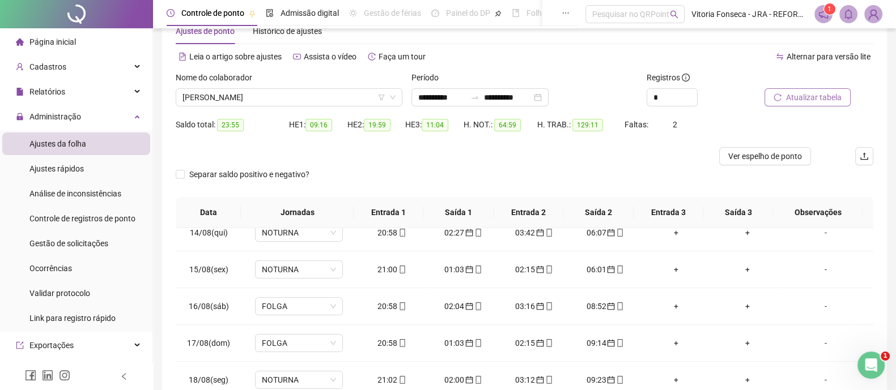
click at [816, 94] on span "Atualizar tabela" at bounding box center [814, 97] width 56 height 12
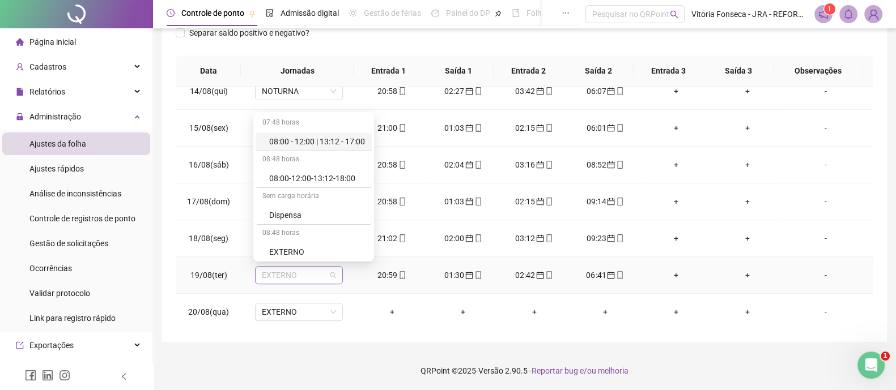
click at [313, 275] on span "EXTERNO" at bounding box center [299, 275] width 74 height 17
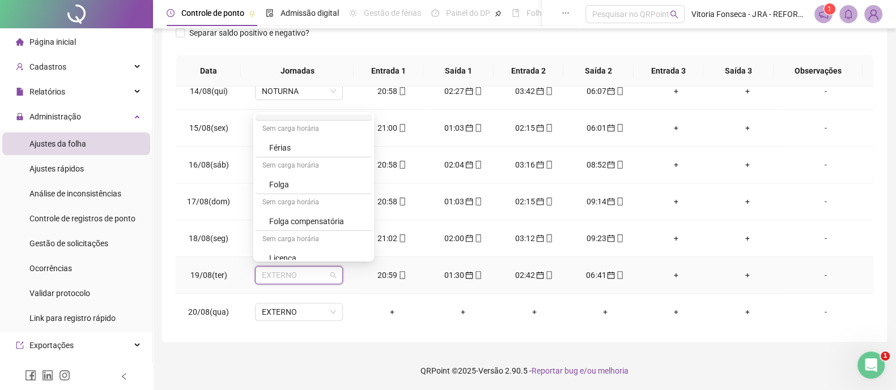
scroll to position [185, 0]
click at [326, 250] on div "NOTURNA" at bounding box center [317, 251] width 96 height 12
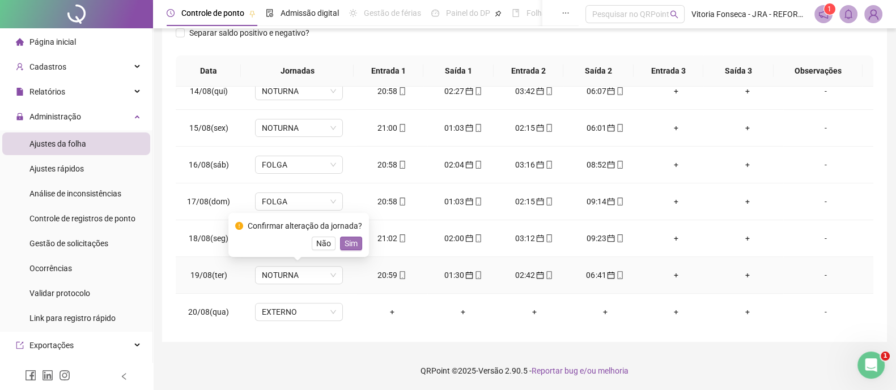
click at [347, 245] on span "Sim" at bounding box center [350, 243] width 13 height 12
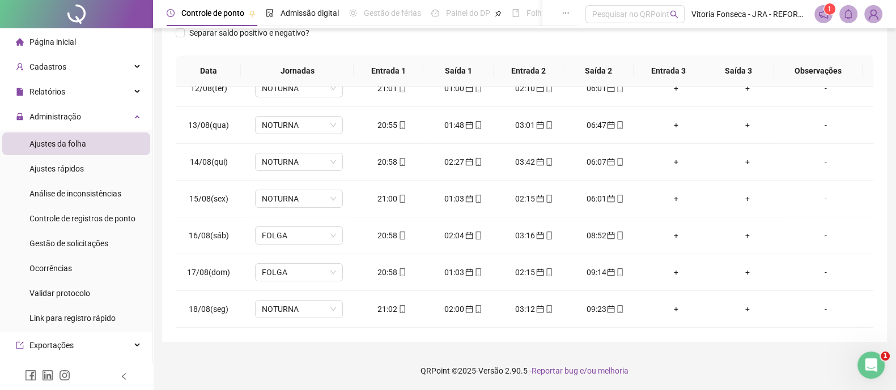
scroll to position [0, 0]
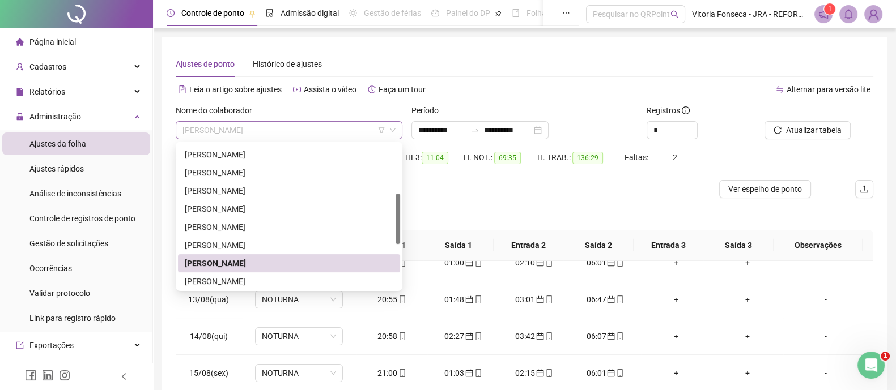
click at [308, 127] on span "[PERSON_NAME]" at bounding box center [288, 130] width 213 height 17
click at [306, 280] on div "[PERSON_NAME]" at bounding box center [289, 281] width 208 height 12
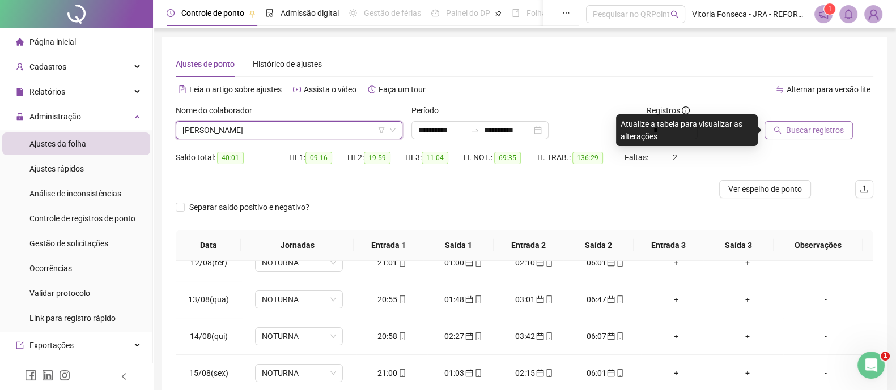
click at [789, 133] on span "Buscar registros" at bounding box center [815, 130] width 58 height 12
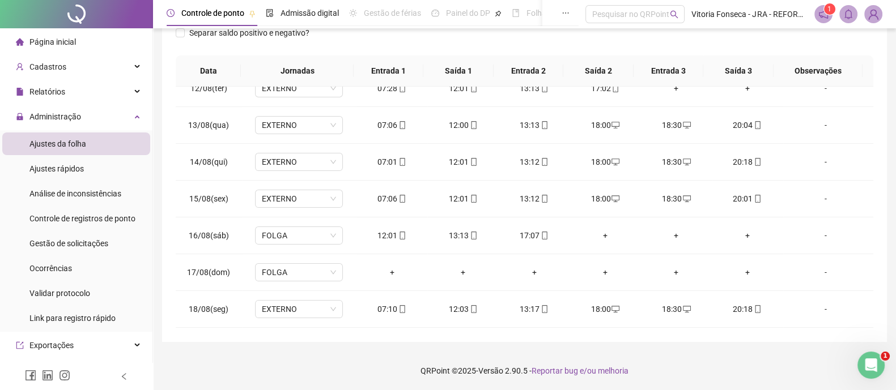
scroll to position [492, 0]
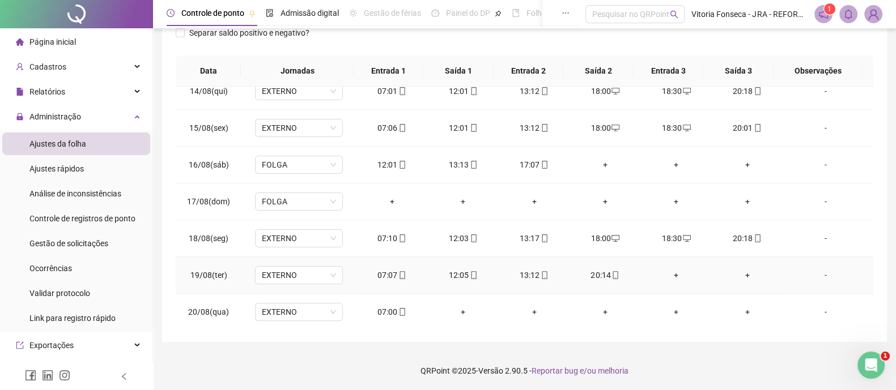
click at [671, 274] on div "+" at bounding box center [676, 275] width 53 height 12
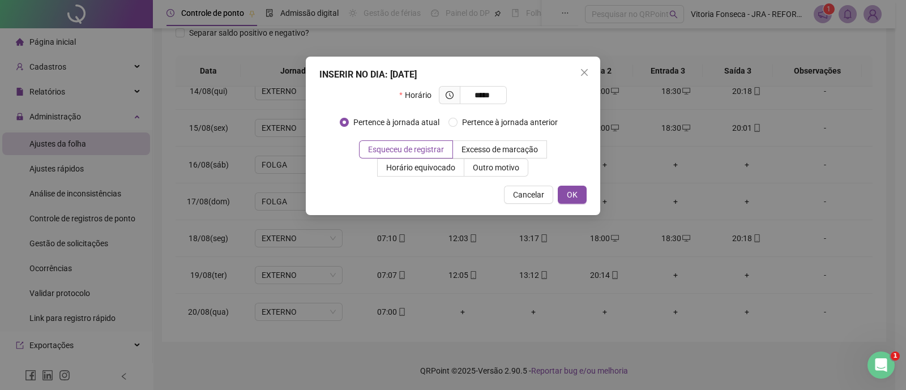
type input "*****"
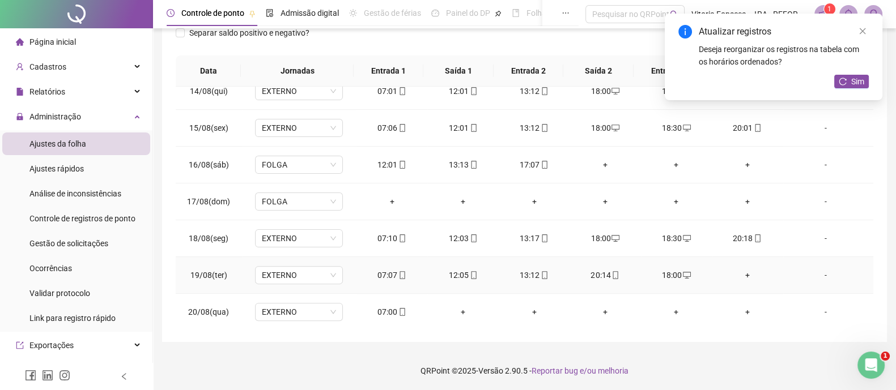
click at [739, 273] on div "+" at bounding box center [747, 275] width 53 height 12
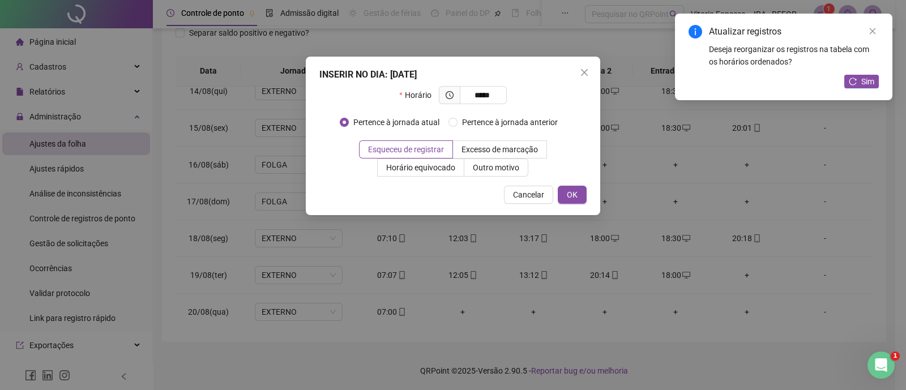
type input "*****"
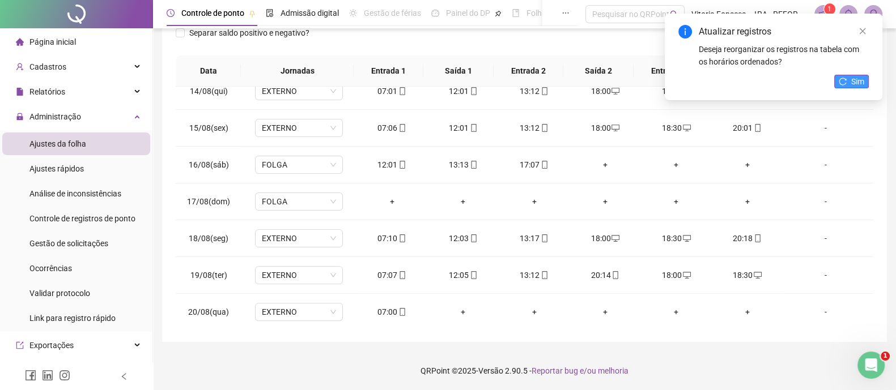
click at [853, 83] on span "Sim" at bounding box center [857, 81] width 13 height 12
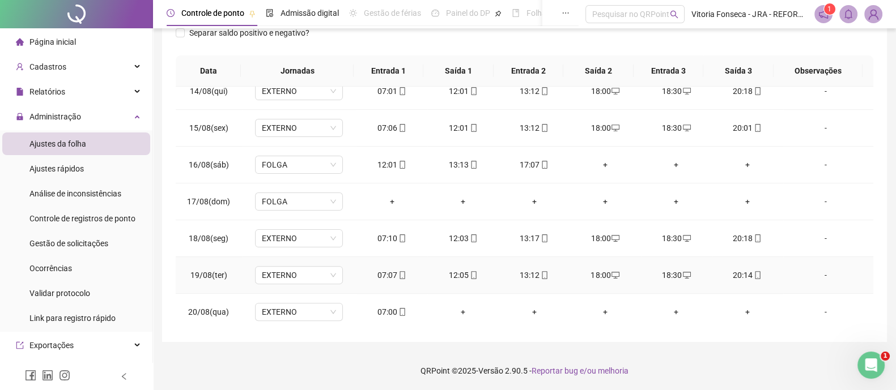
click at [752, 270] on div "20:14" at bounding box center [747, 275] width 53 height 12
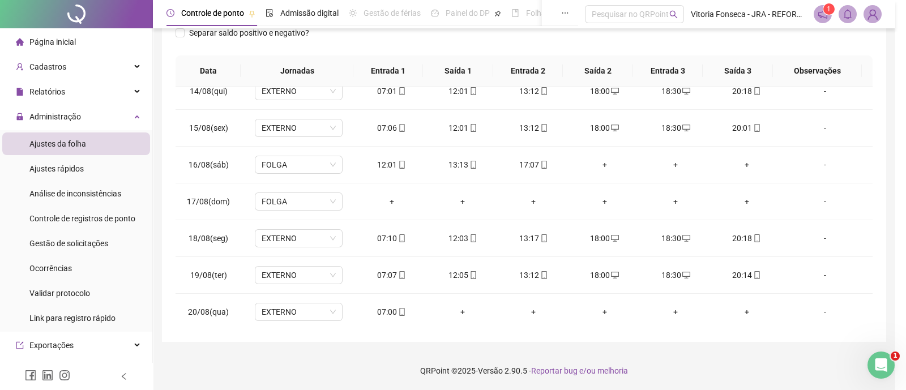
type input "**********"
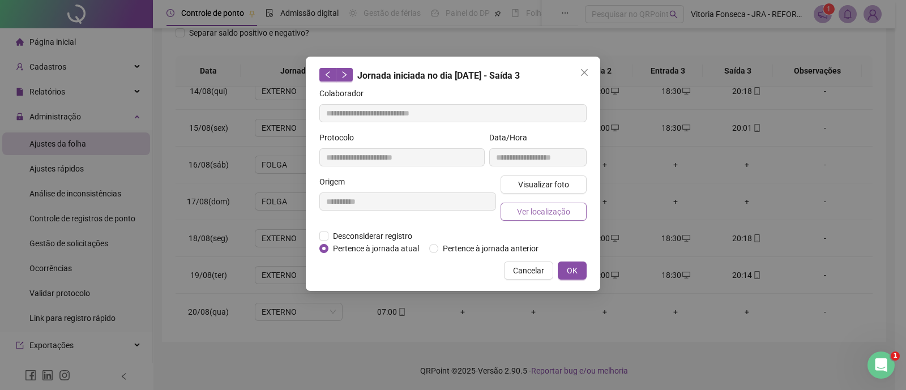
click at [581, 212] on button "Ver localização" at bounding box center [544, 212] width 86 height 18
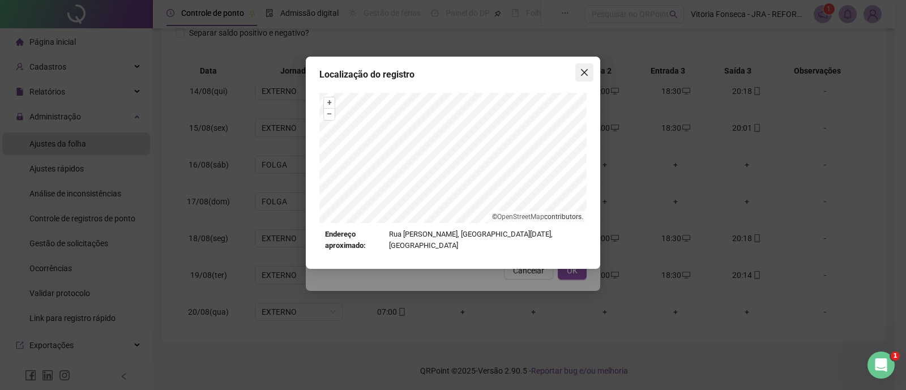
click at [584, 73] on icon "close" at bounding box center [584, 72] width 7 height 7
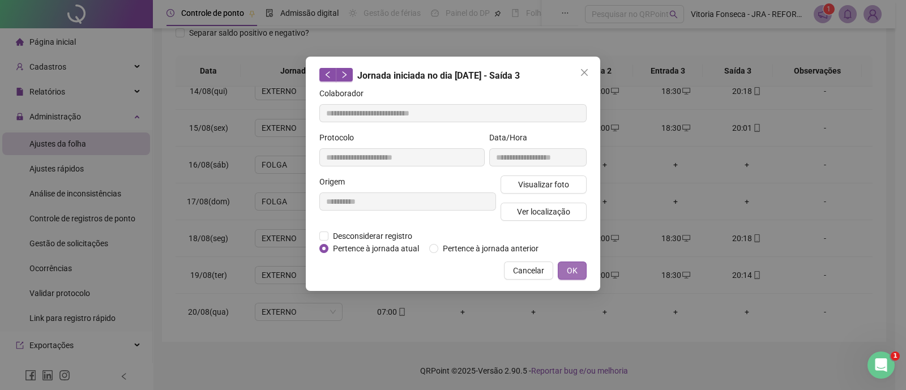
click at [570, 272] on span "OK" at bounding box center [572, 271] width 11 height 12
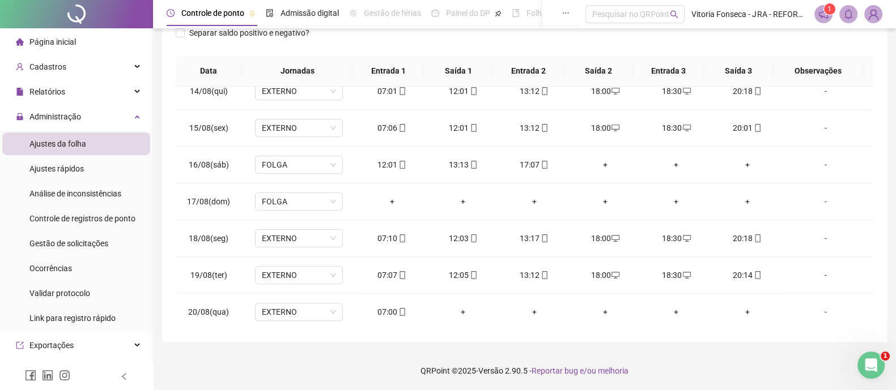
scroll to position [0, 0]
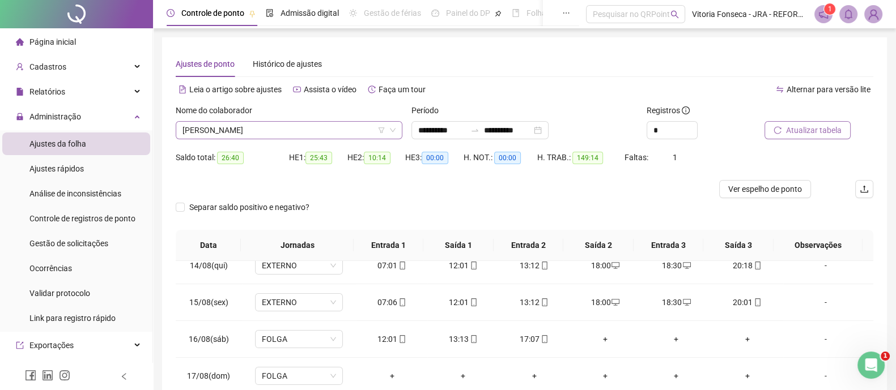
click at [333, 130] on span "[PERSON_NAME]" at bounding box center [288, 130] width 213 height 17
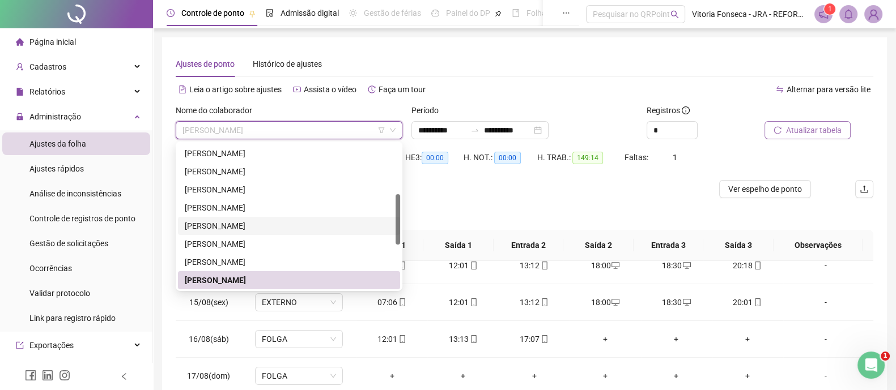
scroll to position [215, 0]
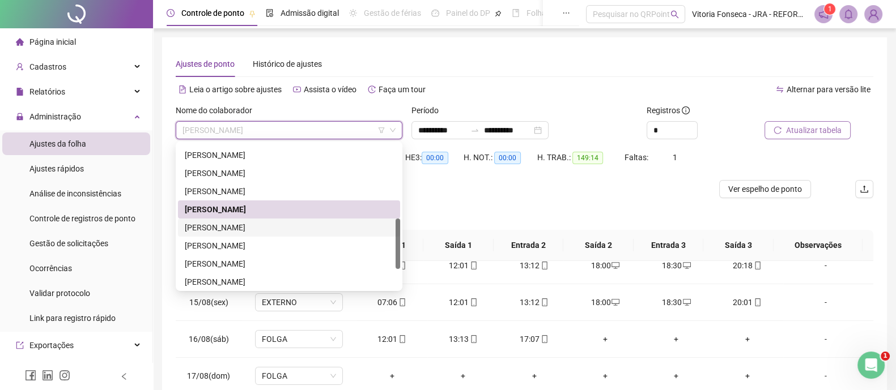
click at [289, 230] on div "[PERSON_NAME]" at bounding box center [289, 228] width 208 height 12
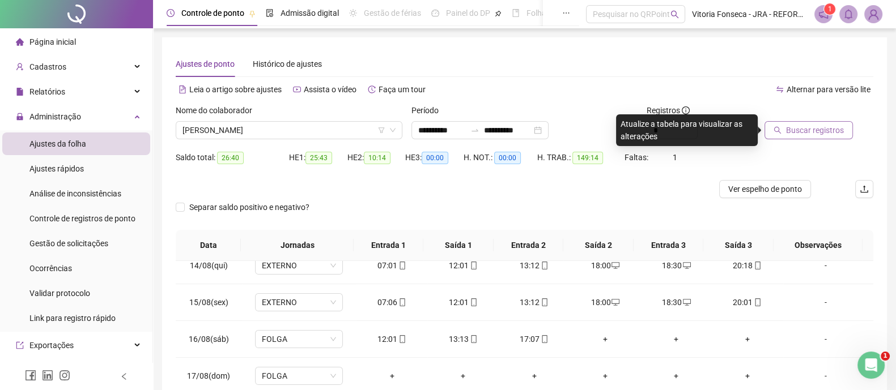
click at [801, 129] on span "Buscar registros" at bounding box center [815, 130] width 58 height 12
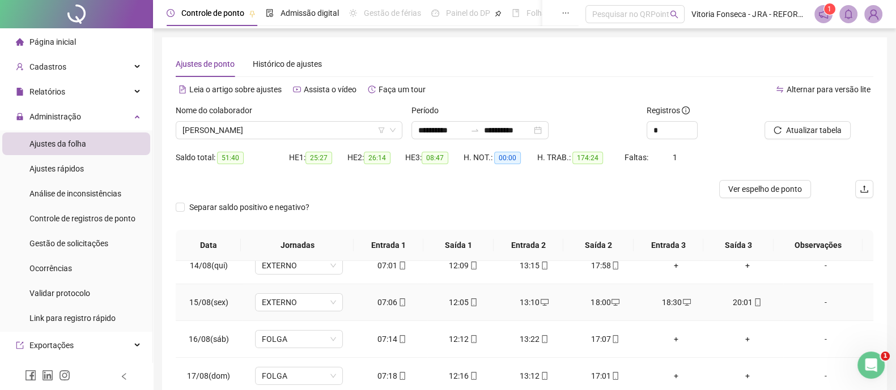
scroll to position [174, 0]
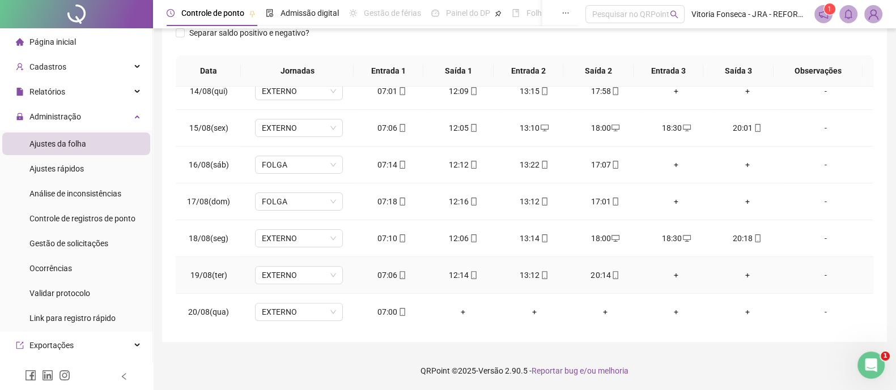
click at [665, 270] on div "+" at bounding box center [676, 275] width 53 height 12
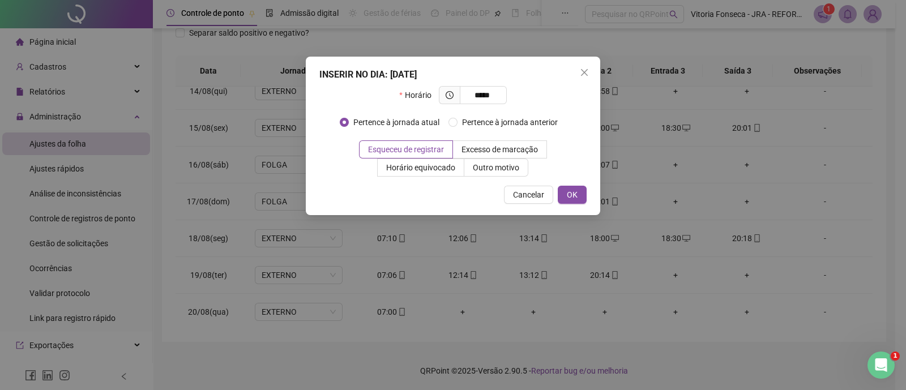
type input "*****"
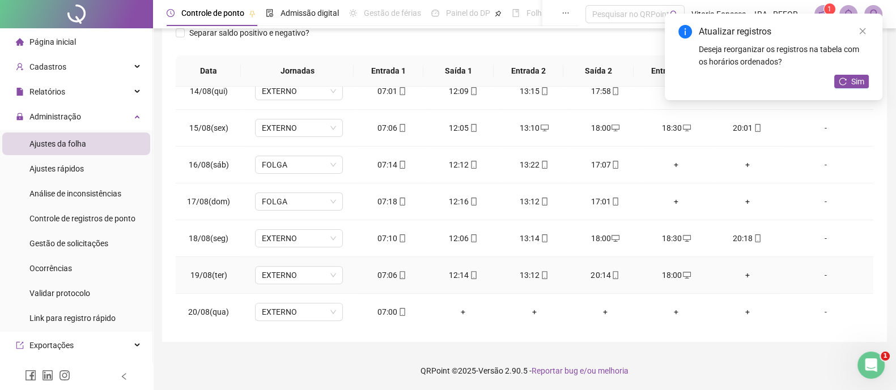
click at [737, 272] on div "+" at bounding box center [747, 275] width 53 height 12
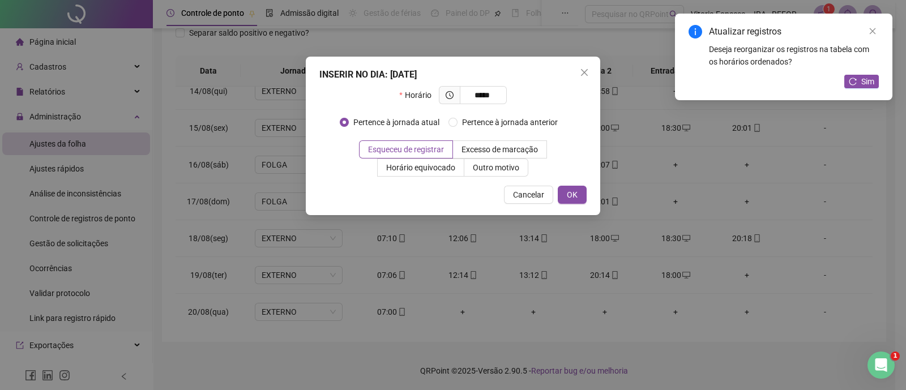
type input "*****"
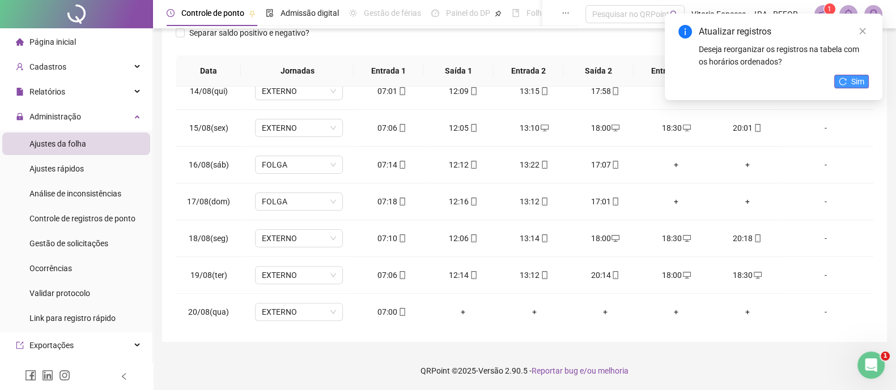
click at [844, 80] on icon "reload" at bounding box center [842, 82] width 8 height 8
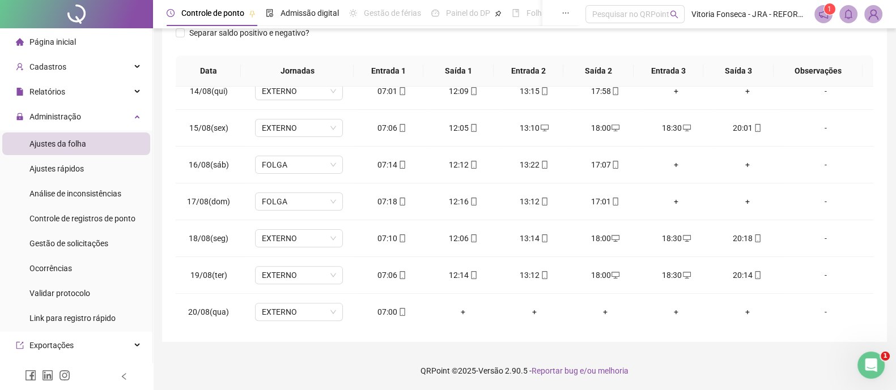
scroll to position [0, 0]
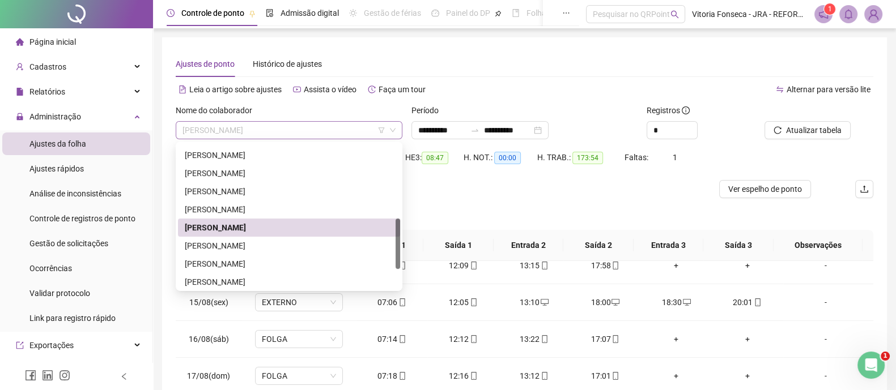
click at [315, 129] on span "[PERSON_NAME]" at bounding box center [288, 130] width 213 height 17
click at [292, 249] on div "[PERSON_NAME]" at bounding box center [289, 246] width 208 height 12
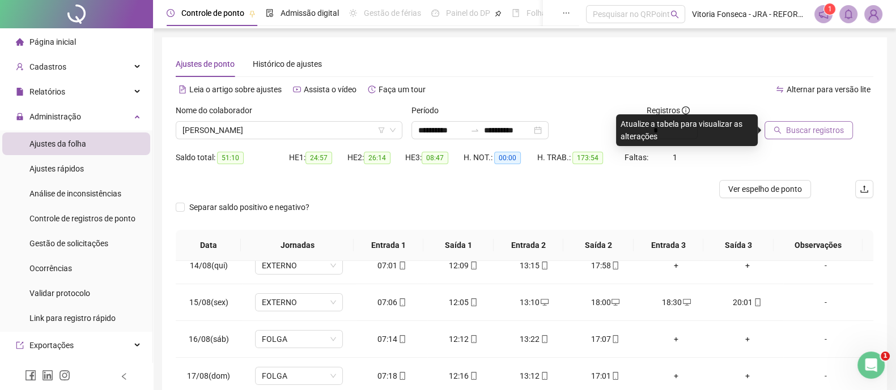
click at [808, 132] on span "Buscar registros" at bounding box center [815, 130] width 58 height 12
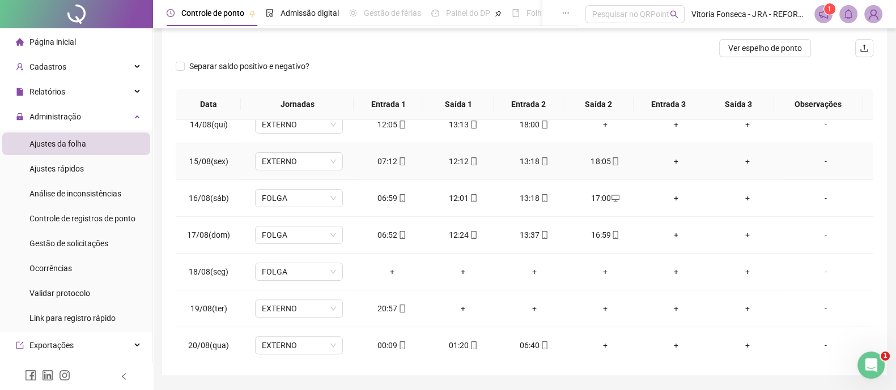
scroll to position [174, 0]
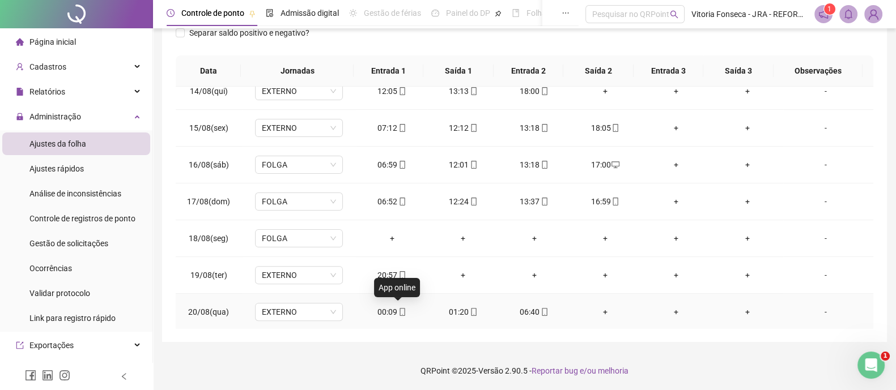
click at [398, 311] on icon "mobile" at bounding box center [402, 312] width 8 height 8
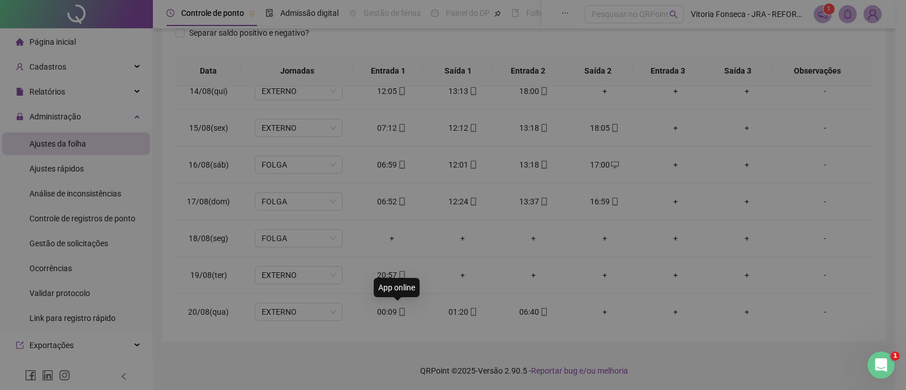
type input "**********"
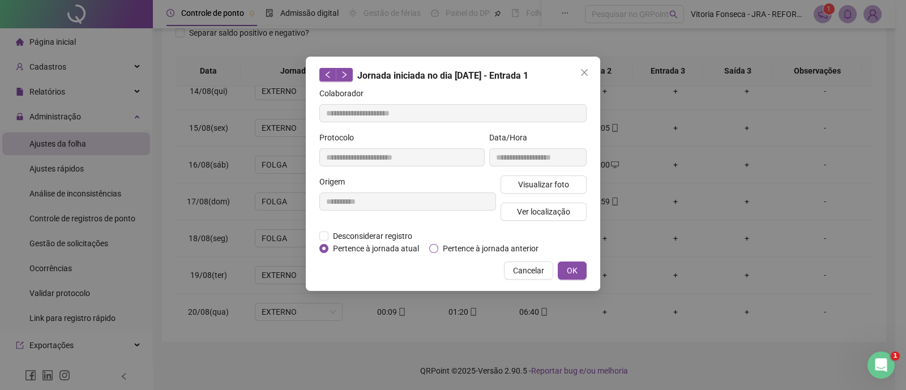
click at [466, 248] on span "Pertence à jornada anterior" at bounding box center [490, 248] width 105 height 12
click at [584, 274] on button "OK" at bounding box center [572, 271] width 29 height 18
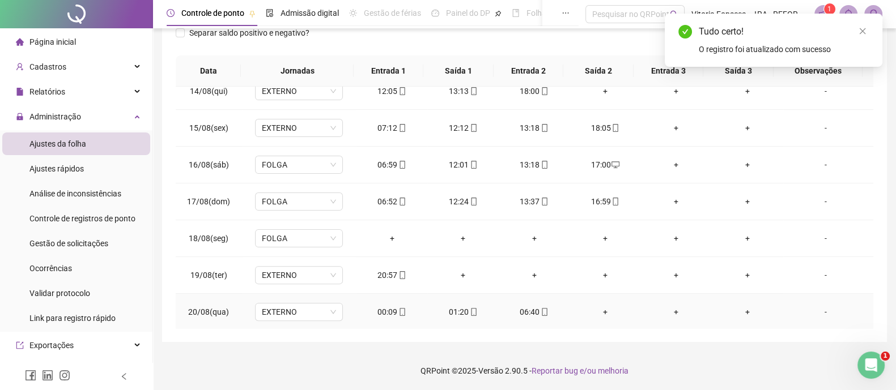
click at [473, 309] on div "01:20" at bounding box center [462, 312] width 53 height 12
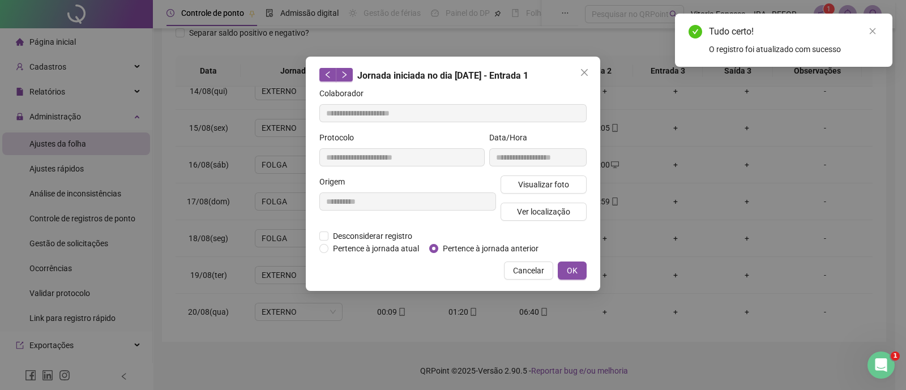
type input "**********"
click at [467, 249] on span "Pertence à jornada anterior" at bounding box center [490, 248] width 105 height 12
click at [567, 268] on button "OK" at bounding box center [572, 271] width 29 height 18
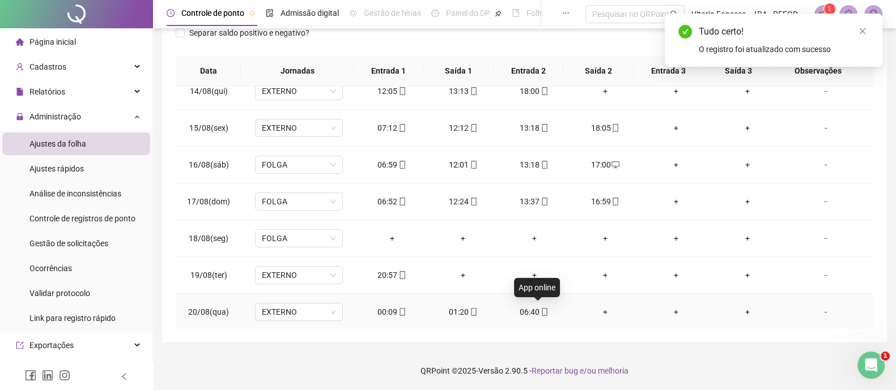
click at [540, 311] on icon "mobile" at bounding box center [544, 312] width 8 height 8
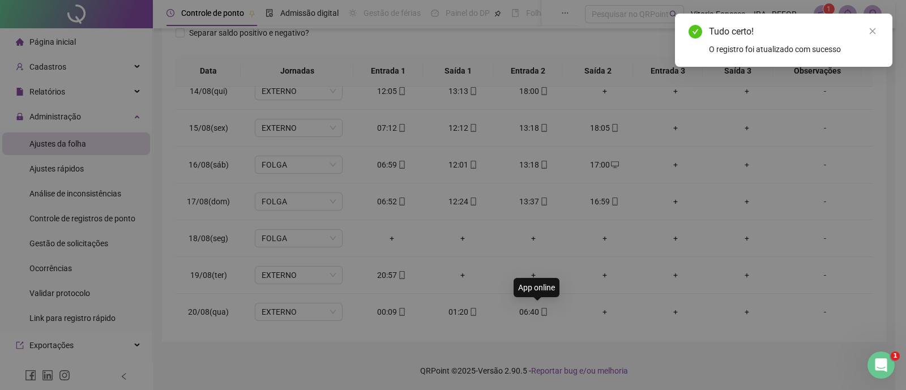
type input "**********"
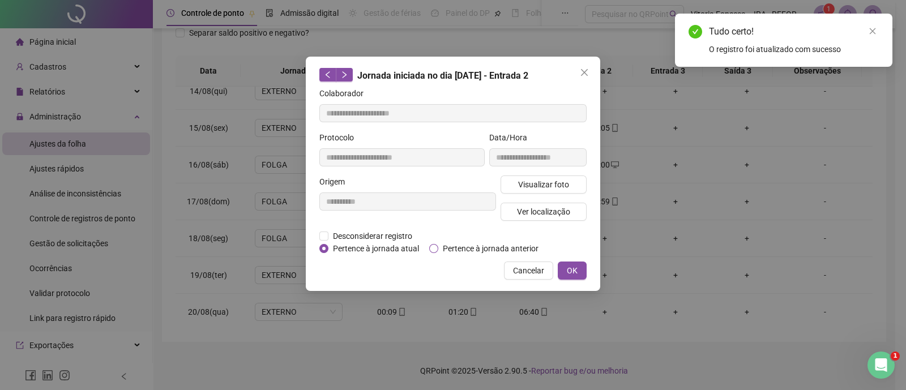
click at [508, 248] on span "Pertence à jornada anterior" at bounding box center [490, 248] width 105 height 12
click at [572, 270] on span "OK" at bounding box center [572, 271] width 11 height 12
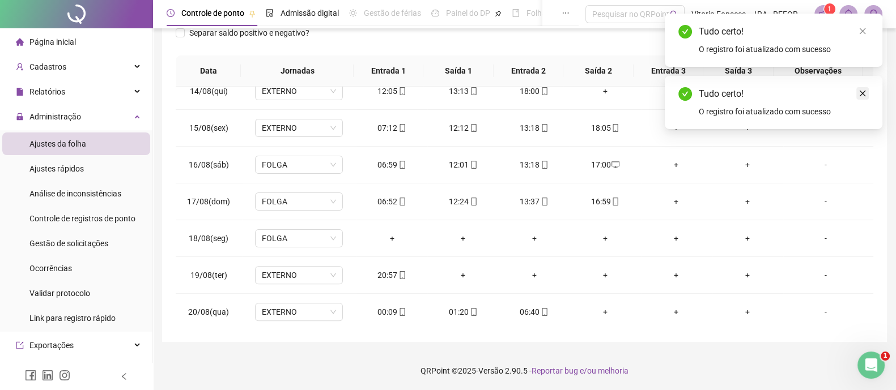
click at [861, 92] on icon "close" at bounding box center [862, 94] width 8 height 8
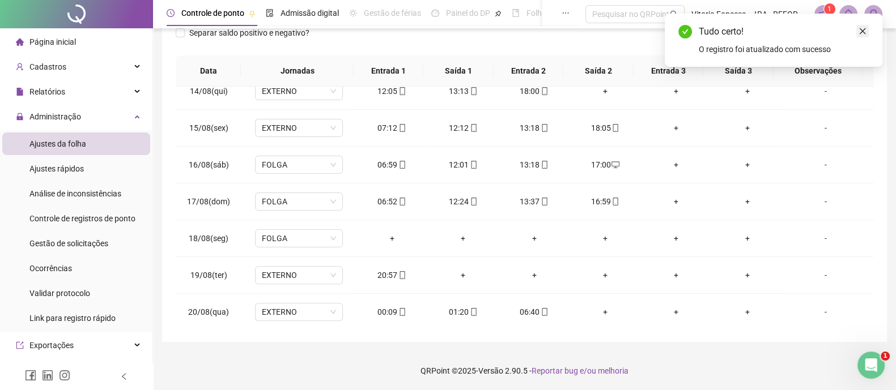
click at [858, 36] on link "Close" at bounding box center [862, 31] width 12 height 12
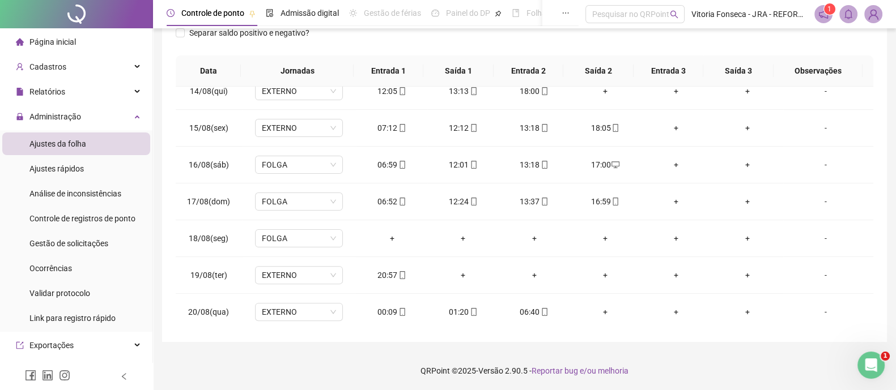
scroll to position [33, 0]
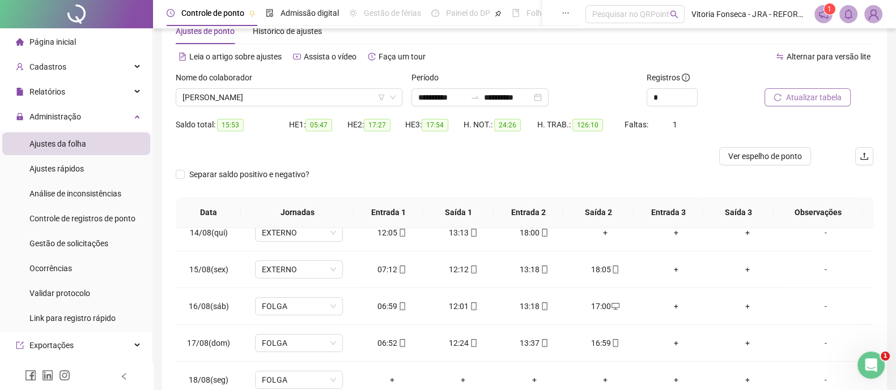
click at [848, 99] on button "Atualizar tabela" at bounding box center [807, 97] width 86 height 18
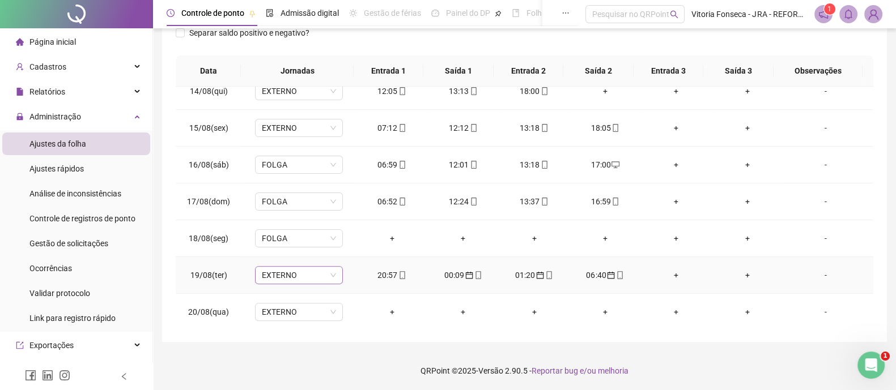
click at [301, 278] on span "EXTERNO" at bounding box center [299, 275] width 74 height 17
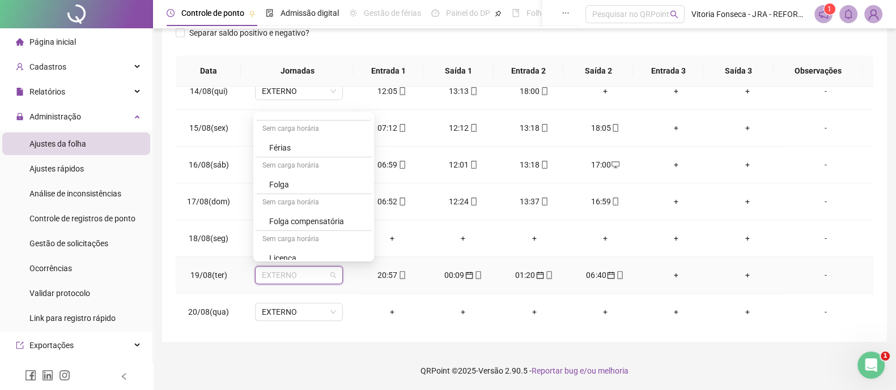
scroll to position [185, 0]
click at [320, 246] on div "NOTURNA" at bounding box center [317, 251] width 96 height 12
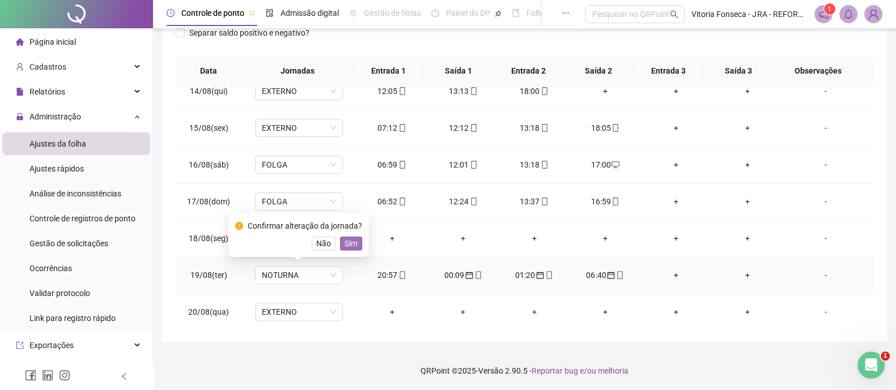
click at [354, 245] on span "Sim" at bounding box center [350, 243] width 13 height 12
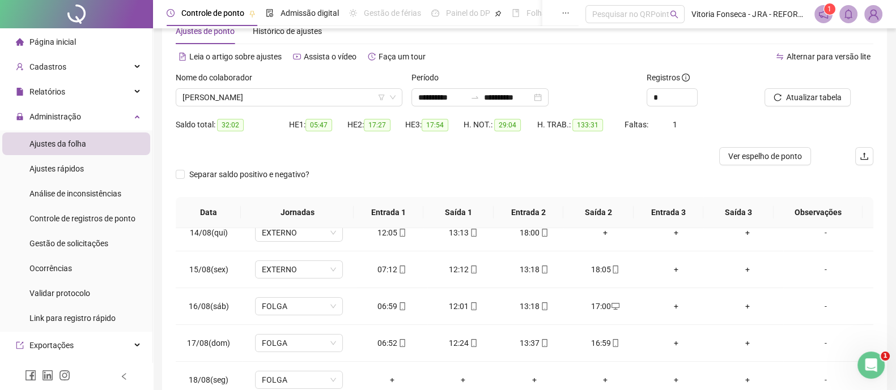
scroll to position [0, 0]
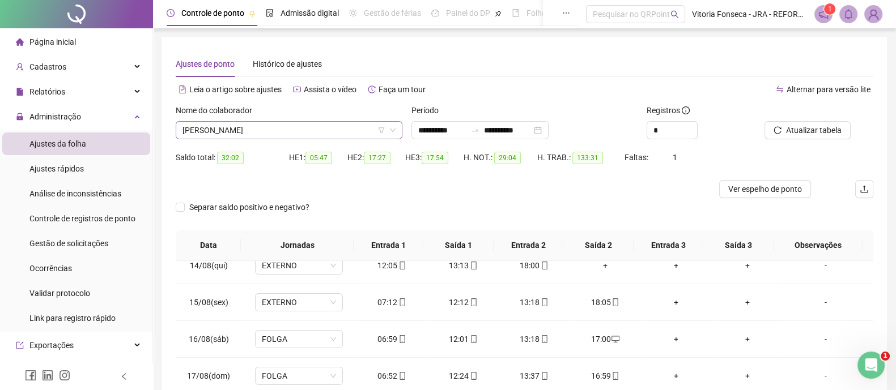
click at [327, 129] on span "[PERSON_NAME]" at bounding box center [288, 130] width 213 height 17
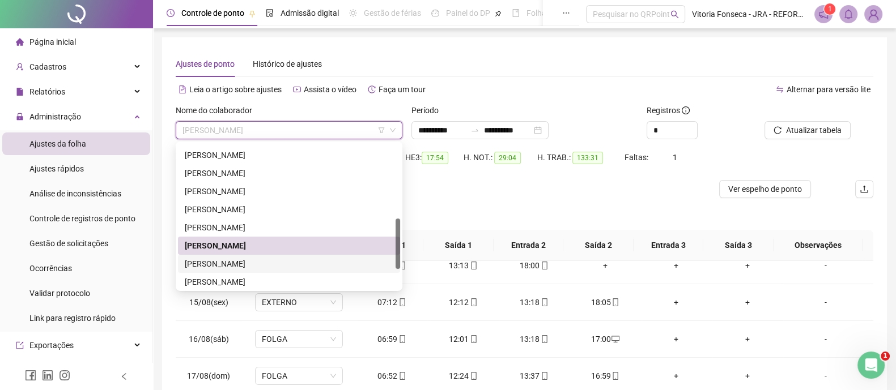
click at [303, 262] on div "[PERSON_NAME]" at bounding box center [289, 264] width 208 height 12
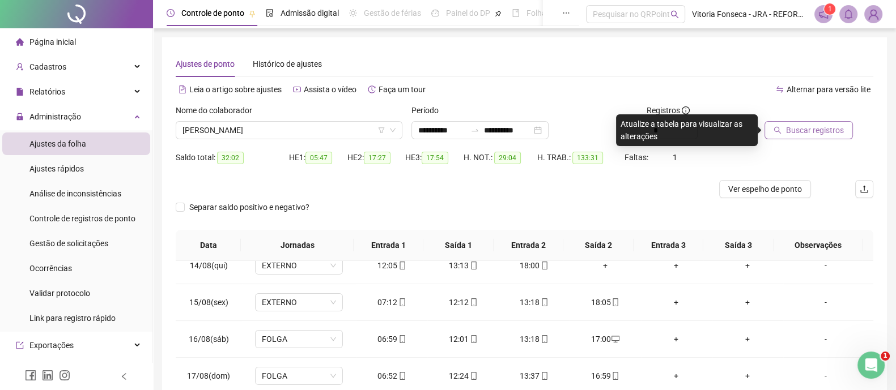
click at [812, 137] on button "Buscar registros" at bounding box center [808, 130] width 88 height 18
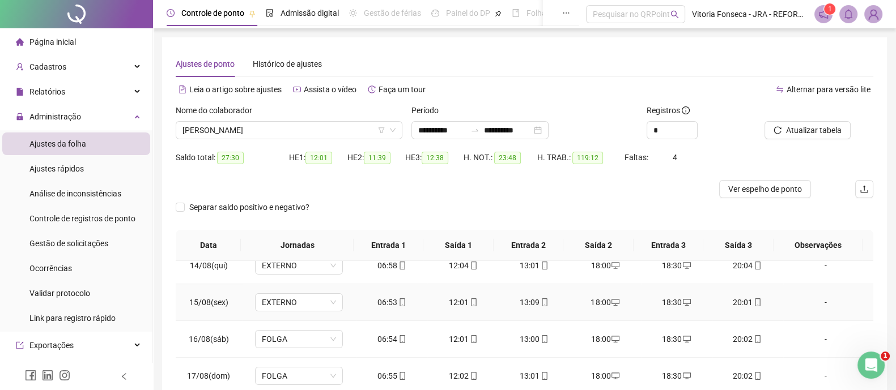
scroll to position [174, 0]
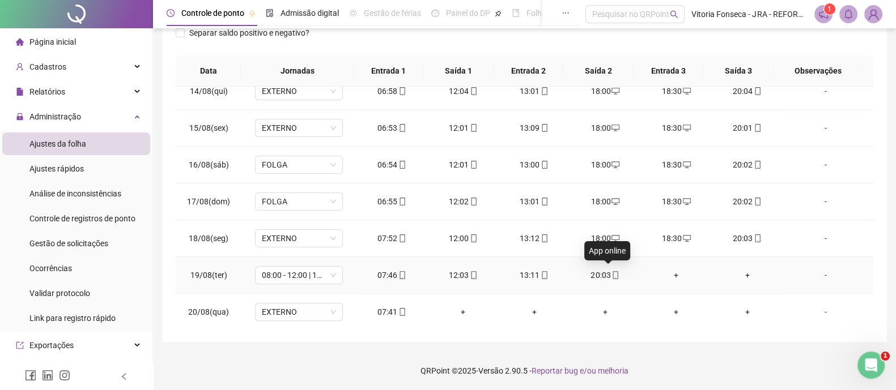
click at [611, 271] on icon "mobile" at bounding box center [615, 275] width 8 height 8
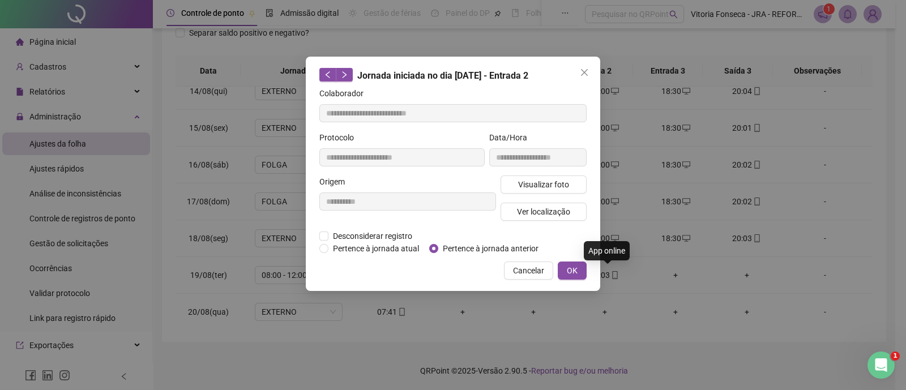
type input "**********"
click at [551, 219] on button "Ver localização" at bounding box center [544, 212] width 86 height 18
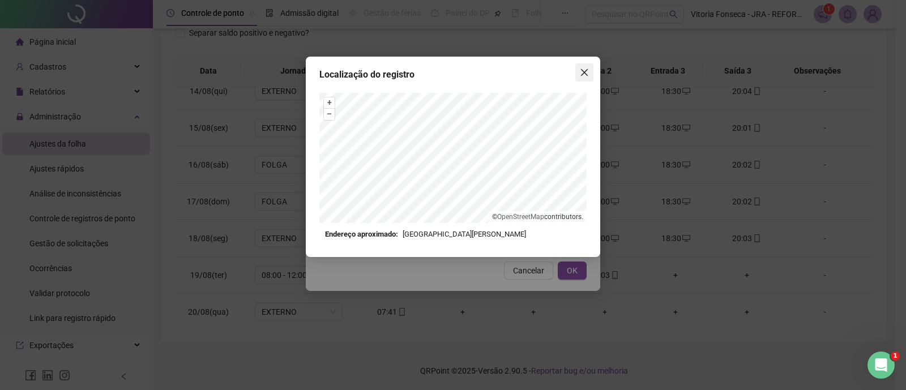
click at [578, 66] on button "Close" at bounding box center [585, 72] width 18 height 18
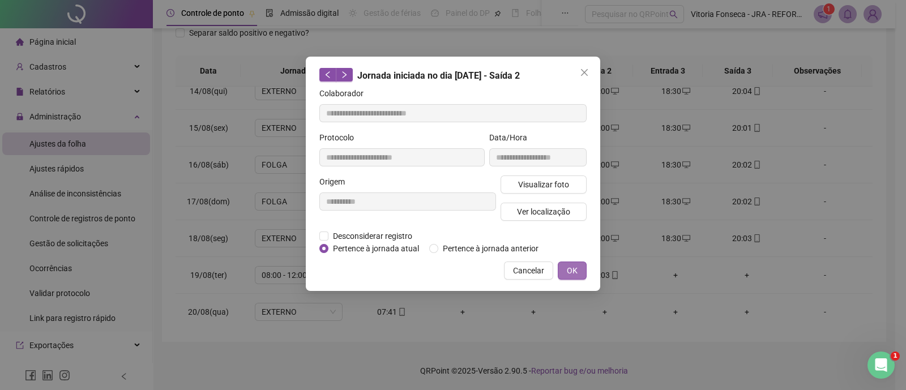
click at [576, 268] on span "OK" at bounding box center [572, 271] width 11 height 12
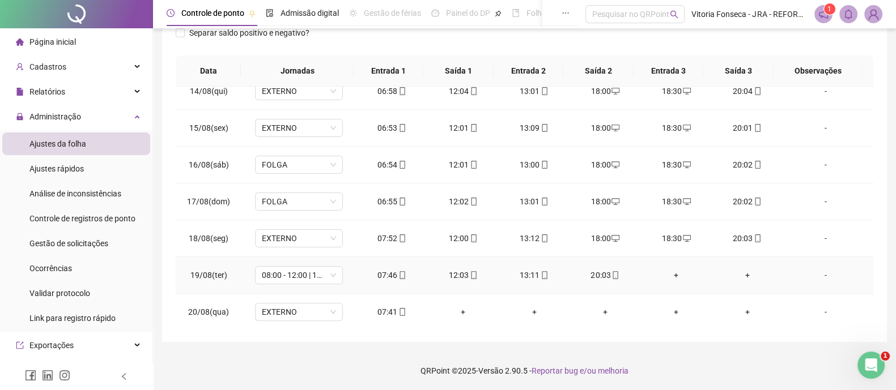
click at [668, 275] on div "+" at bounding box center [676, 275] width 53 height 12
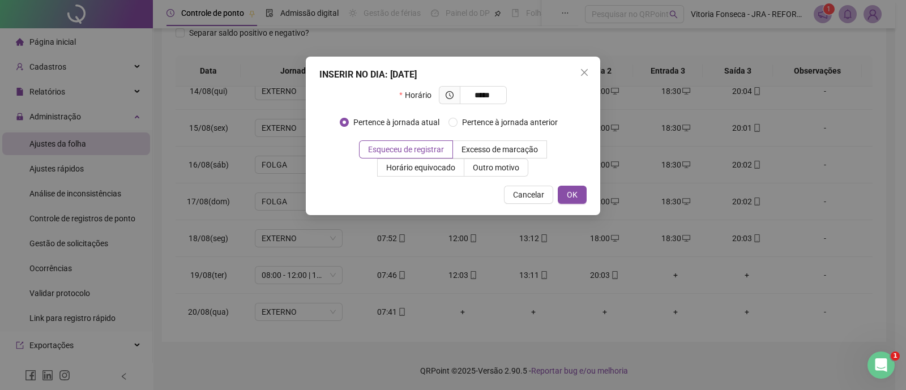
type input "*****"
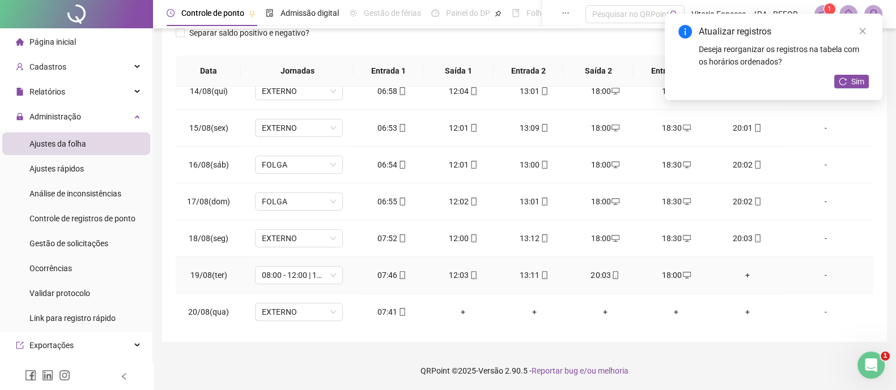
click at [736, 271] on div "+" at bounding box center [747, 275] width 53 height 12
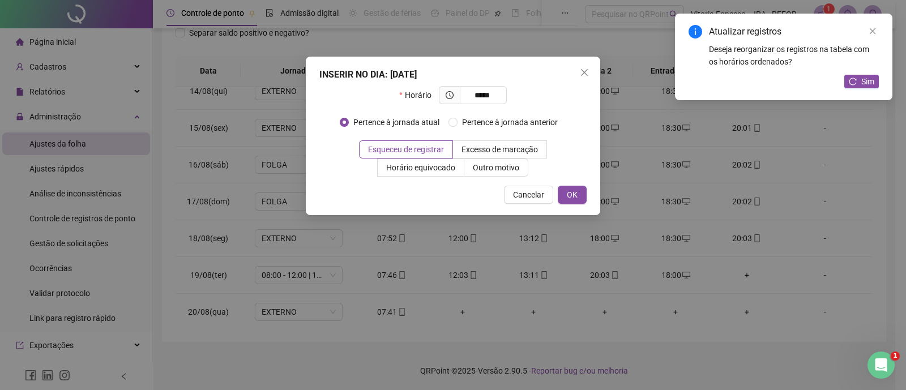
type input "*****"
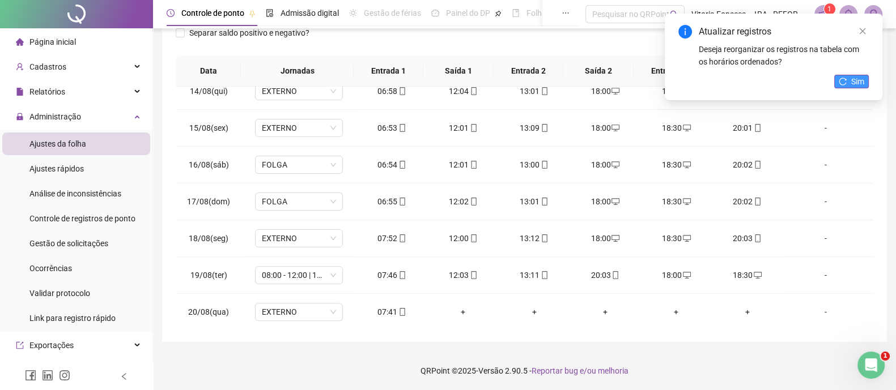
click at [858, 75] on span "Sim" at bounding box center [857, 81] width 13 height 12
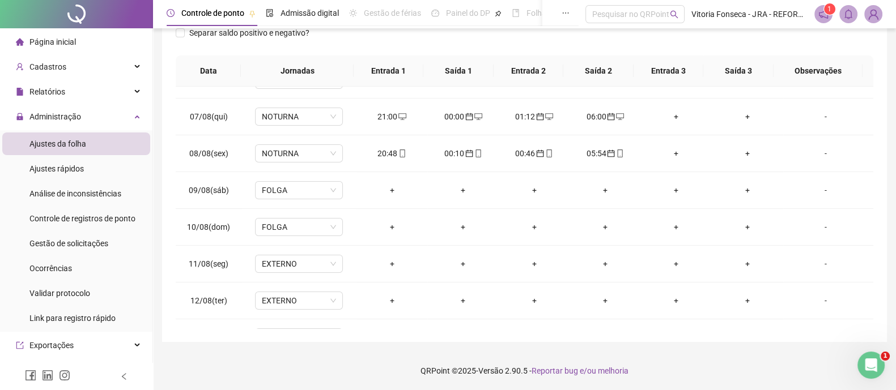
scroll to position [0, 0]
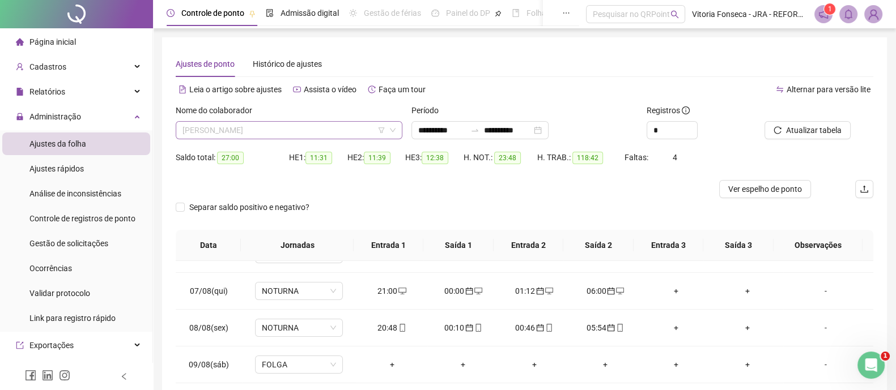
click at [324, 129] on span "[PERSON_NAME]" at bounding box center [288, 130] width 213 height 17
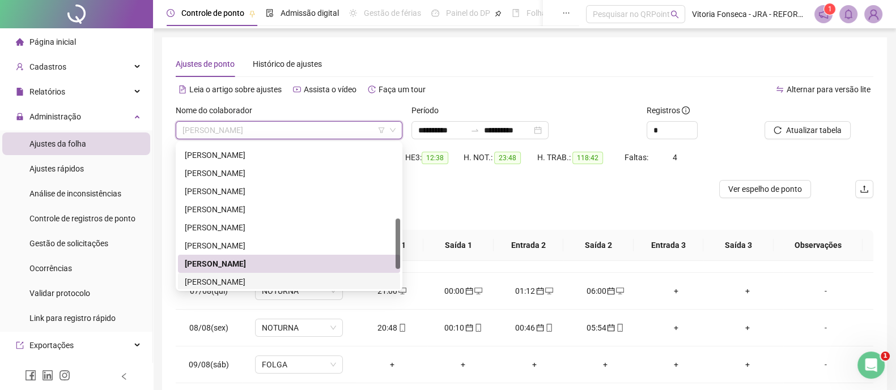
click at [257, 278] on div "[PERSON_NAME]" at bounding box center [289, 282] width 208 height 12
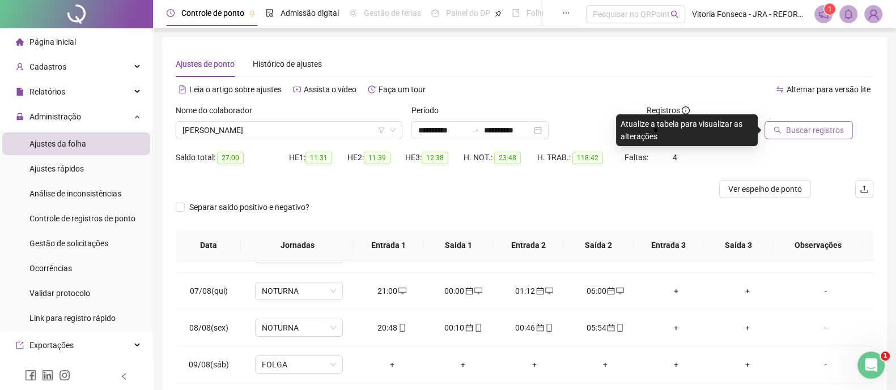
click at [804, 126] on span "Buscar registros" at bounding box center [815, 130] width 58 height 12
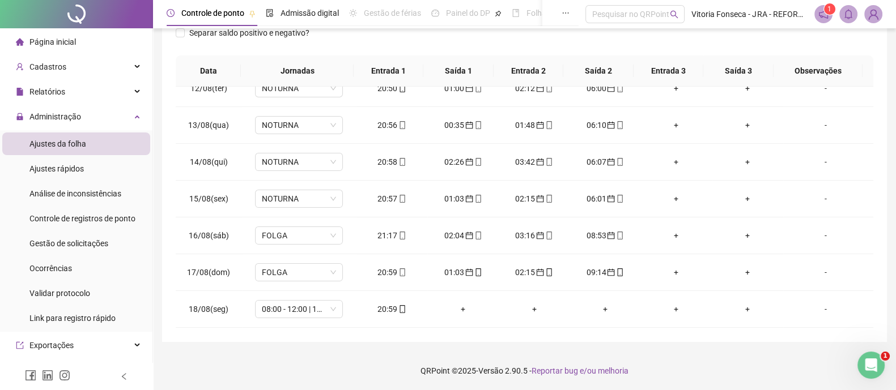
scroll to position [492, 0]
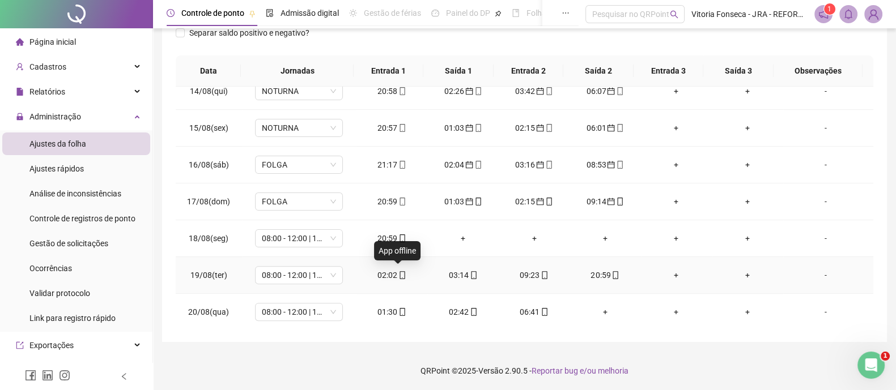
click at [398, 272] on icon "mobile" at bounding box center [402, 275] width 8 height 8
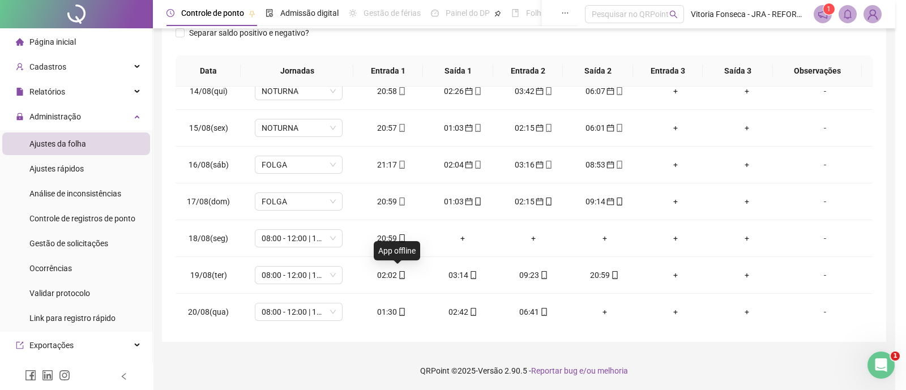
type input "**********"
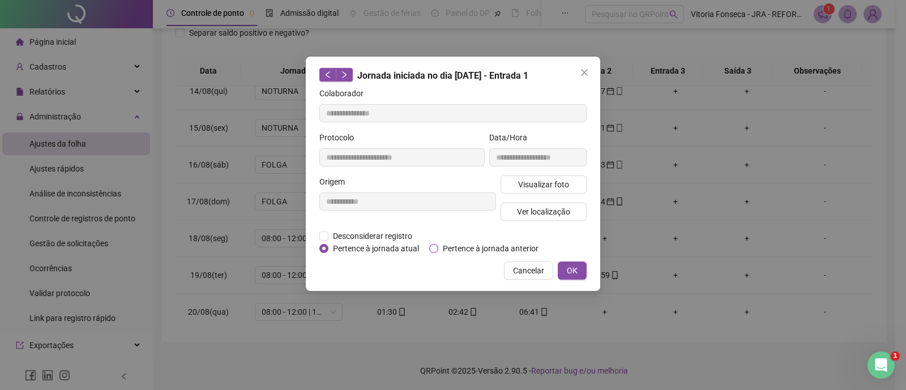
click at [452, 248] on span "Pertence à jornada anterior" at bounding box center [490, 248] width 105 height 12
click at [572, 267] on span "OK" at bounding box center [572, 271] width 11 height 12
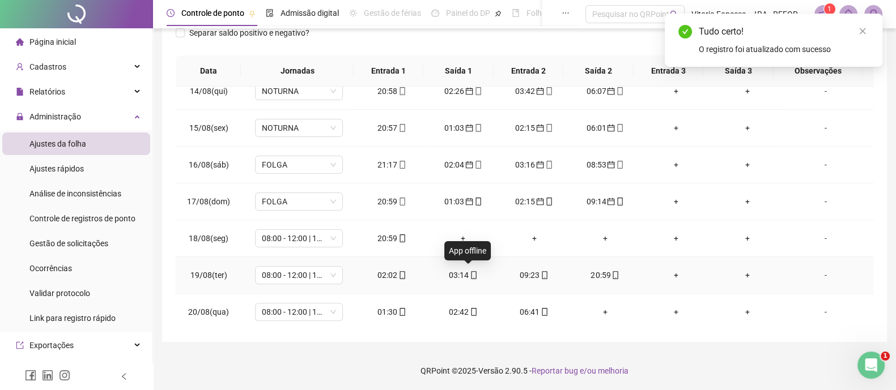
click at [470, 273] on icon "mobile" at bounding box center [474, 275] width 8 height 8
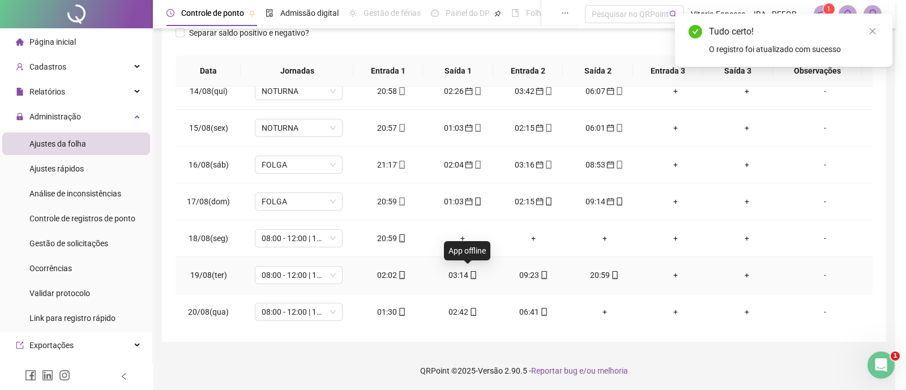
type input "**********"
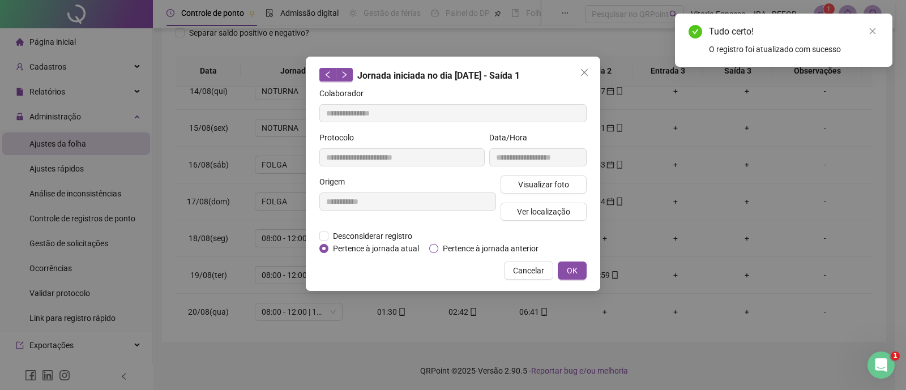
click at [480, 248] on span "Pertence à jornada anterior" at bounding box center [490, 248] width 105 height 12
click at [568, 266] on span "OK" at bounding box center [572, 271] width 11 height 12
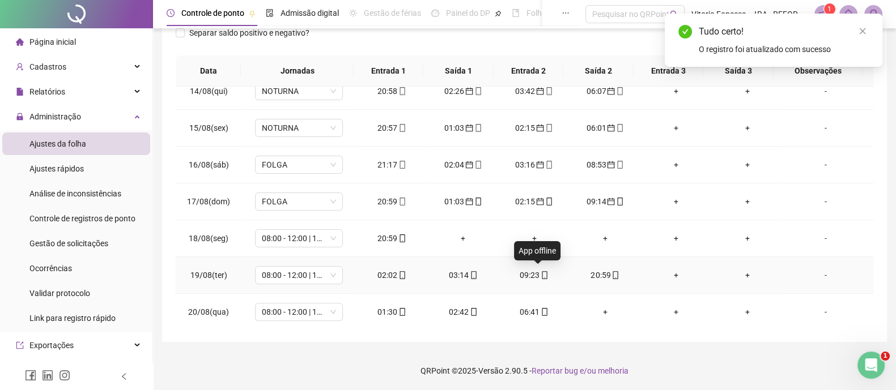
click at [540, 273] on icon "mobile" at bounding box center [544, 275] width 8 height 8
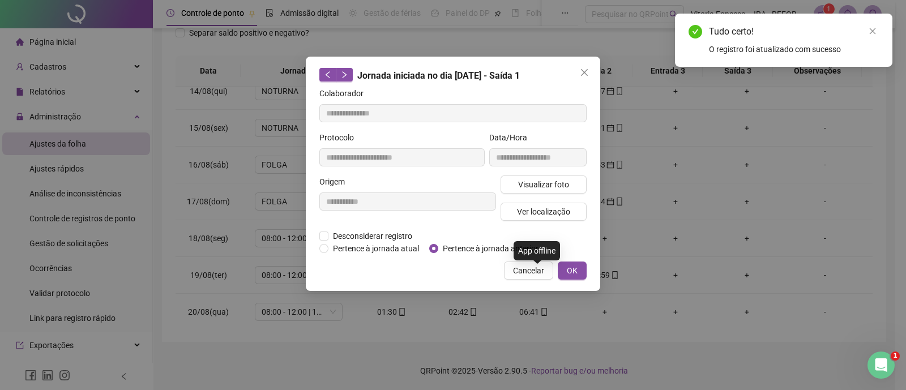
type input "**********"
click at [518, 243] on span "Pertence à jornada anterior" at bounding box center [490, 248] width 105 height 12
click at [572, 268] on span "OK" at bounding box center [572, 271] width 11 height 12
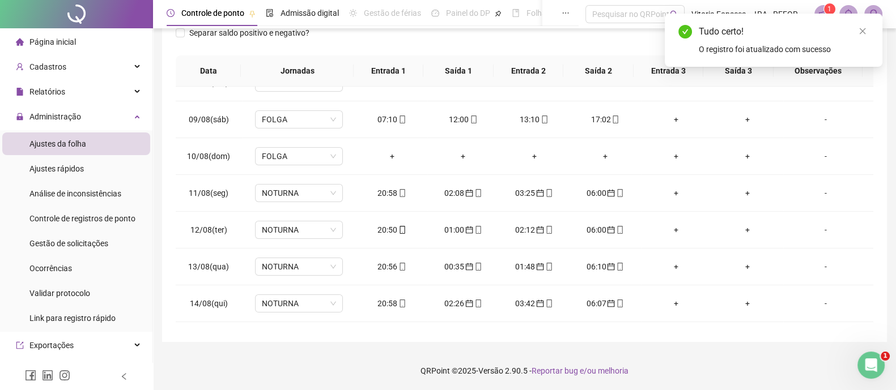
scroll to position [0, 0]
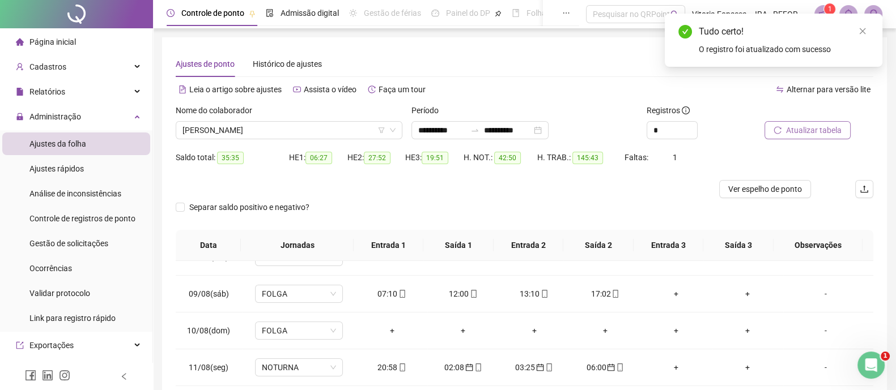
click at [841, 134] on button "Atualizar tabela" at bounding box center [807, 130] width 86 height 18
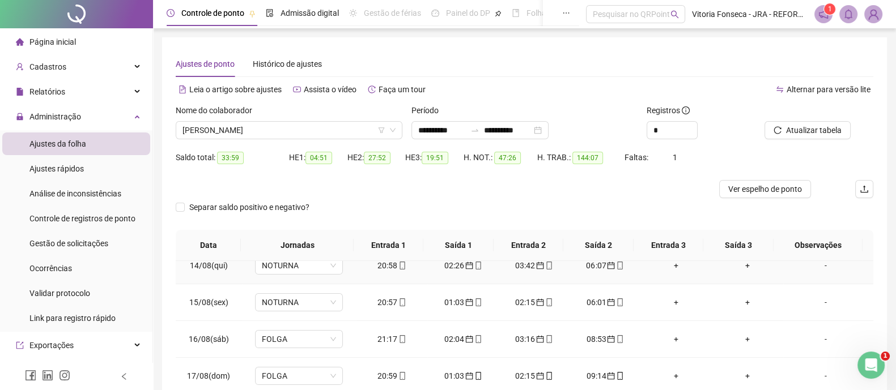
scroll to position [174, 0]
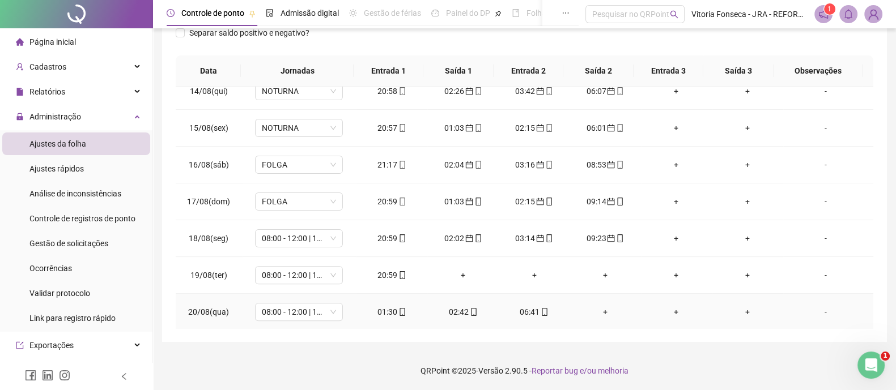
click at [397, 308] on span at bounding box center [401, 312] width 9 height 9
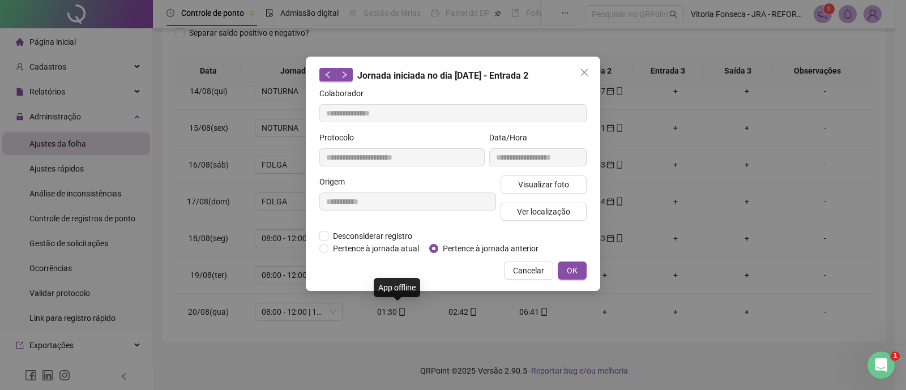
type input "**********"
click at [440, 245] on span "Pertence à jornada anterior" at bounding box center [490, 248] width 105 height 12
click at [578, 272] on button "OK" at bounding box center [572, 271] width 29 height 18
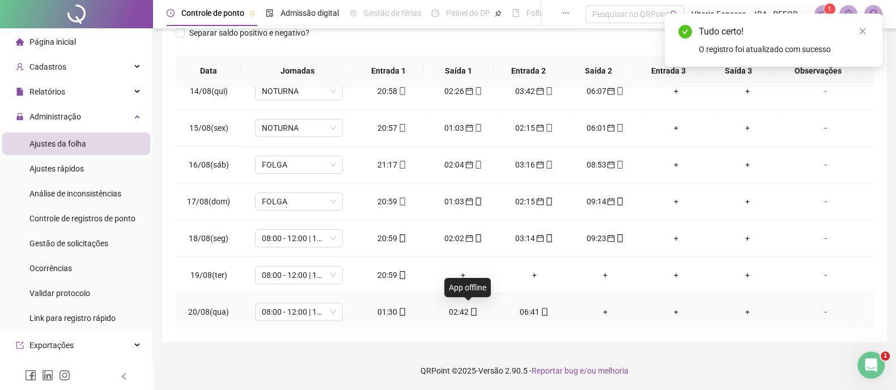
click at [471, 308] on icon "mobile" at bounding box center [473, 312] width 5 height 8
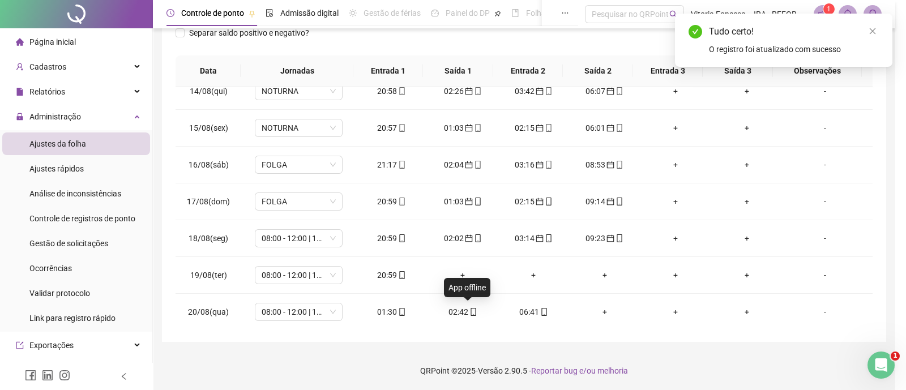
type input "**********"
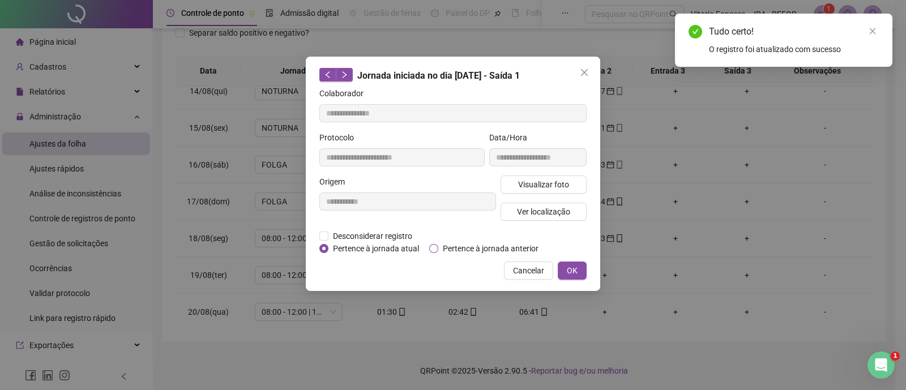
click at [471, 248] on span "Pertence à jornada anterior" at bounding box center [490, 248] width 105 height 12
click at [572, 273] on span "OK" at bounding box center [572, 271] width 11 height 12
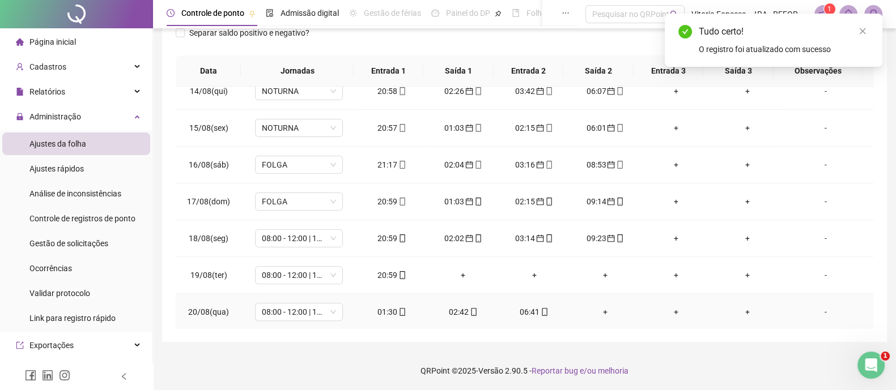
click at [540, 309] on icon "mobile" at bounding box center [544, 312] width 8 height 8
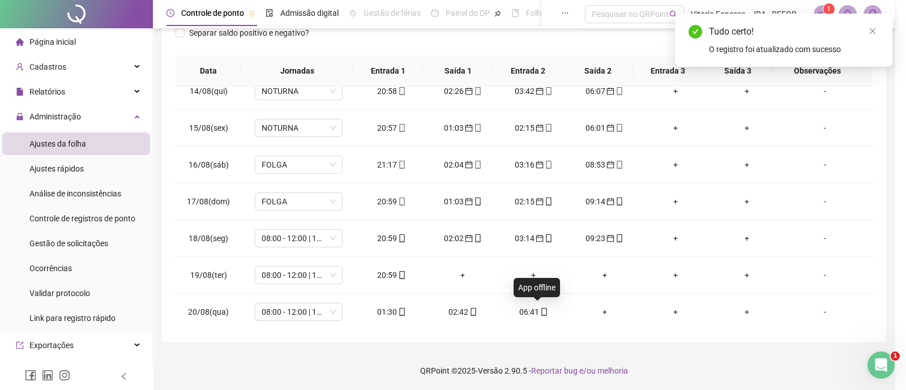
type input "**********"
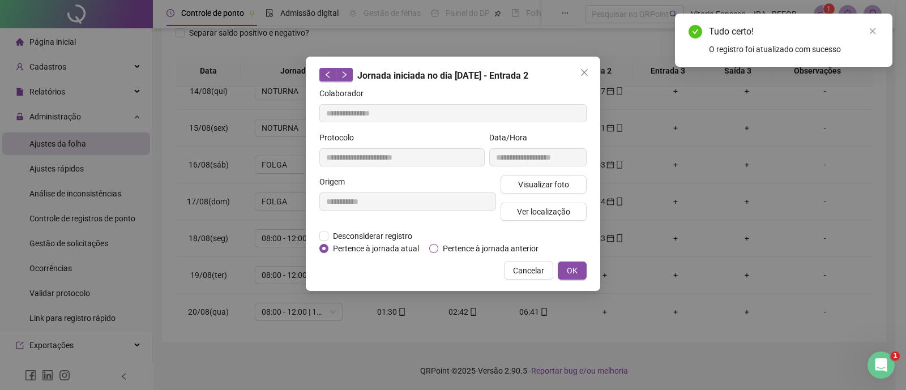
click at [513, 247] on span "Pertence à jornada anterior" at bounding box center [490, 248] width 105 height 12
click at [573, 269] on span "OK" at bounding box center [572, 271] width 11 height 12
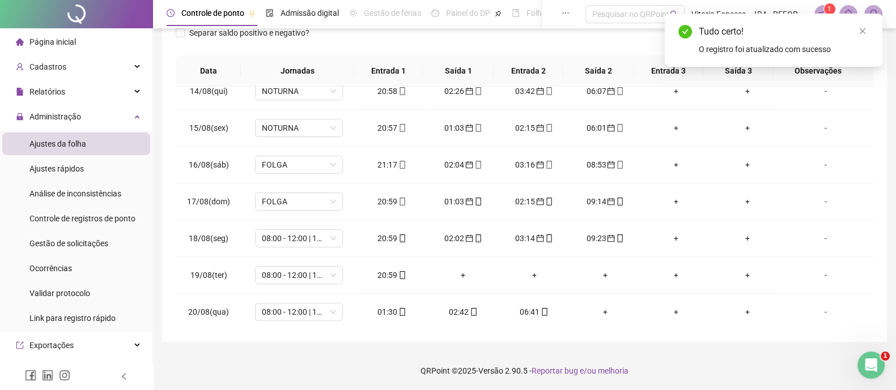
scroll to position [33, 0]
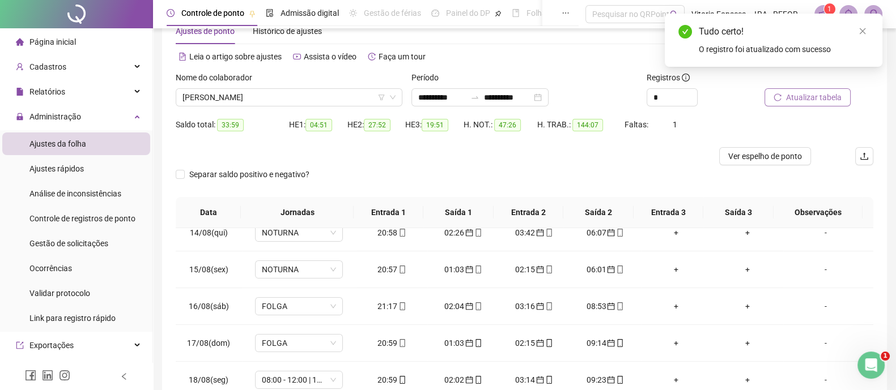
click at [821, 99] on span "Atualizar tabela" at bounding box center [814, 97] width 56 height 12
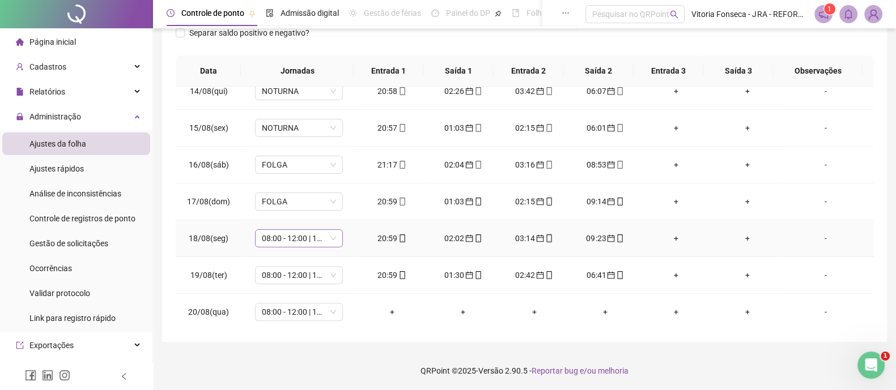
click at [312, 241] on span "08:00 - 12:00 | 13:12 - 17:00" at bounding box center [299, 238] width 74 height 17
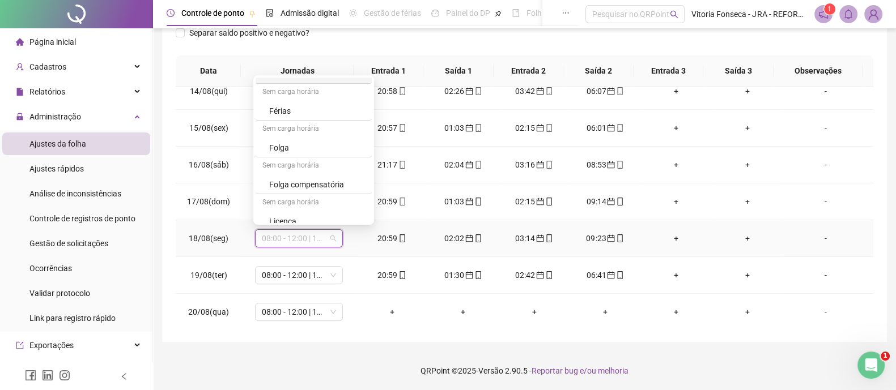
scroll to position [185, 0]
click at [326, 208] on div "NOTURNA" at bounding box center [317, 214] width 96 height 12
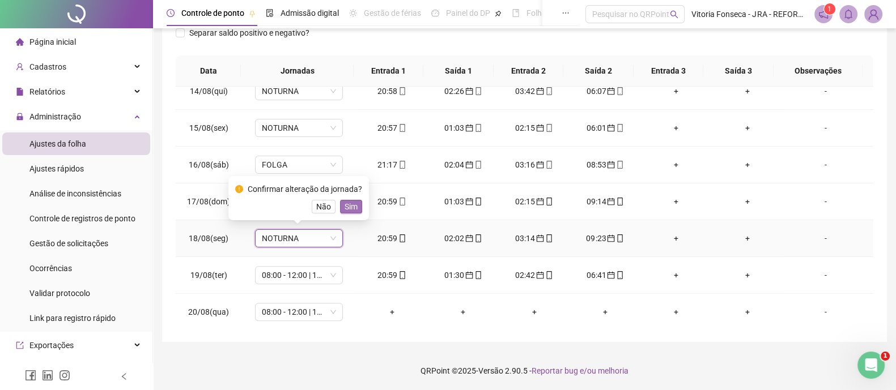
click at [354, 206] on span "Sim" at bounding box center [350, 207] width 13 height 12
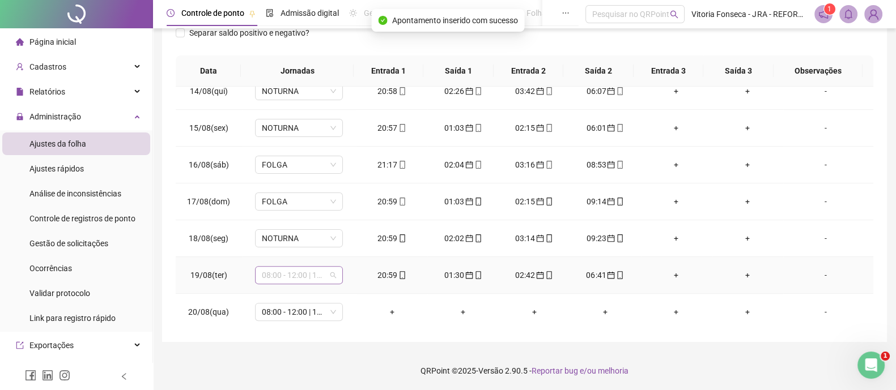
click at [305, 275] on span "08:00 - 12:00 | 13:12 - 17:00" at bounding box center [299, 275] width 74 height 17
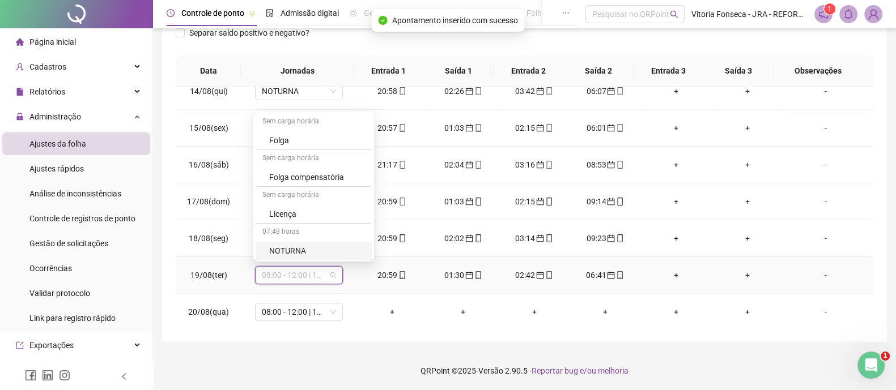
click at [339, 245] on div "NOTURNA" at bounding box center [317, 251] width 96 height 12
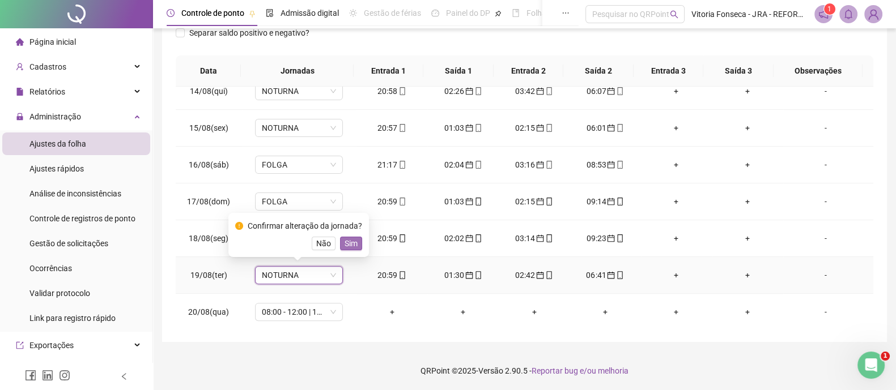
click at [355, 245] on button "Sim" at bounding box center [351, 244] width 22 height 14
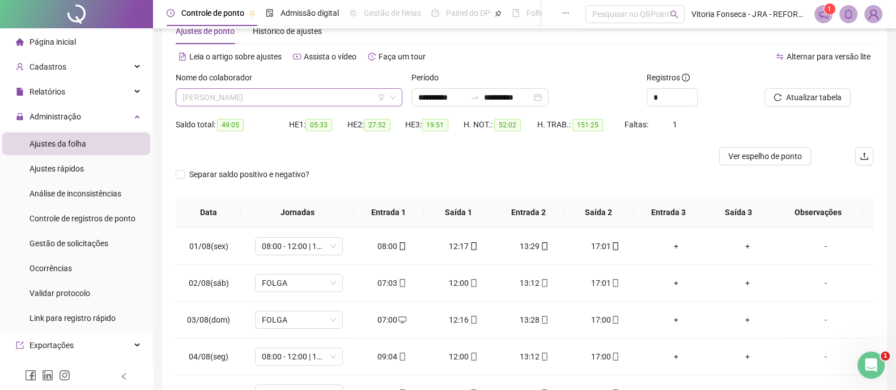
scroll to position [218, 0]
click at [280, 94] on span "[PERSON_NAME]" at bounding box center [288, 97] width 213 height 17
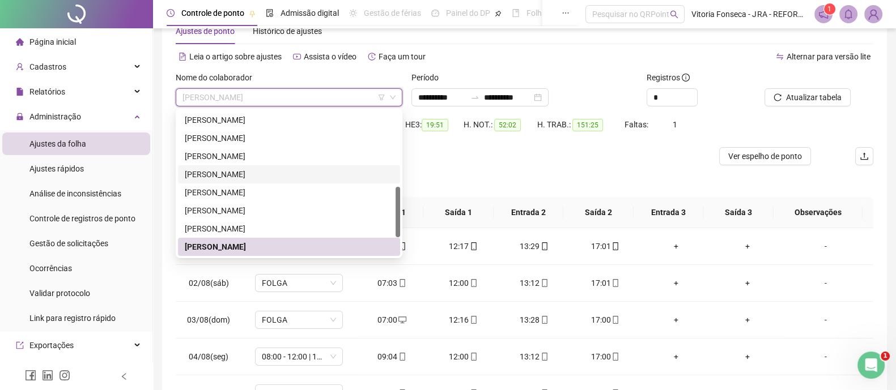
scroll to position [271, 0]
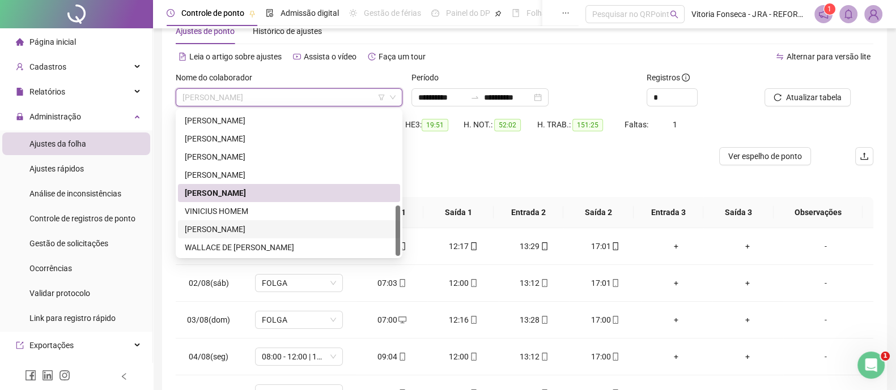
click at [281, 233] on div "[PERSON_NAME]" at bounding box center [289, 229] width 208 height 12
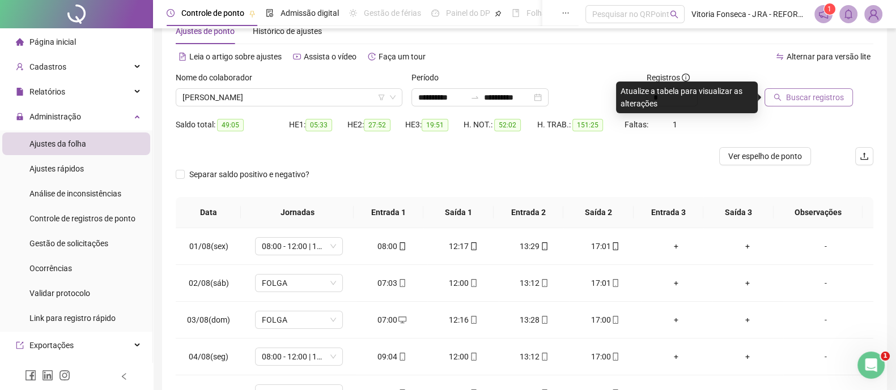
click at [782, 97] on button "Buscar registros" at bounding box center [808, 97] width 88 height 18
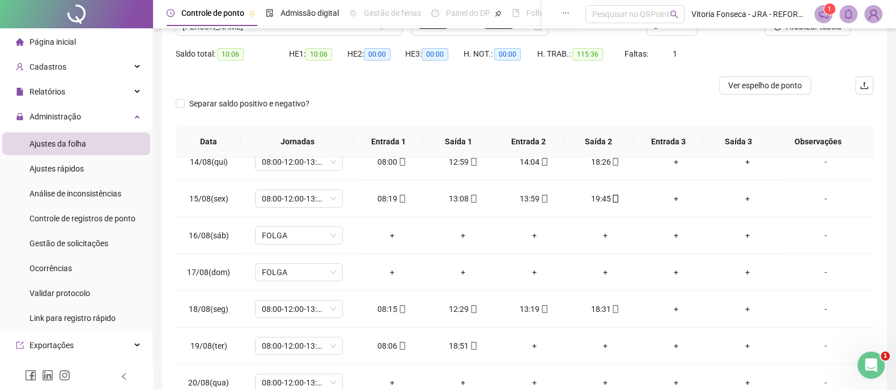
scroll to position [0, 0]
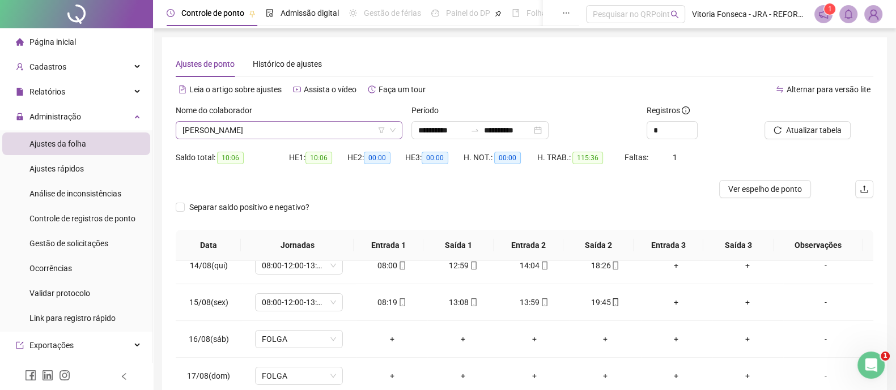
click at [323, 126] on span "[PERSON_NAME]" at bounding box center [288, 130] width 213 height 17
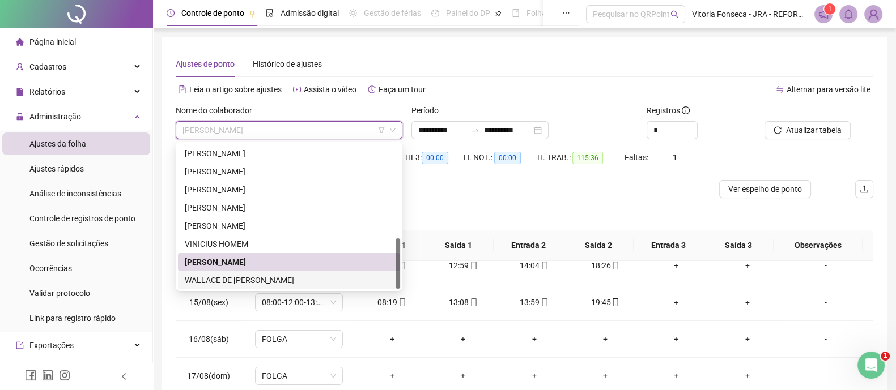
click at [343, 275] on div "WALLACE DE [PERSON_NAME]" at bounding box center [289, 280] width 208 height 12
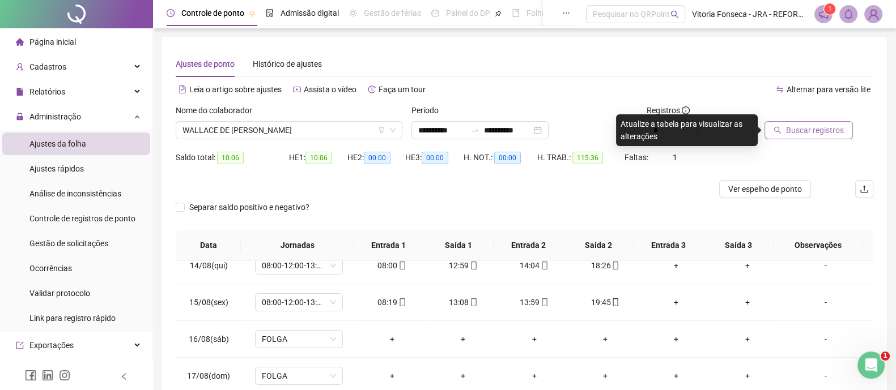
click at [831, 127] on span "Buscar registros" at bounding box center [815, 130] width 58 height 12
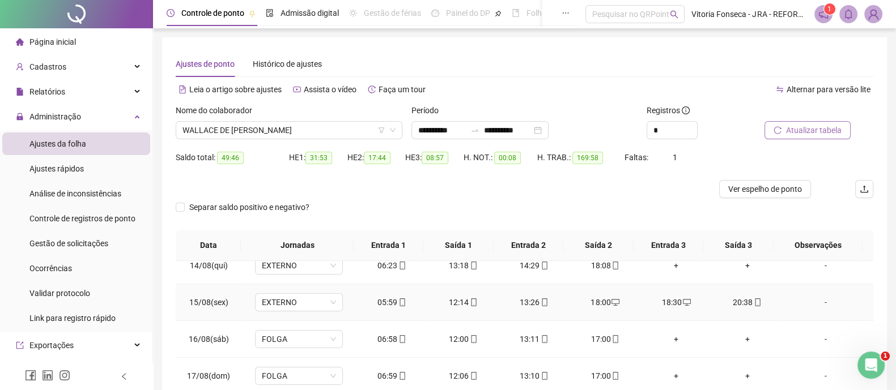
scroll to position [174, 0]
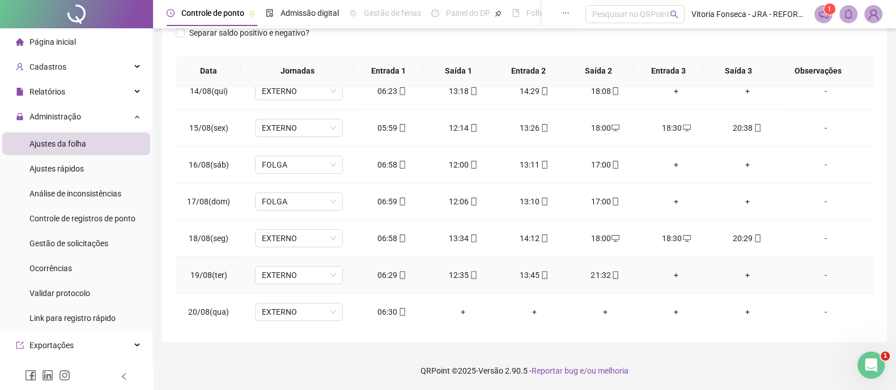
click at [666, 275] on div "+" at bounding box center [676, 275] width 53 height 12
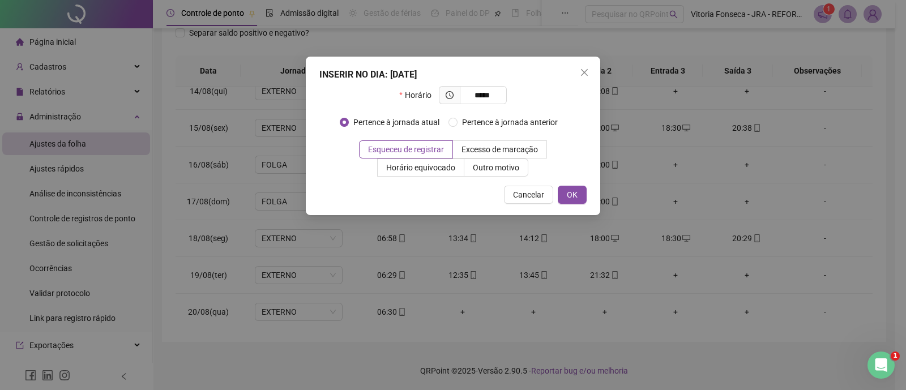
type input "*****"
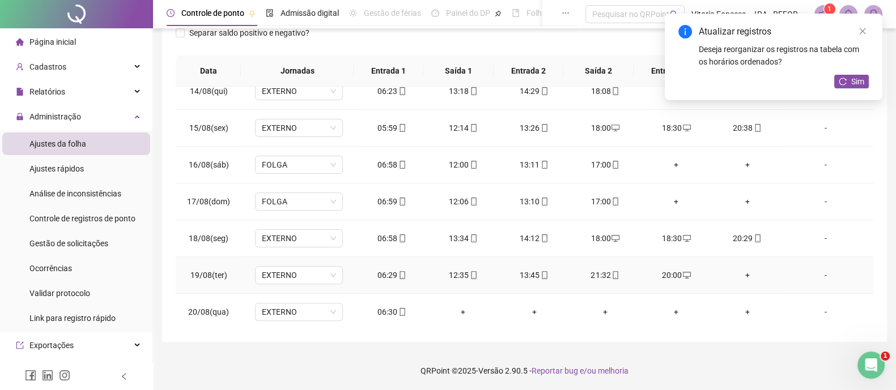
click at [739, 272] on div "+" at bounding box center [747, 275] width 53 height 12
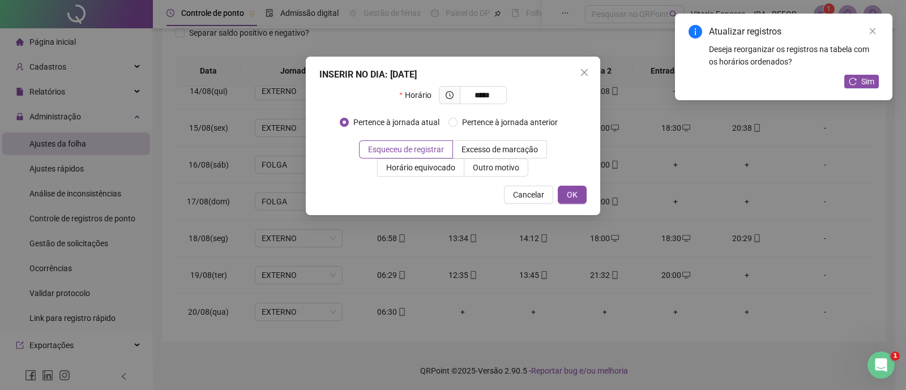
type input "*****"
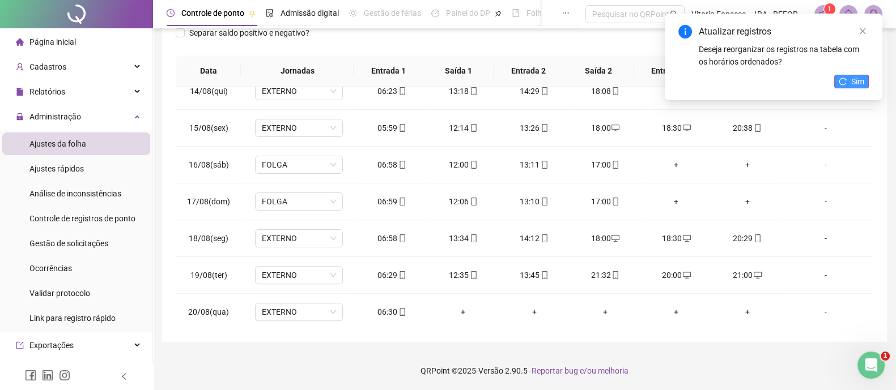
click at [859, 86] on span "Sim" at bounding box center [857, 81] width 13 height 12
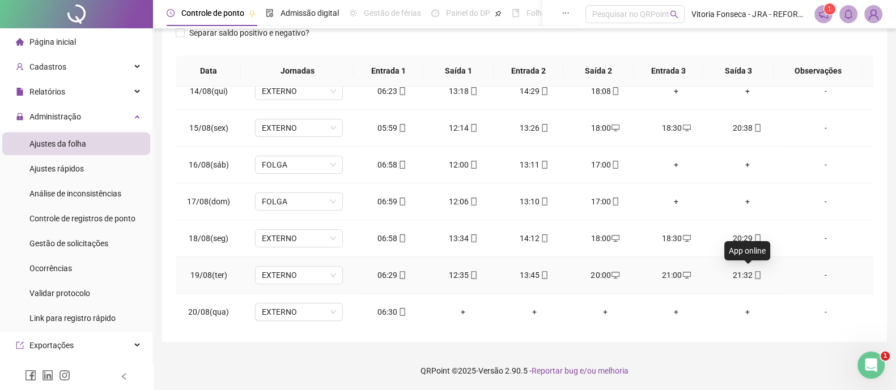
click at [753, 275] on icon "mobile" at bounding box center [757, 275] width 8 height 8
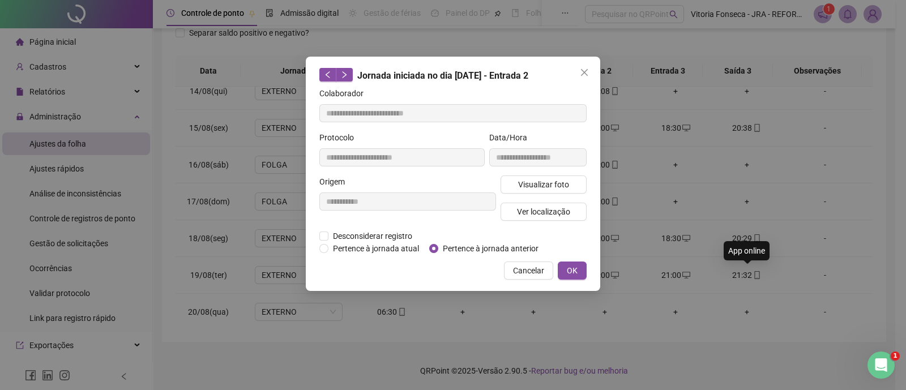
type input "**********"
click at [563, 216] on span "Ver localização" at bounding box center [543, 212] width 53 height 12
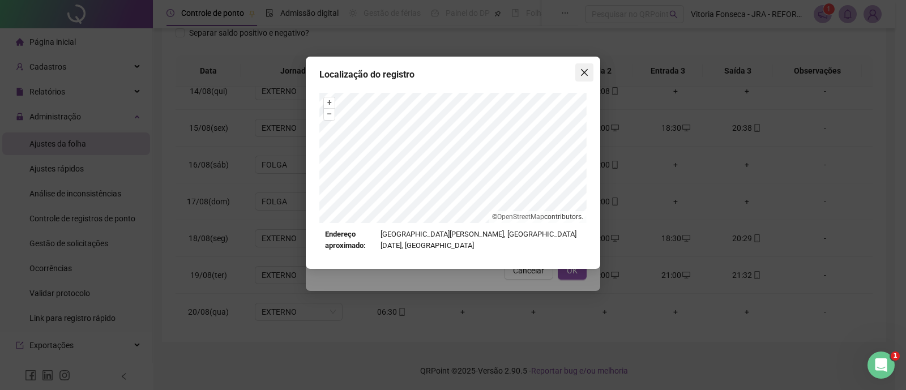
click at [584, 76] on icon "close" at bounding box center [584, 72] width 9 height 9
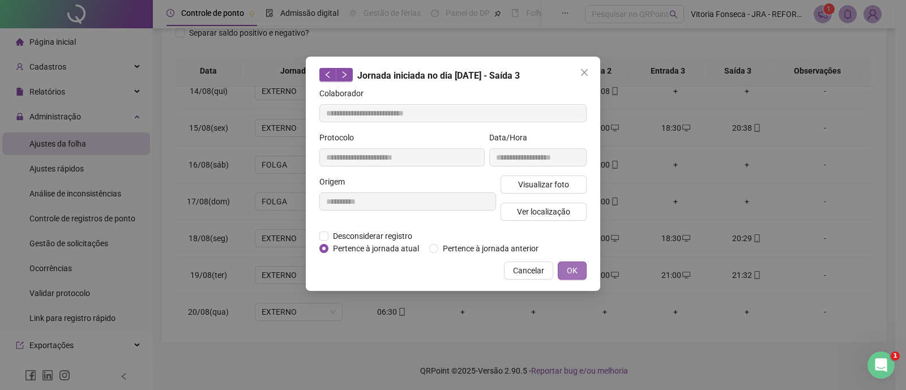
click at [578, 270] on button "OK" at bounding box center [572, 271] width 29 height 18
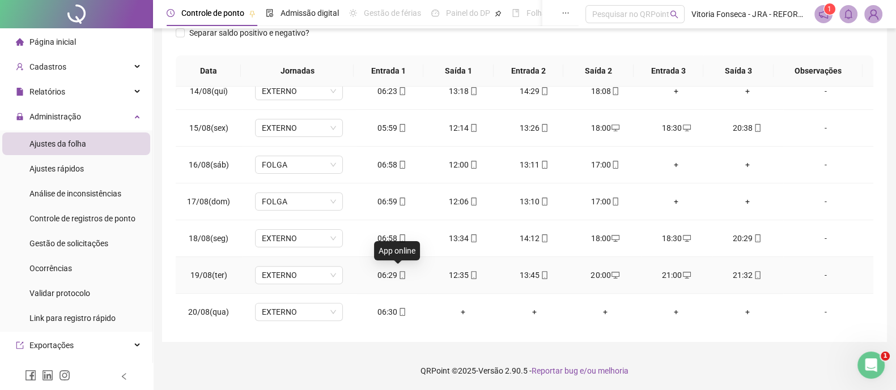
click at [401, 271] on icon "mobile" at bounding box center [401, 275] width 5 height 8
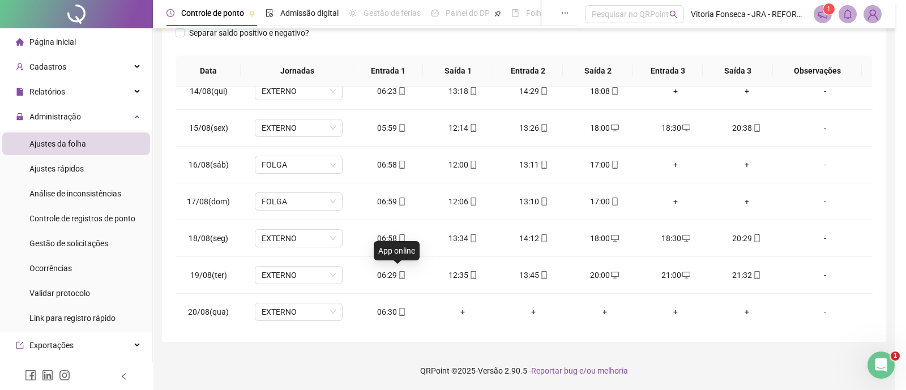
type input "**********"
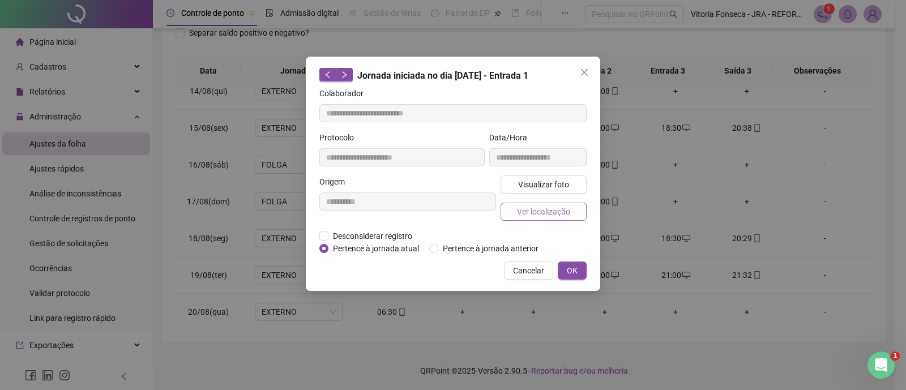
click at [519, 211] on span "Ver localização" at bounding box center [543, 212] width 53 height 12
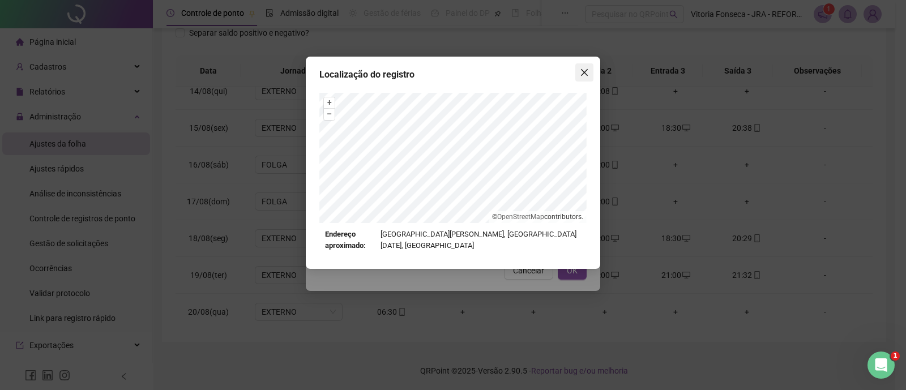
click at [583, 78] on button "Close" at bounding box center [585, 72] width 18 height 18
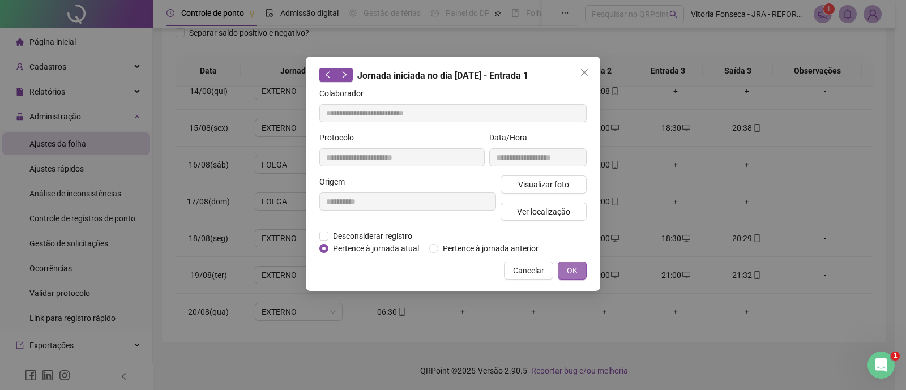
click at [573, 265] on span "OK" at bounding box center [572, 271] width 11 height 12
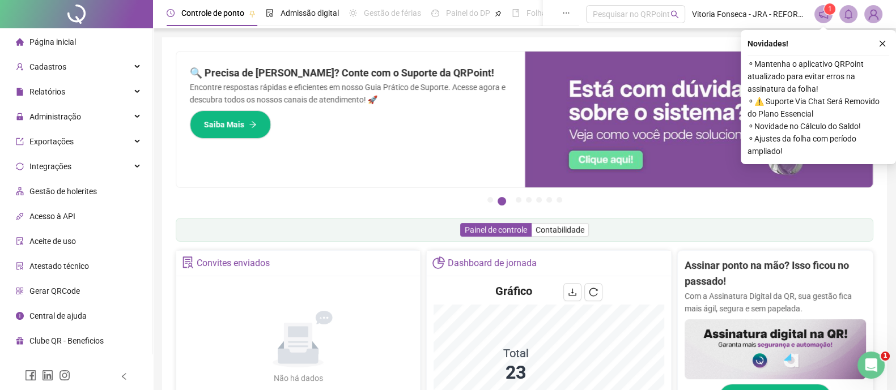
click at [69, 193] on span "Gestão de holerites" at bounding box center [62, 191] width 67 height 9
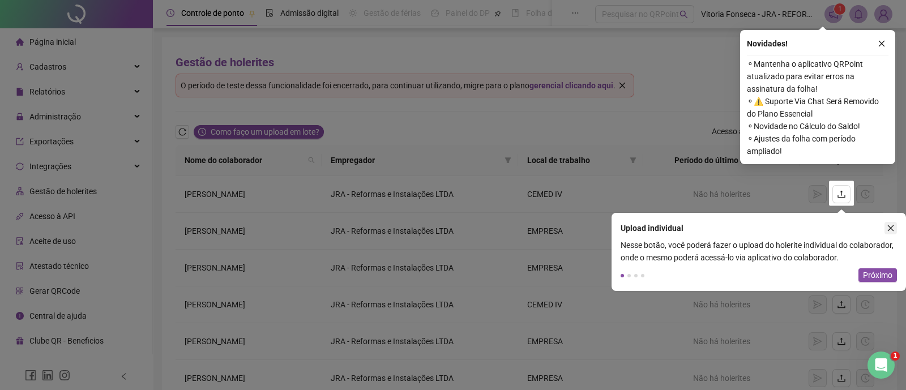
click at [893, 225] on icon "close" at bounding box center [891, 228] width 8 height 8
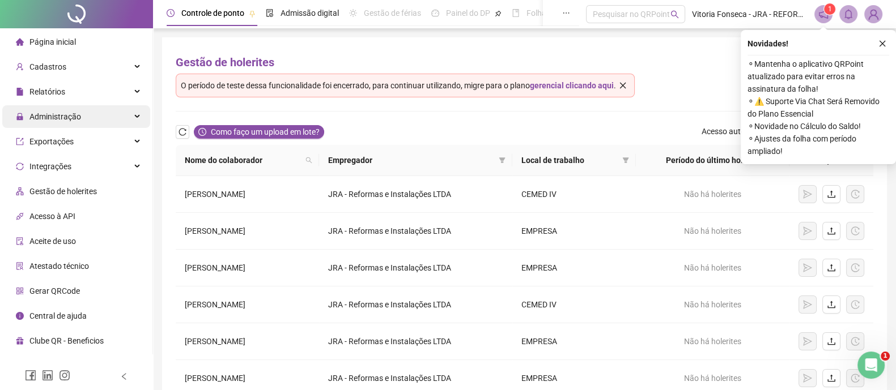
click at [108, 124] on div "Administração" at bounding box center [76, 116] width 148 height 23
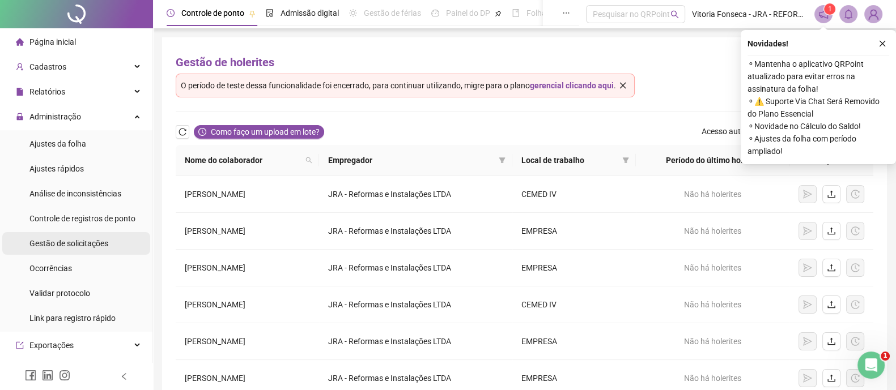
click at [98, 240] on span "Gestão de solicitações" at bounding box center [68, 243] width 79 height 9
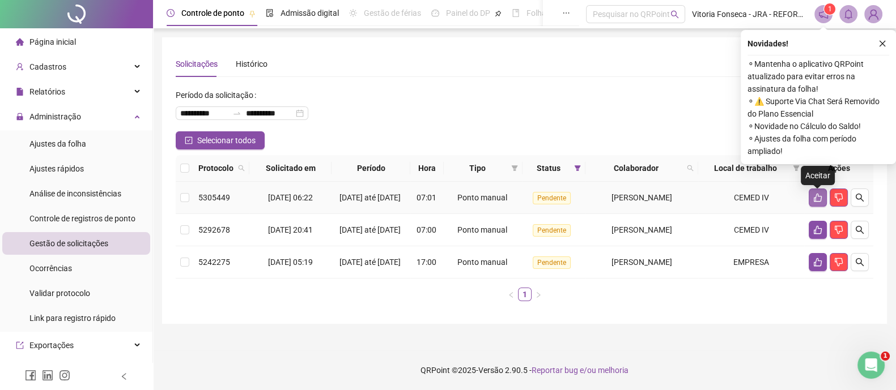
click at [814, 197] on icon "like" at bounding box center [817, 197] width 9 height 9
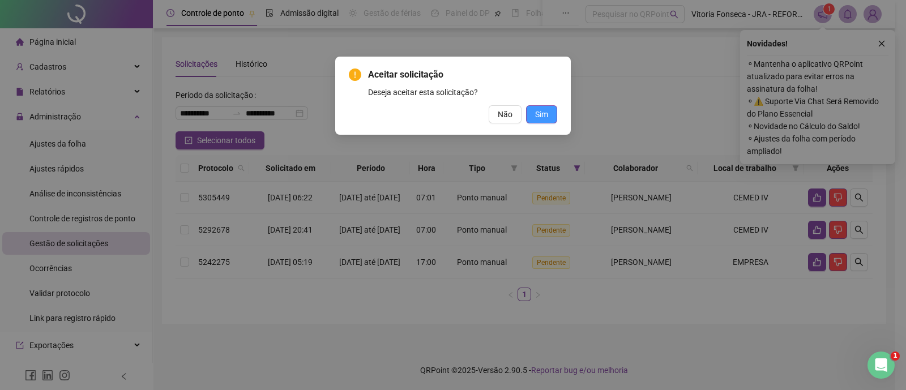
click at [544, 120] on span "Sim" at bounding box center [541, 114] width 13 height 12
